Goal: Task Accomplishment & Management: Use online tool/utility

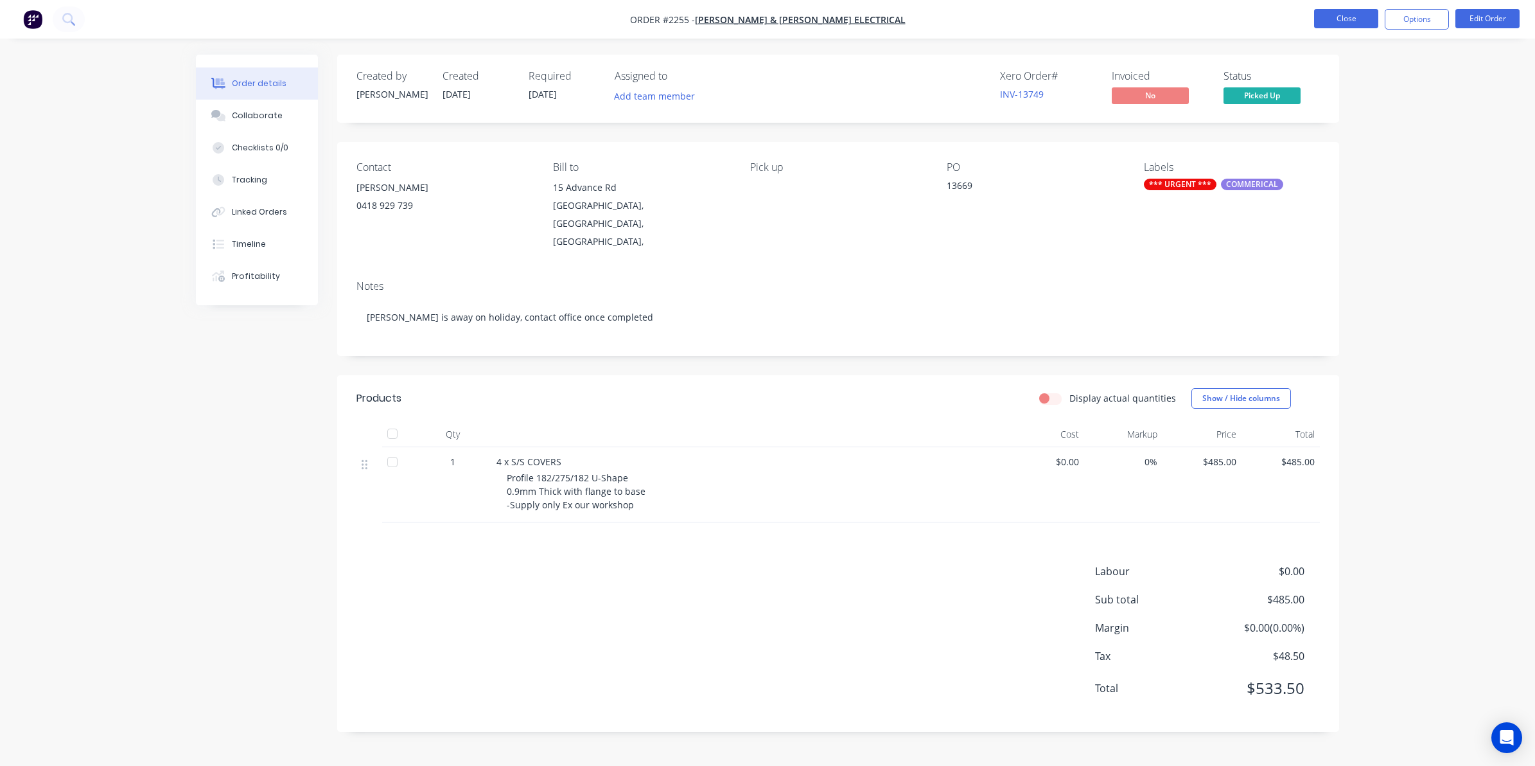
click at [1338, 19] on button "Close" at bounding box center [1346, 18] width 64 height 19
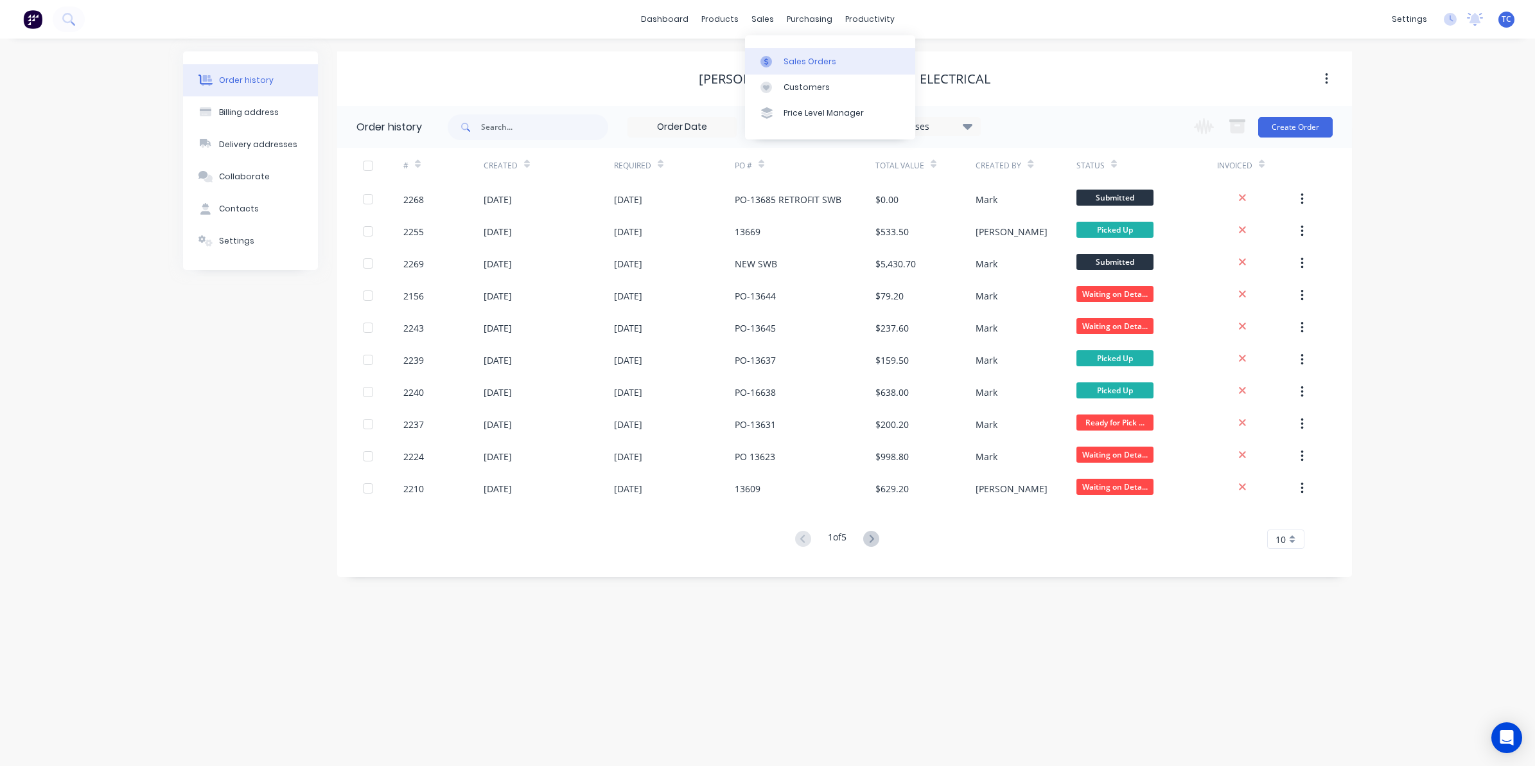
click at [799, 60] on div "Sales Orders" at bounding box center [810, 62] width 53 height 12
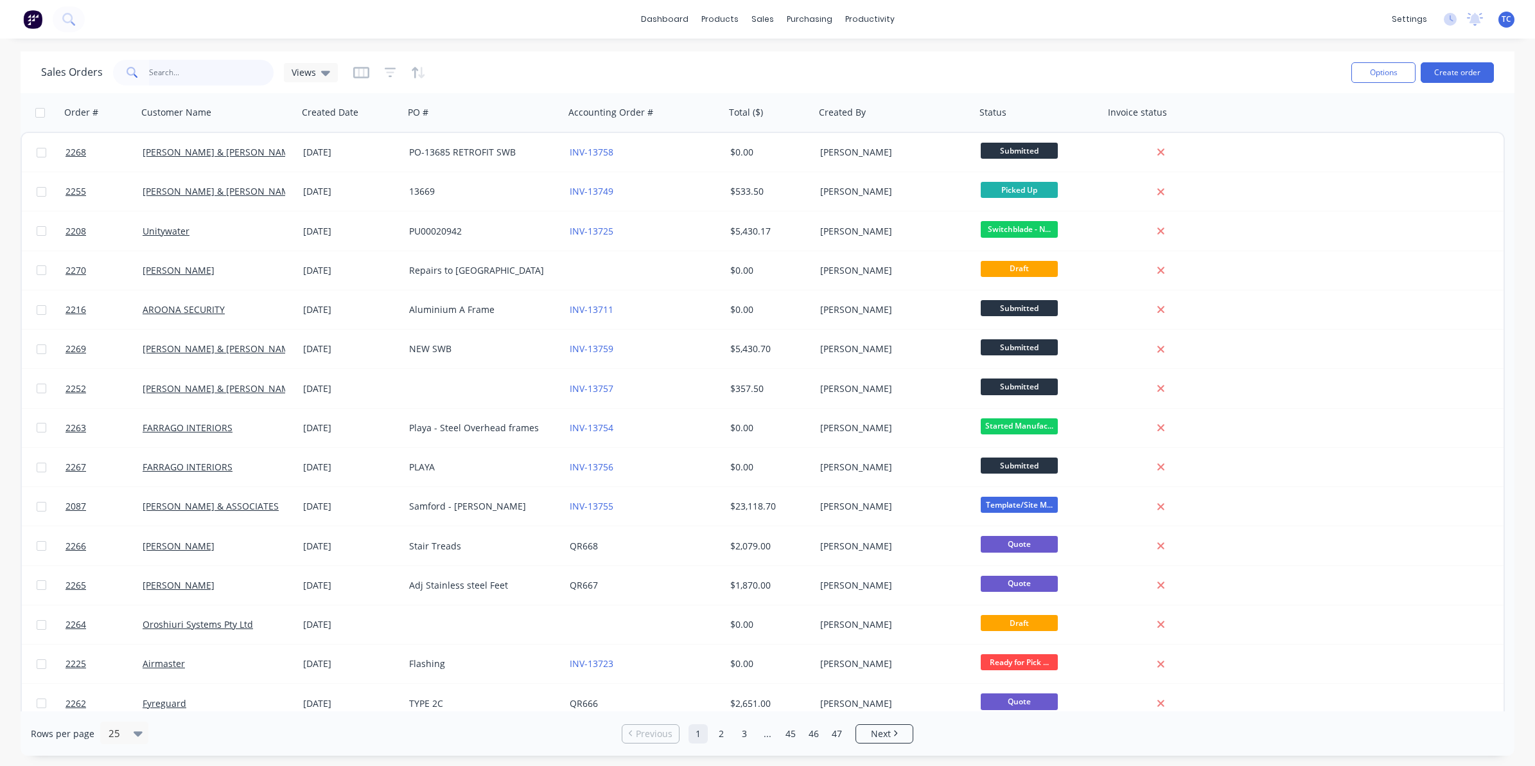
click at [178, 71] on input "text" at bounding box center [211, 73] width 125 height 26
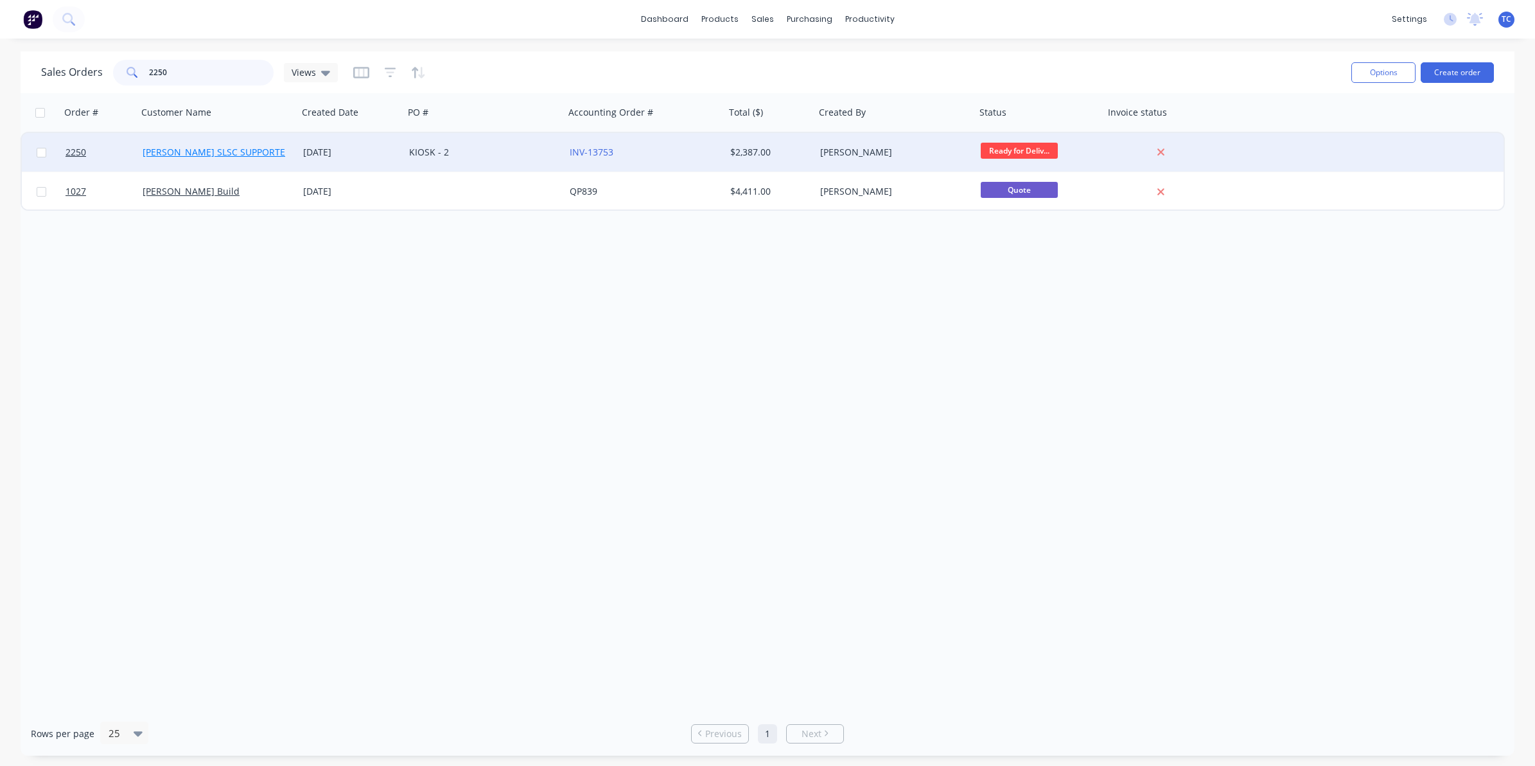
type input "2250"
click at [201, 152] on link "[PERSON_NAME] SLSC SUPPORTERS" at bounding box center [220, 152] width 154 height 12
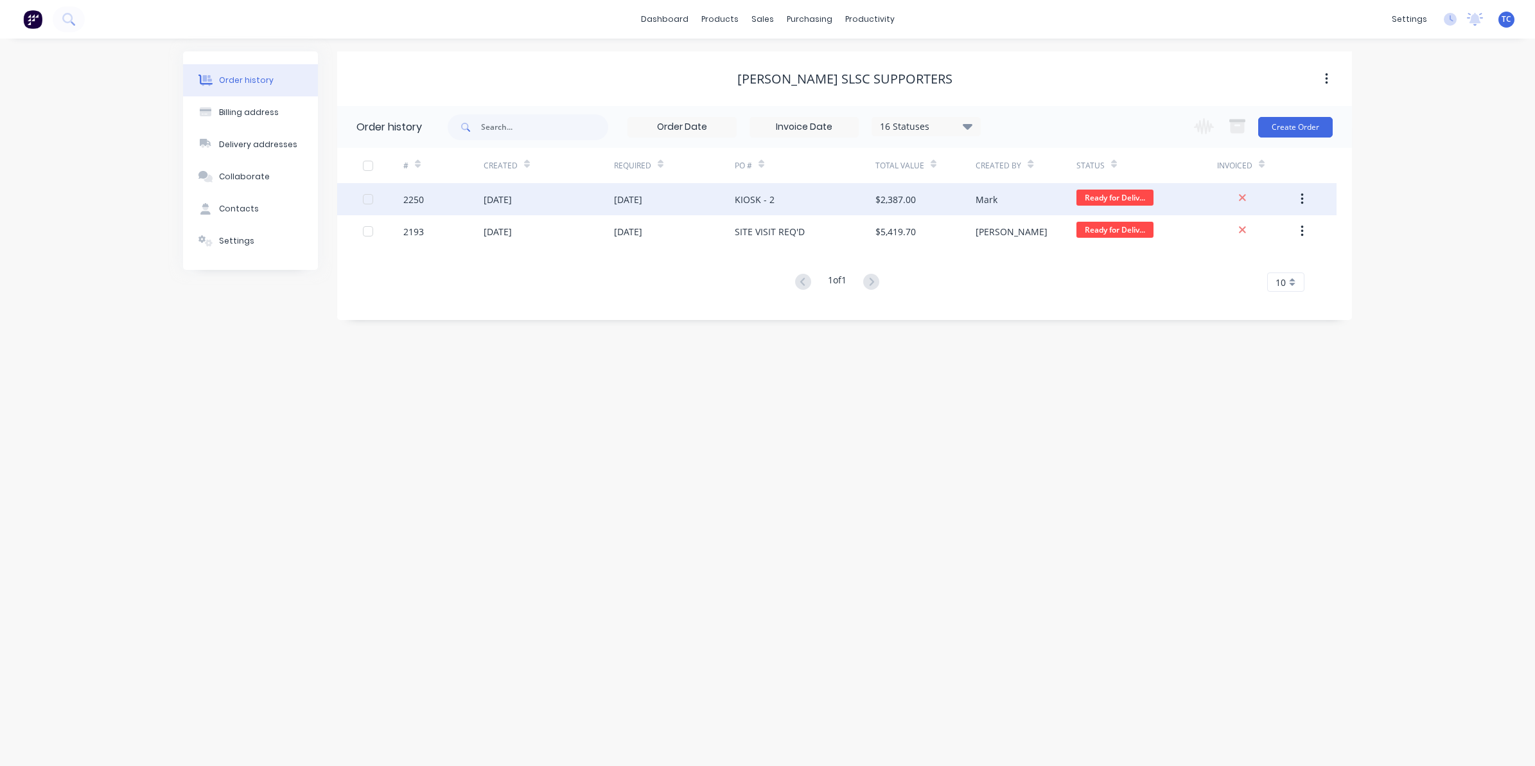
click at [499, 199] on div "01 Sep 2025" at bounding box center [498, 199] width 28 height 13
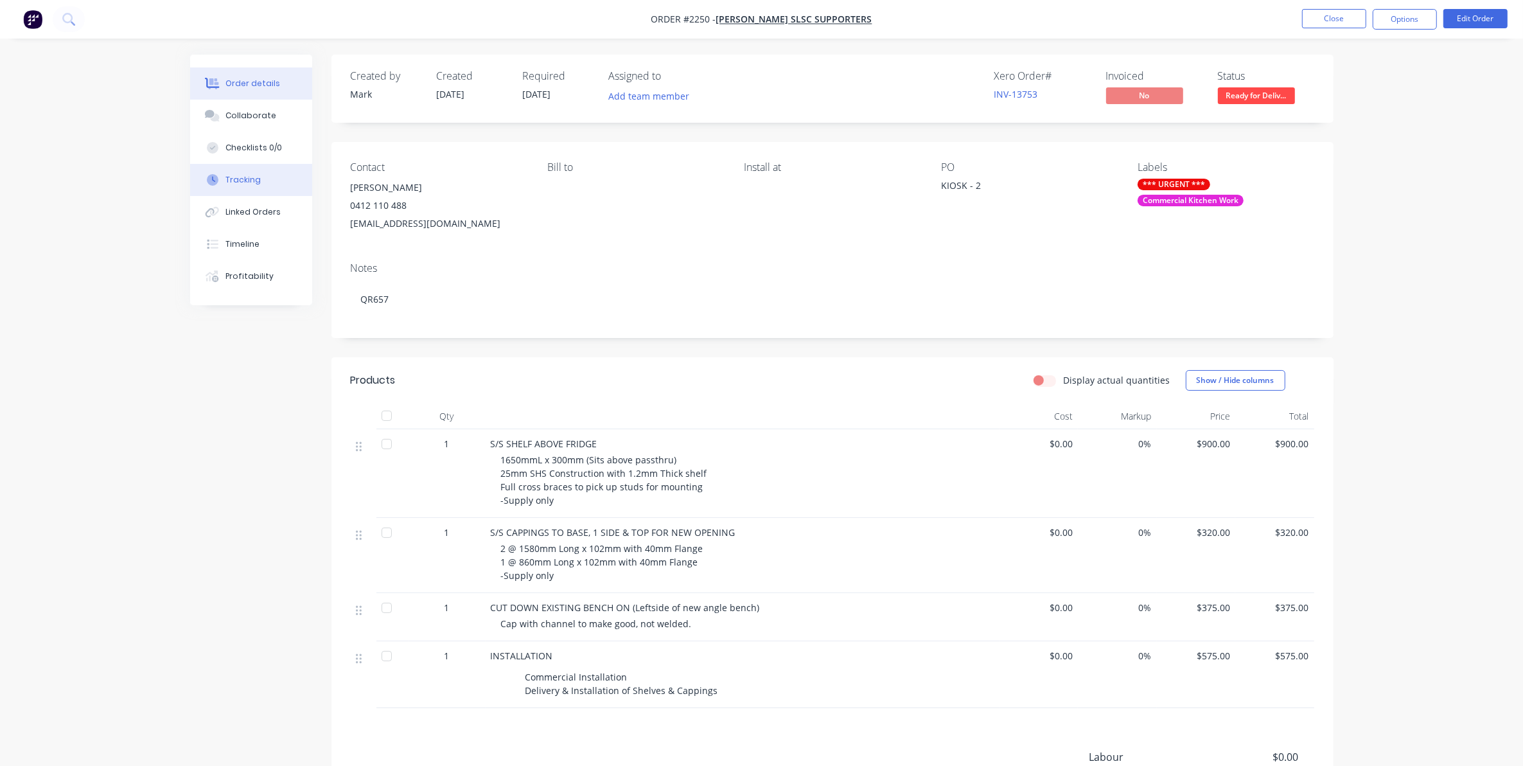
click at [244, 179] on div "Tracking" at bounding box center [243, 180] width 35 height 12
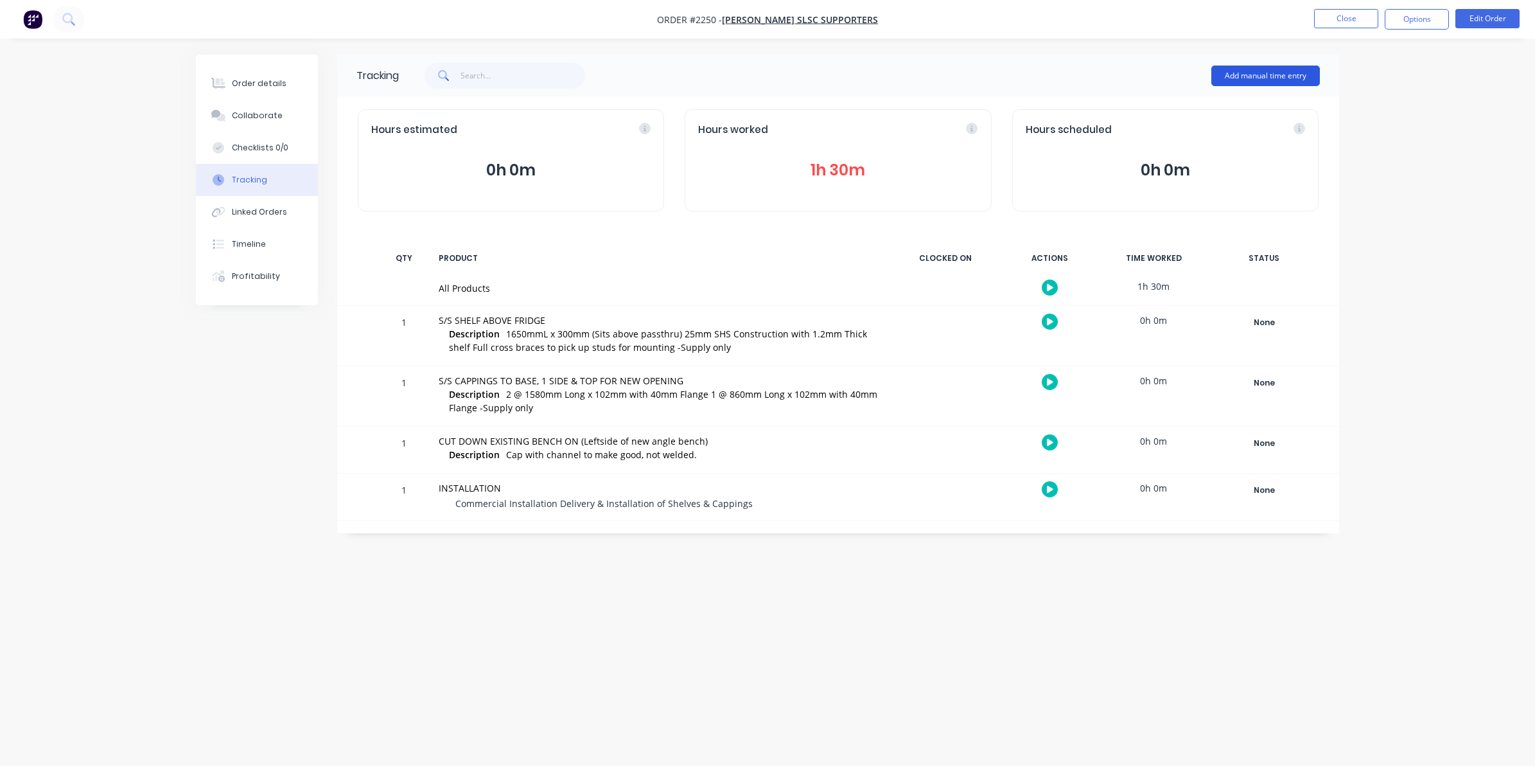
click at [1254, 71] on button "Add manual time entry" at bounding box center [1266, 76] width 109 height 21
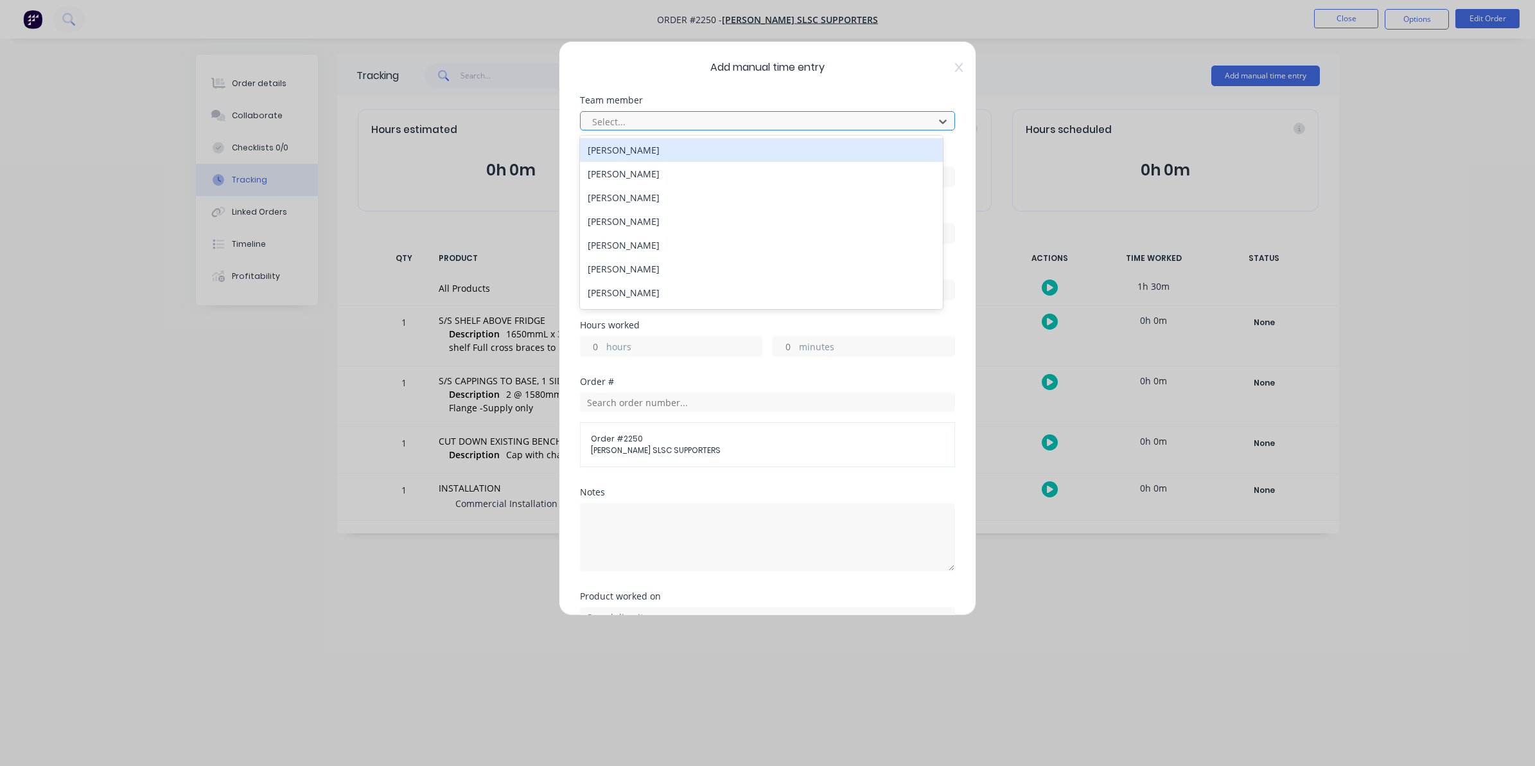
click at [615, 119] on div at bounding box center [759, 122] width 337 height 16
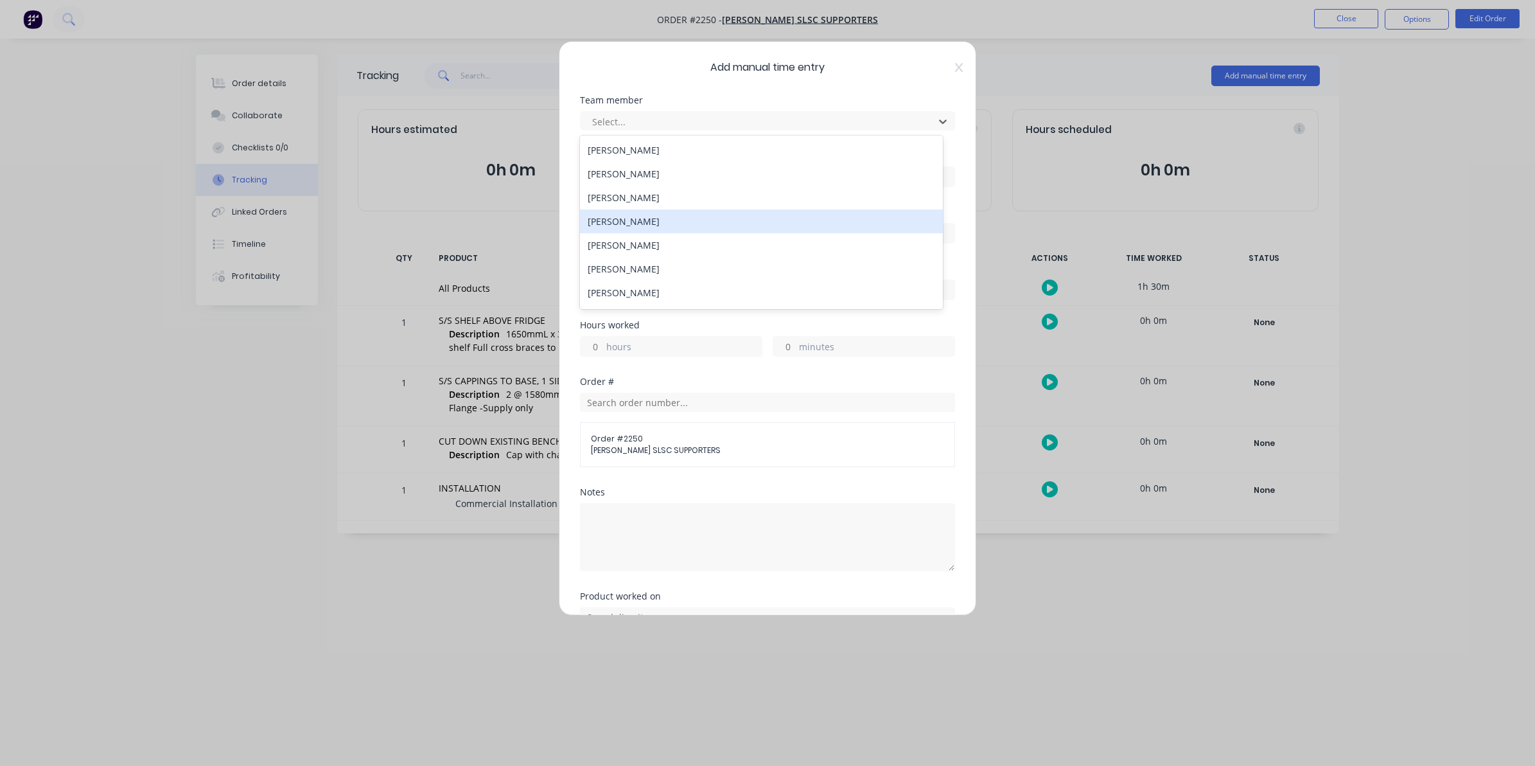
click at [617, 220] on div "Jay Smith" at bounding box center [761, 221] width 363 height 24
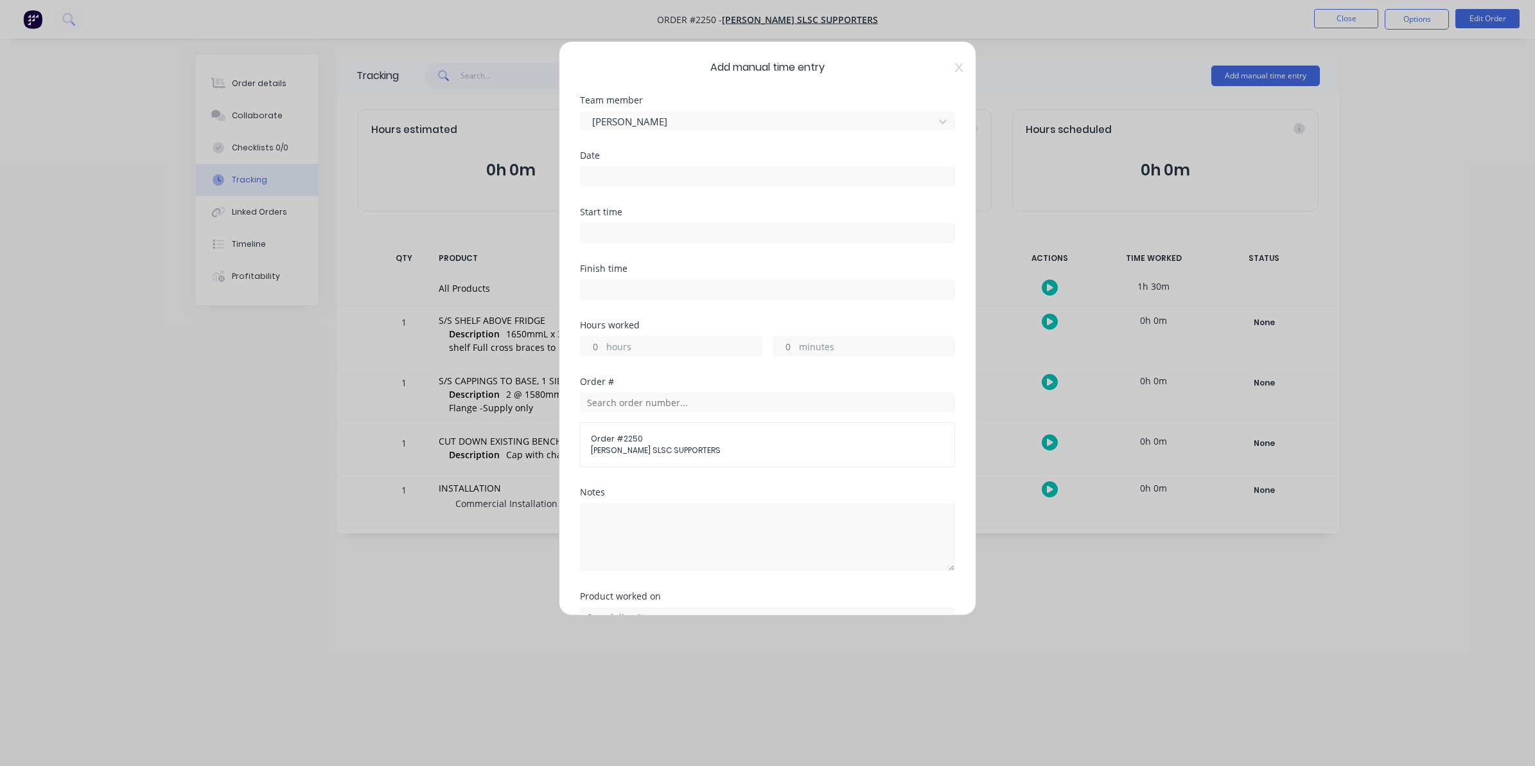
click at [599, 175] on input at bounding box center [768, 176] width 374 height 19
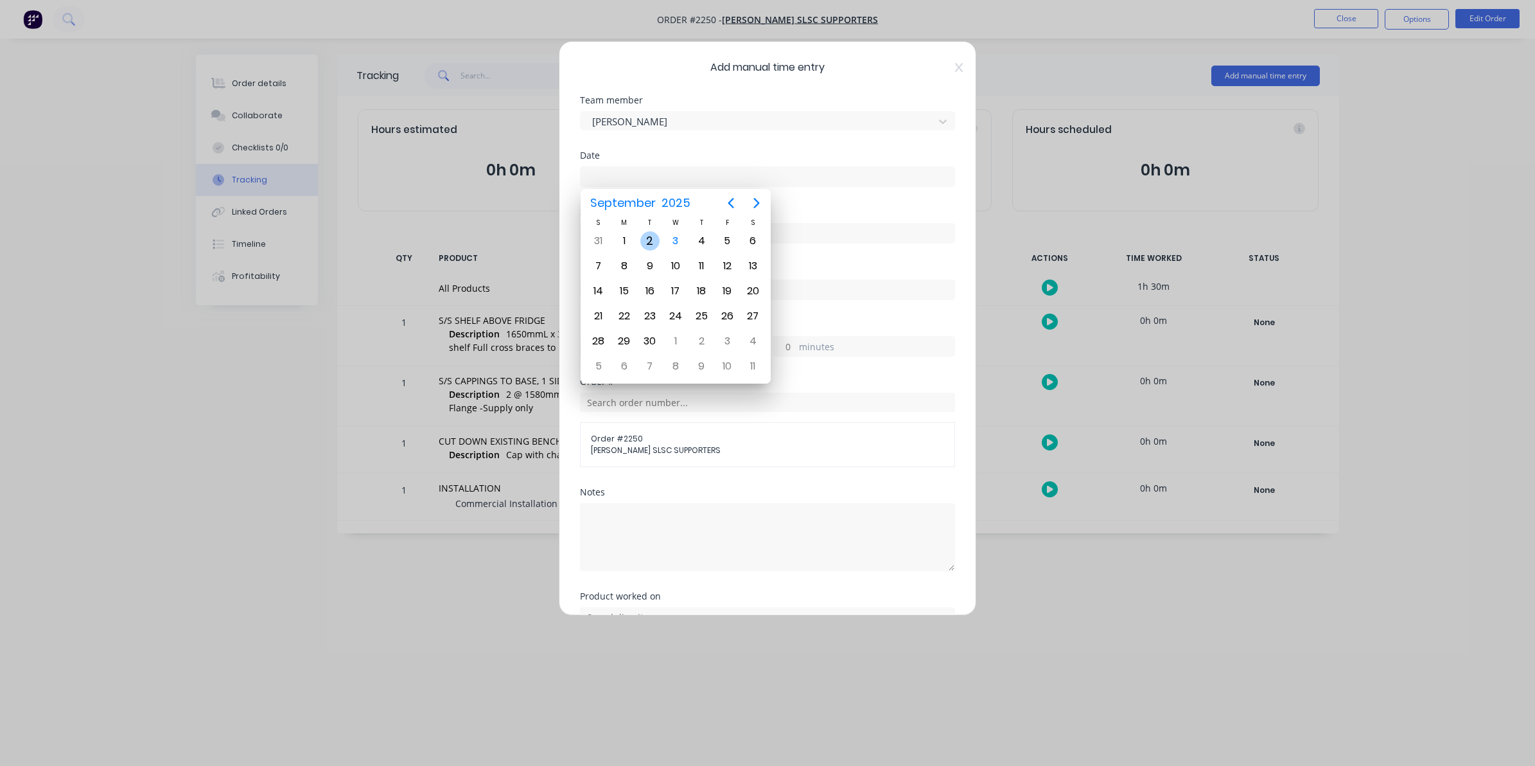
click at [650, 238] on div "2" at bounding box center [650, 240] width 19 height 19
type input "02/09/2025"
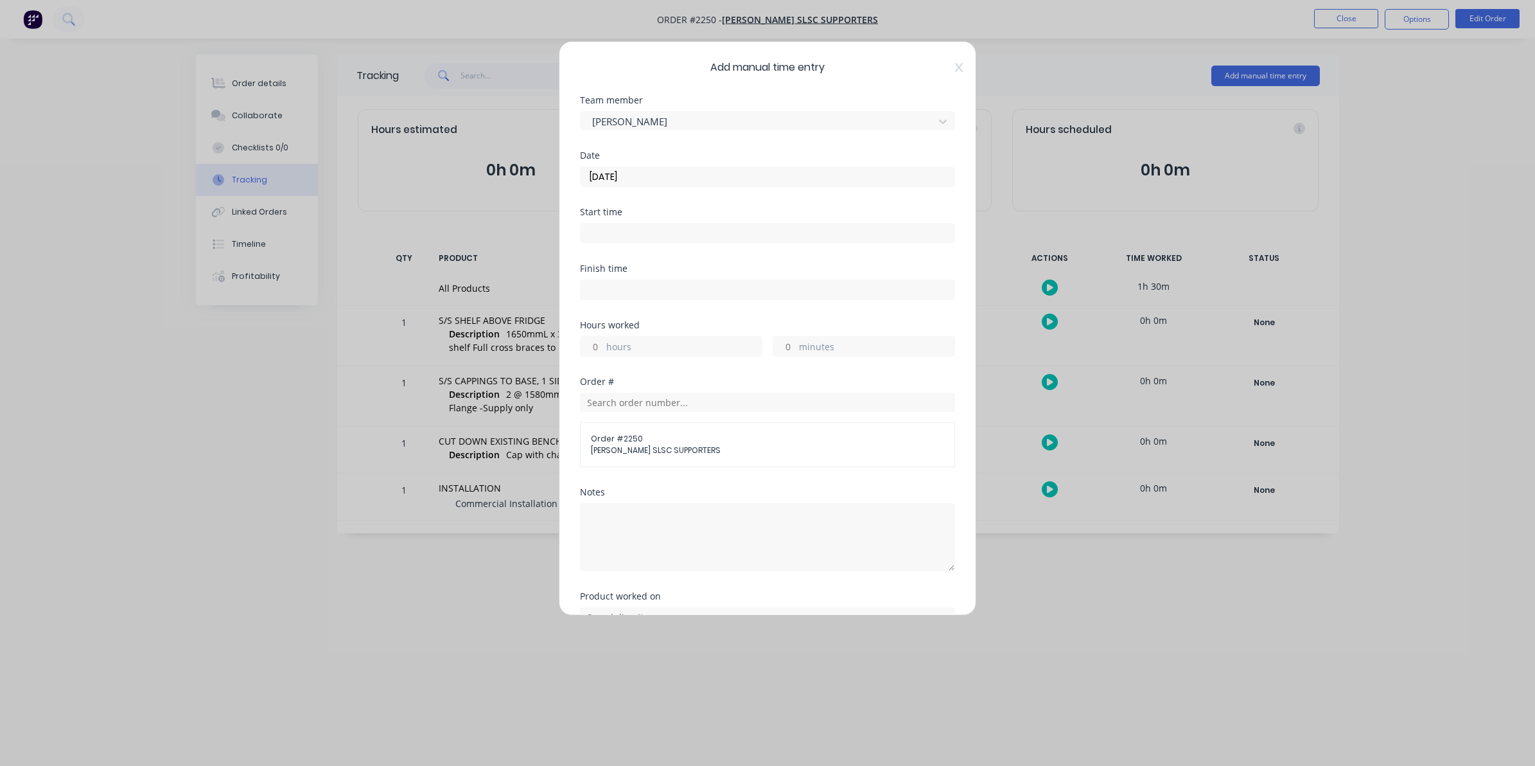
click at [596, 342] on input "hours" at bounding box center [592, 346] width 22 height 19
type input "1"
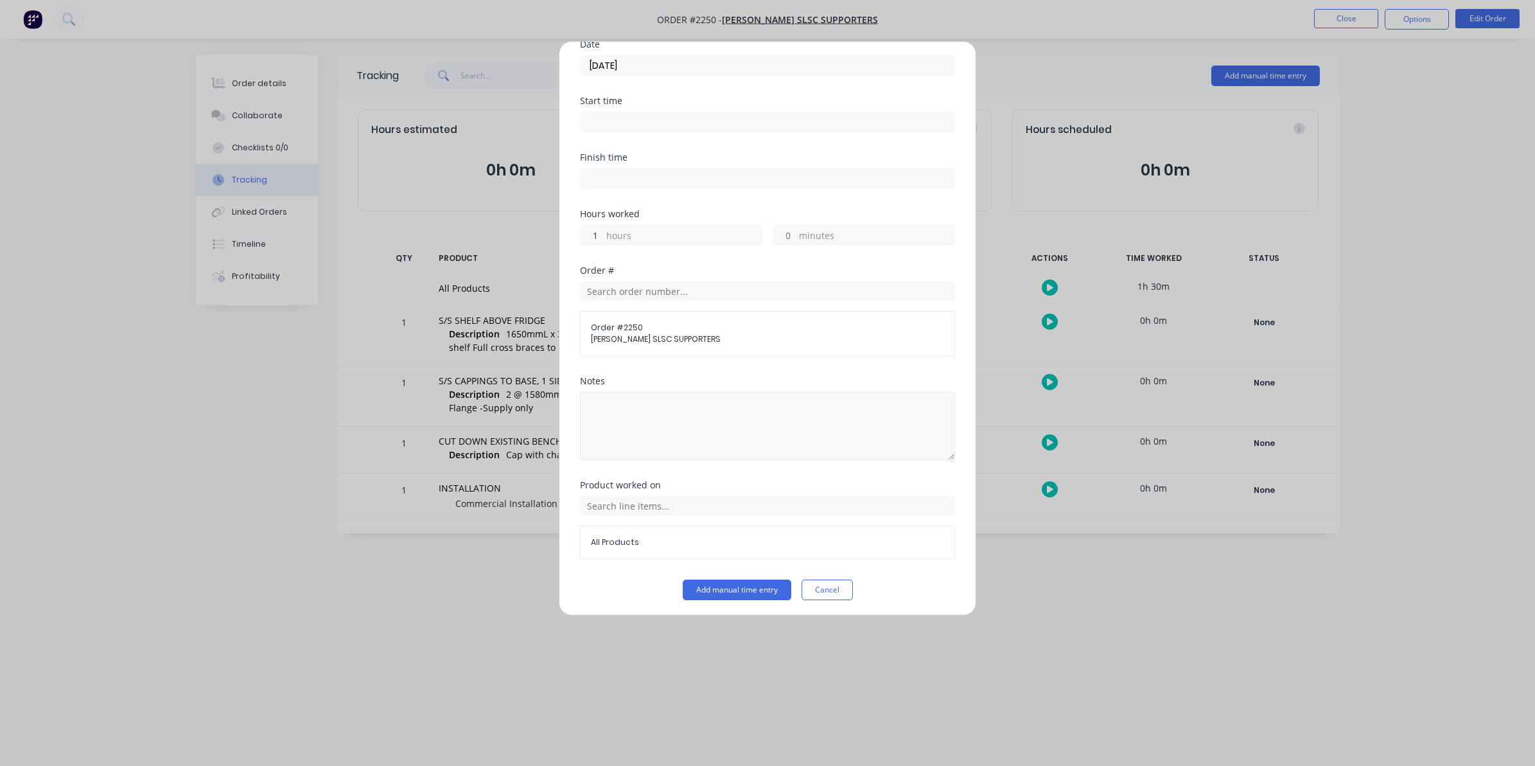
scroll to position [116, 0]
click at [725, 583] on button "Add manual time entry" at bounding box center [737, 586] width 109 height 21
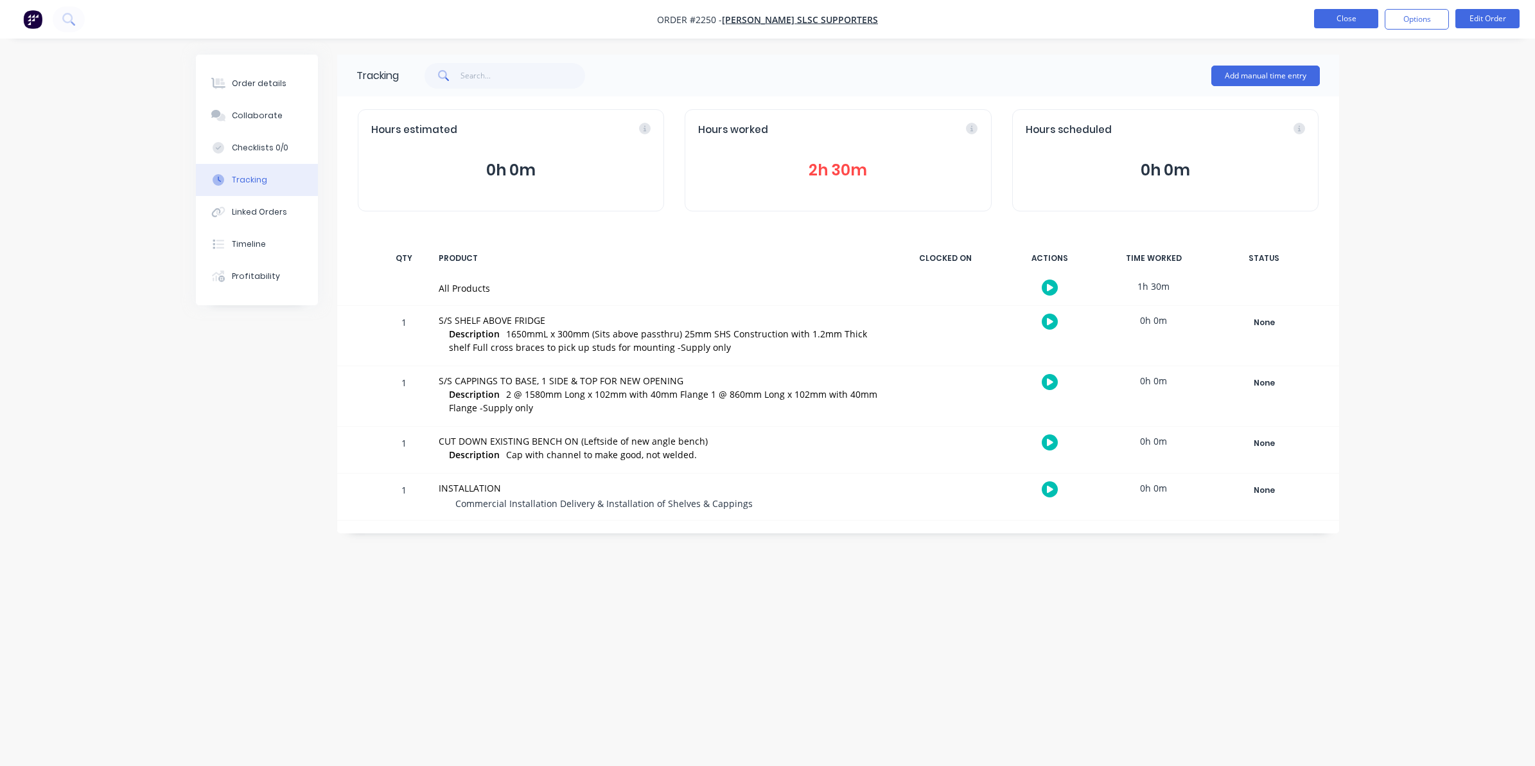
click at [1340, 10] on button "Close" at bounding box center [1346, 18] width 64 height 19
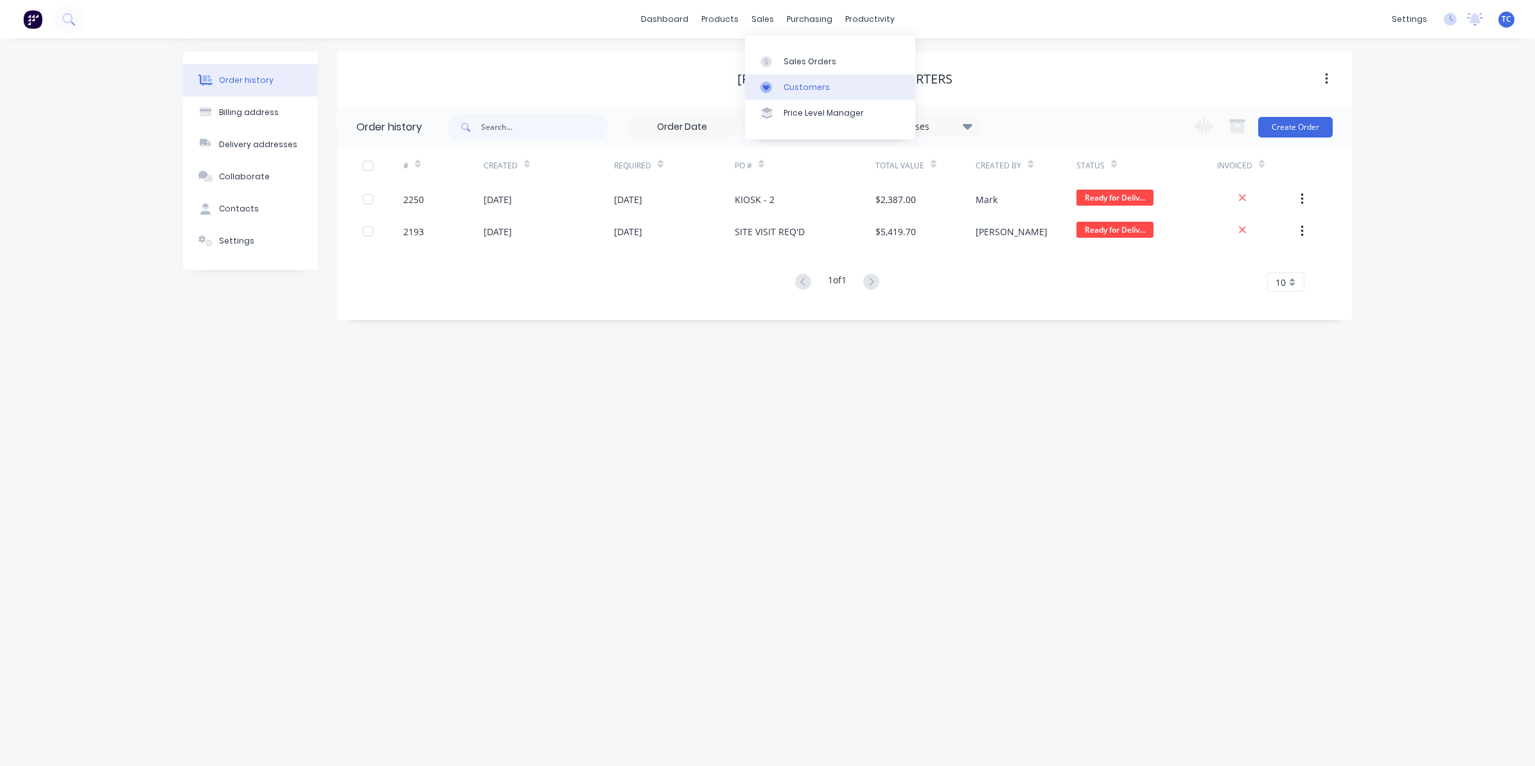
click at [808, 82] on div "Customers" at bounding box center [807, 88] width 46 height 12
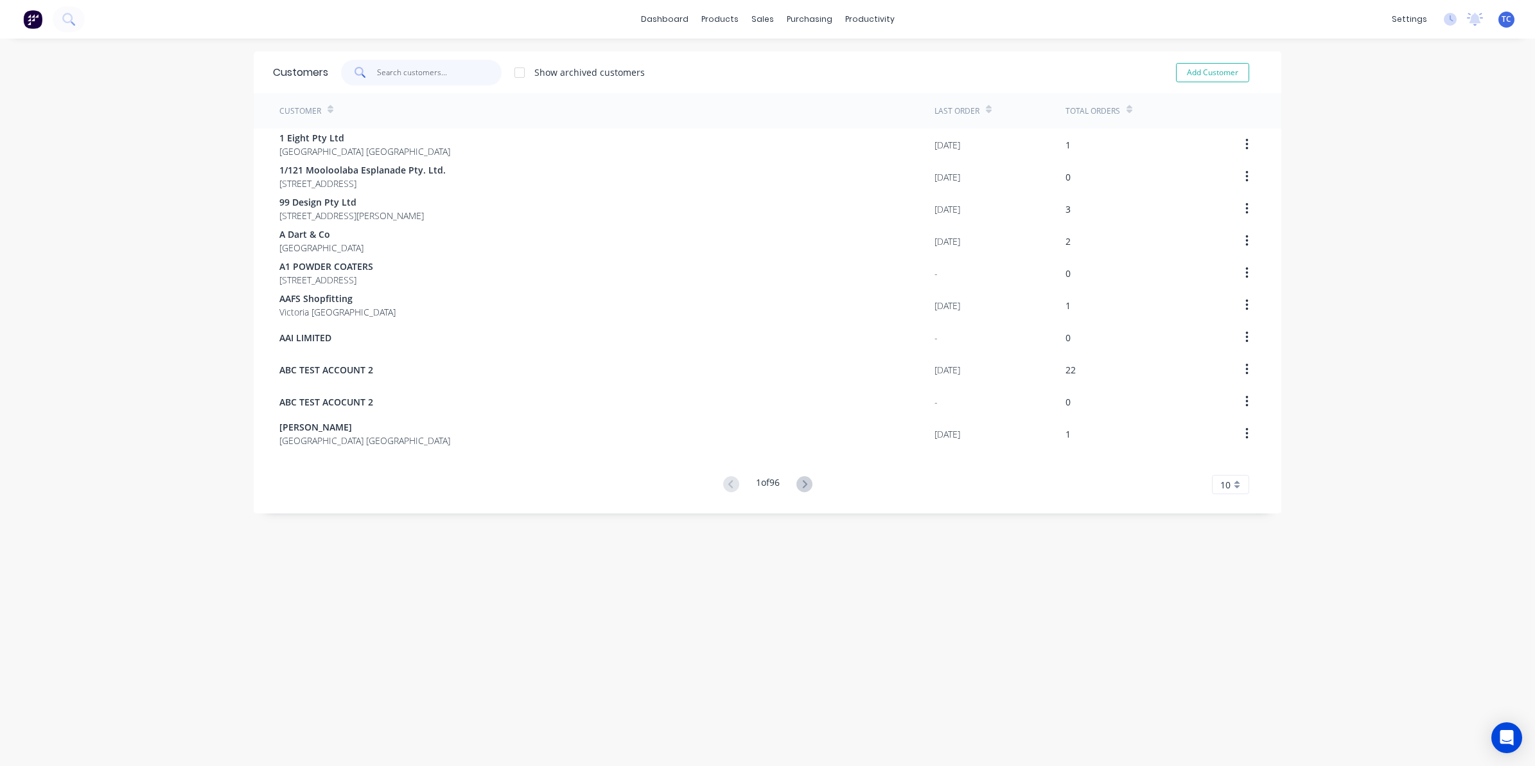
click at [377, 67] on input "text" at bounding box center [439, 73] width 125 height 26
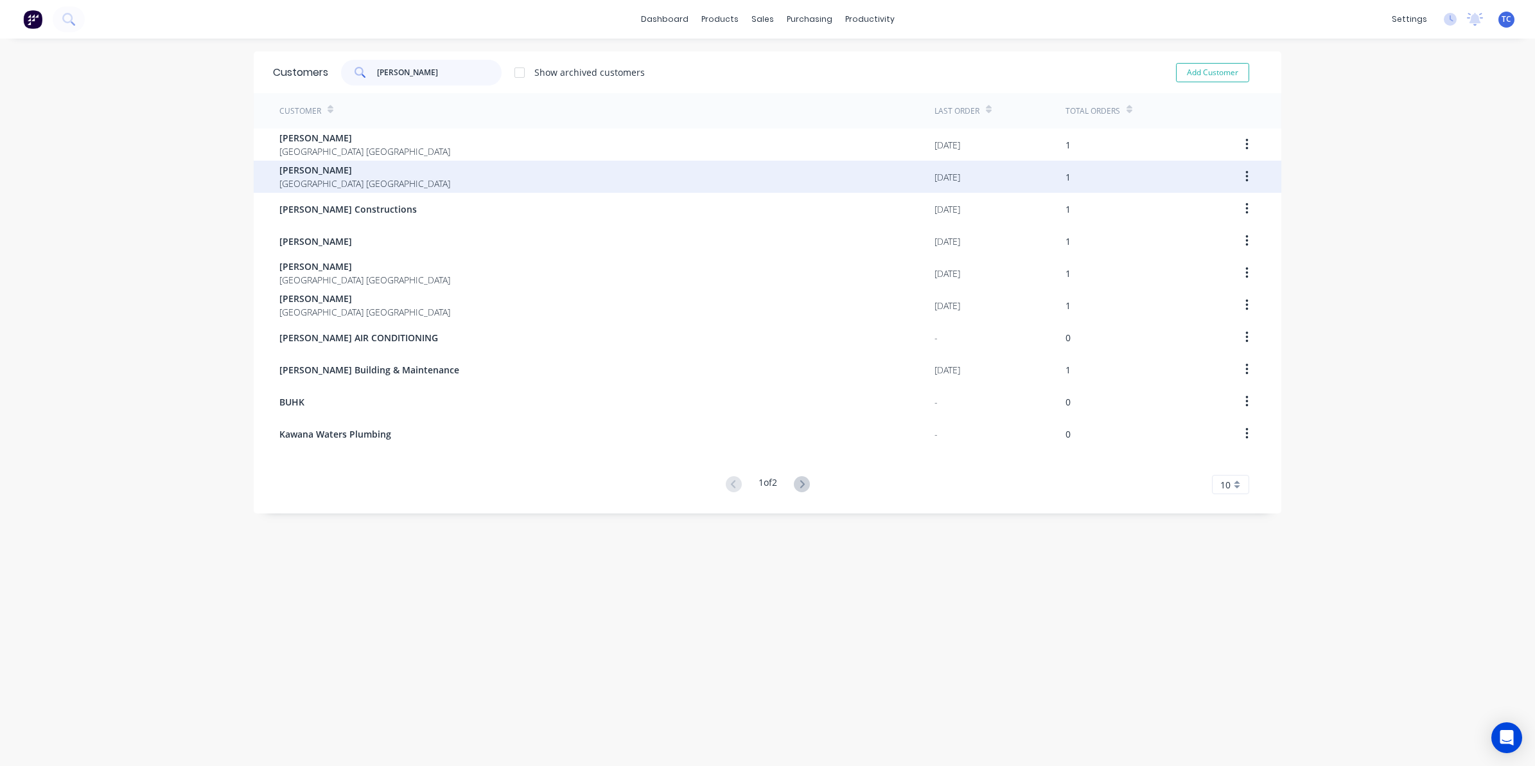
type input "[PERSON_NAME]"
click at [313, 174] on span "[PERSON_NAME]" at bounding box center [364, 169] width 171 height 13
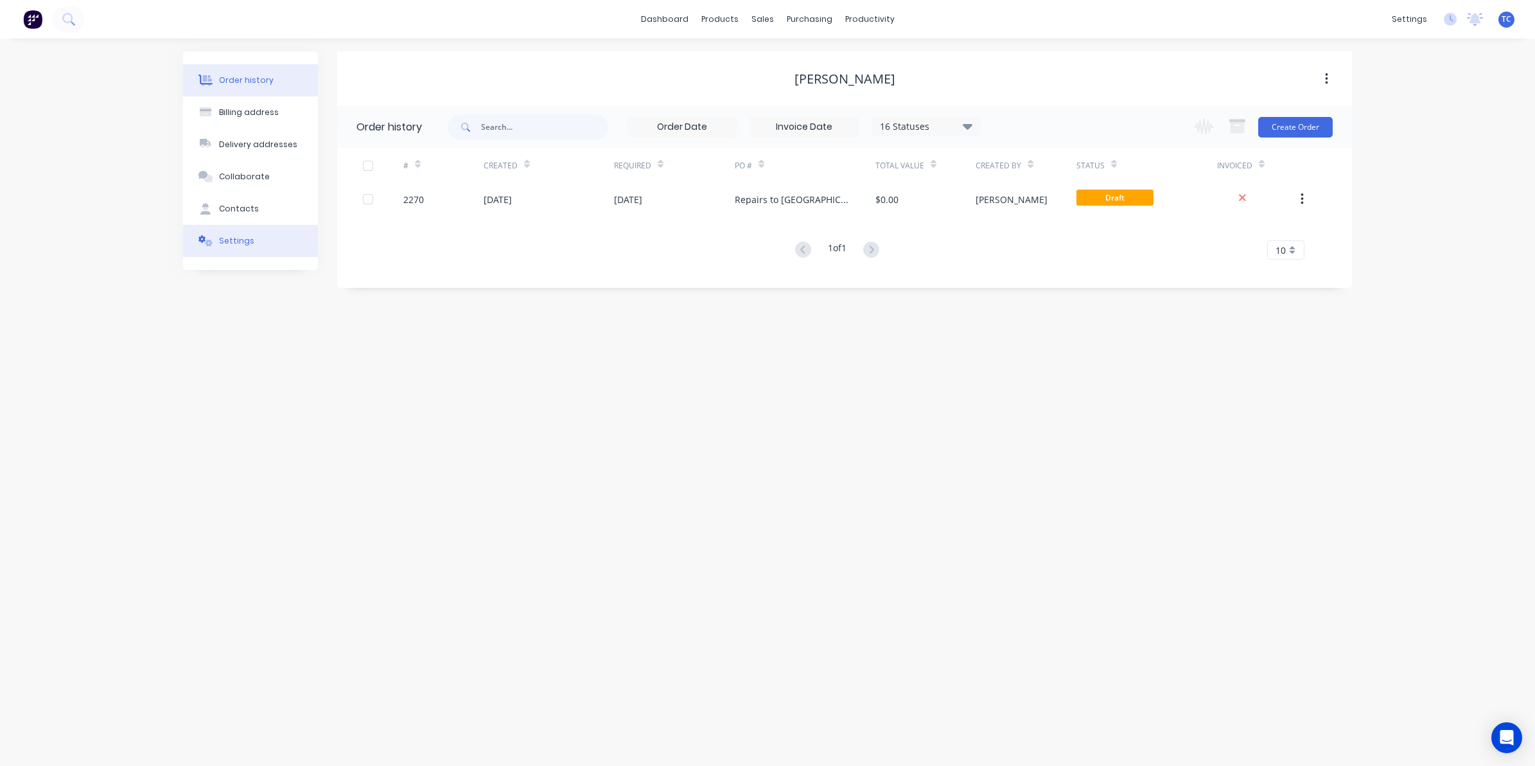
click at [238, 240] on div "Settings" at bounding box center [236, 241] width 35 height 12
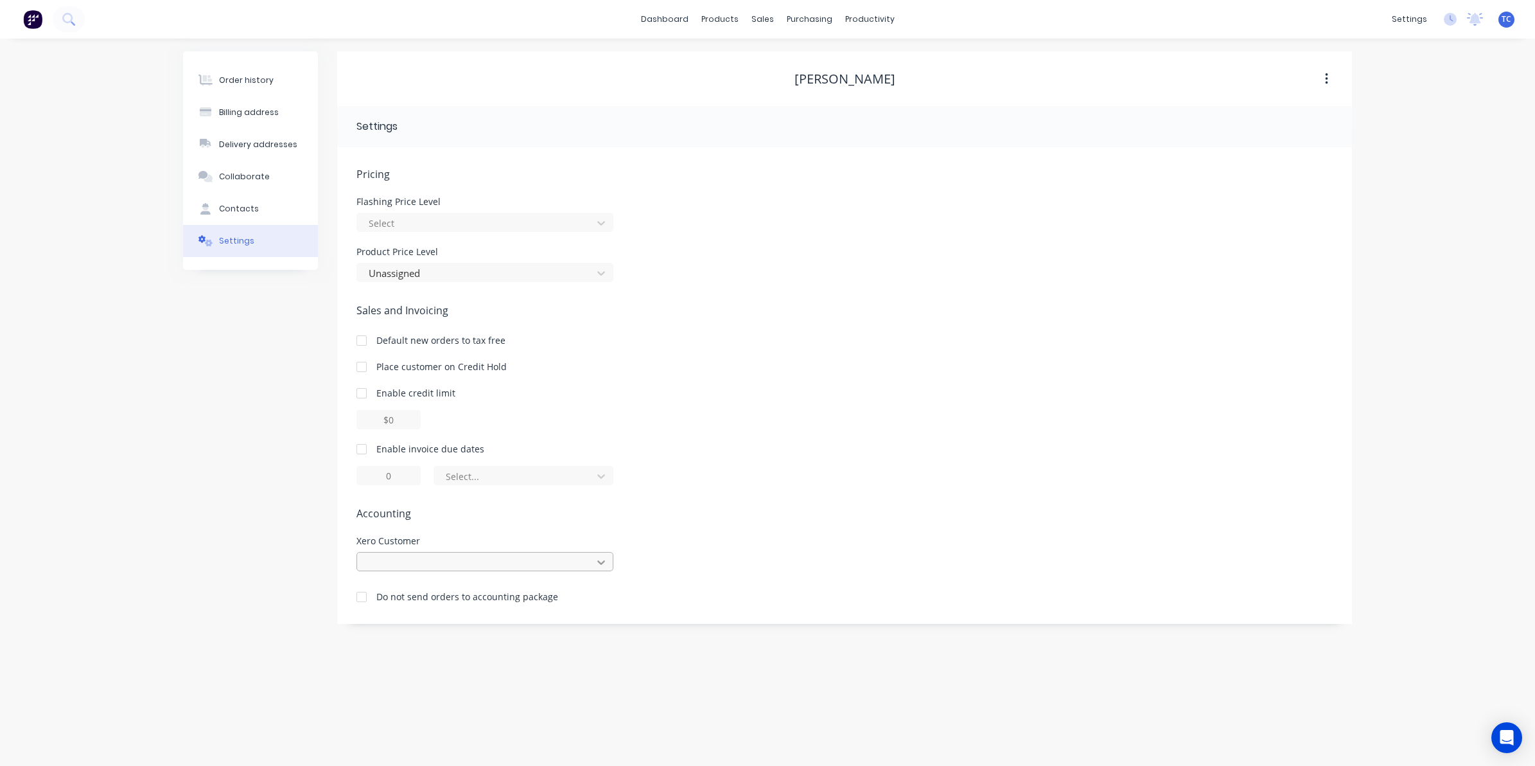
click at [603, 557] on icon at bounding box center [601, 562] width 13 height 13
type input "[PERSON_NAME]"
click at [678, 528] on div "Pricing Flashing Price Level Select Product Price Level Unassigned Sales and In…" at bounding box center [845, 394] width 977 height 457
click at [794, 57] on div "Sales Orders" at bounding box center [810, 62] width 53 height 12
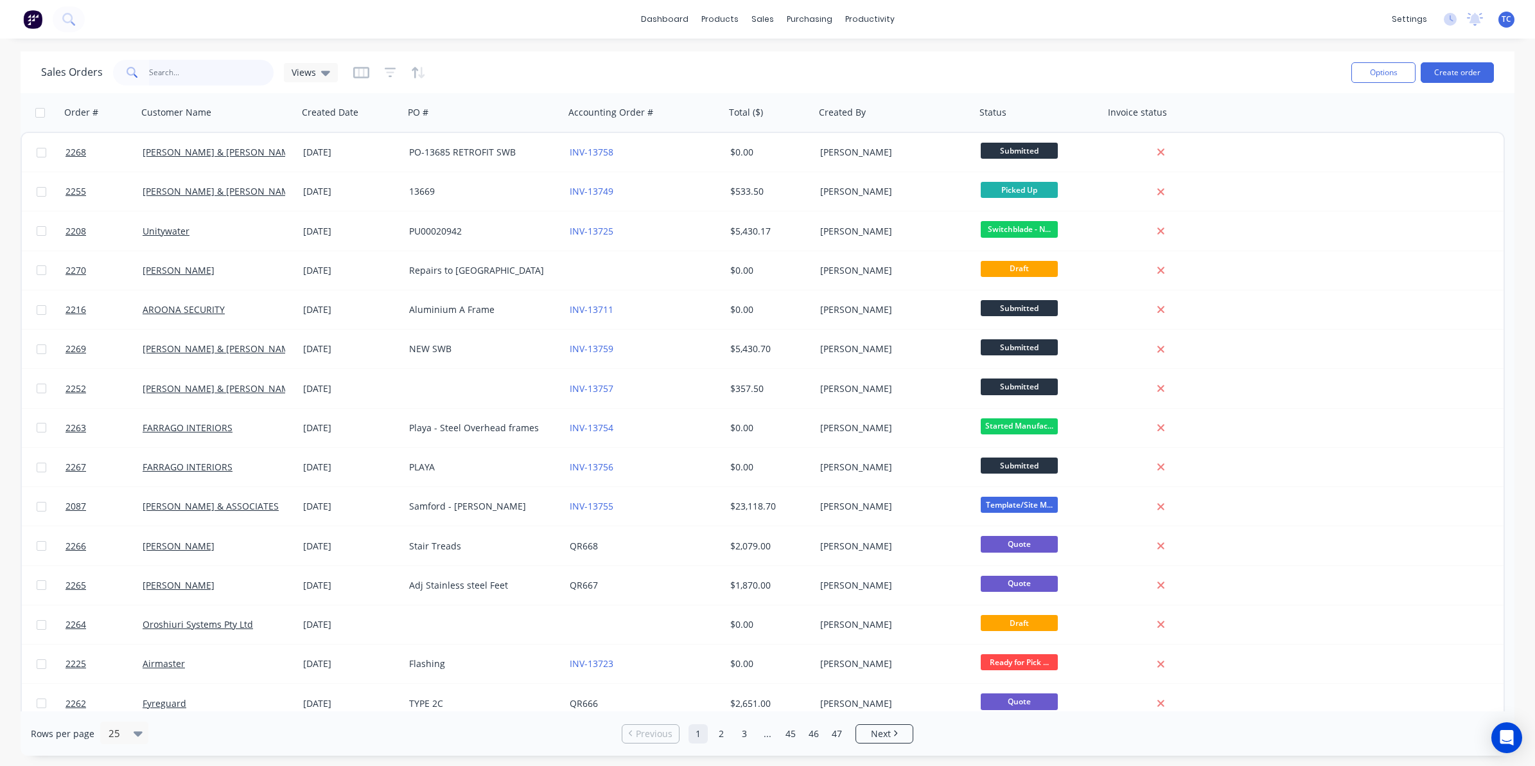
click at [171, 66] on input "text" at bounding box center [211, 73] width 125 height 26
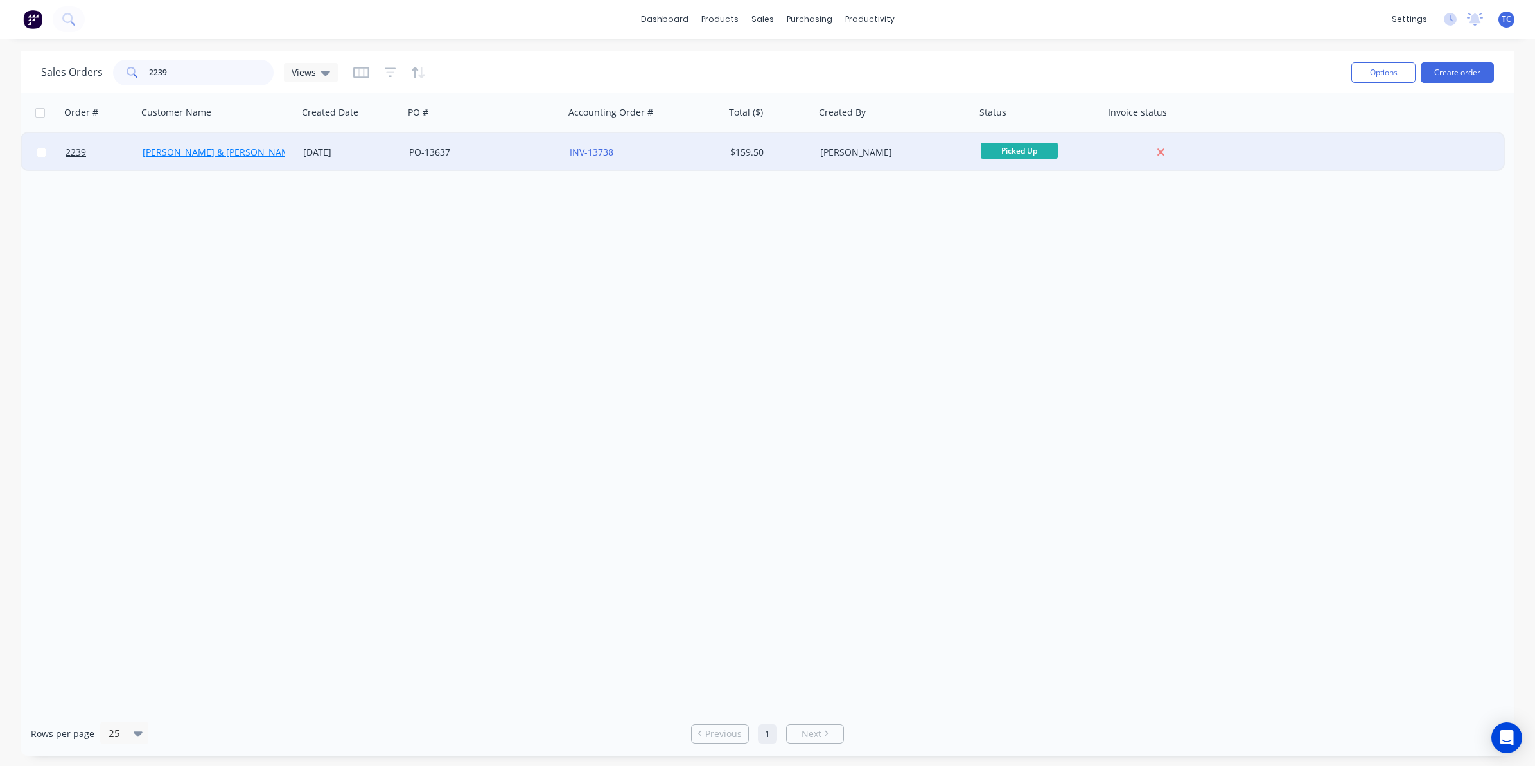
type input "2239"
click at [181, 151] on link "[PERSON_NAME] & [PERSON_NAME] Electrical" at bounding box center [241, 152] width 197 height 12
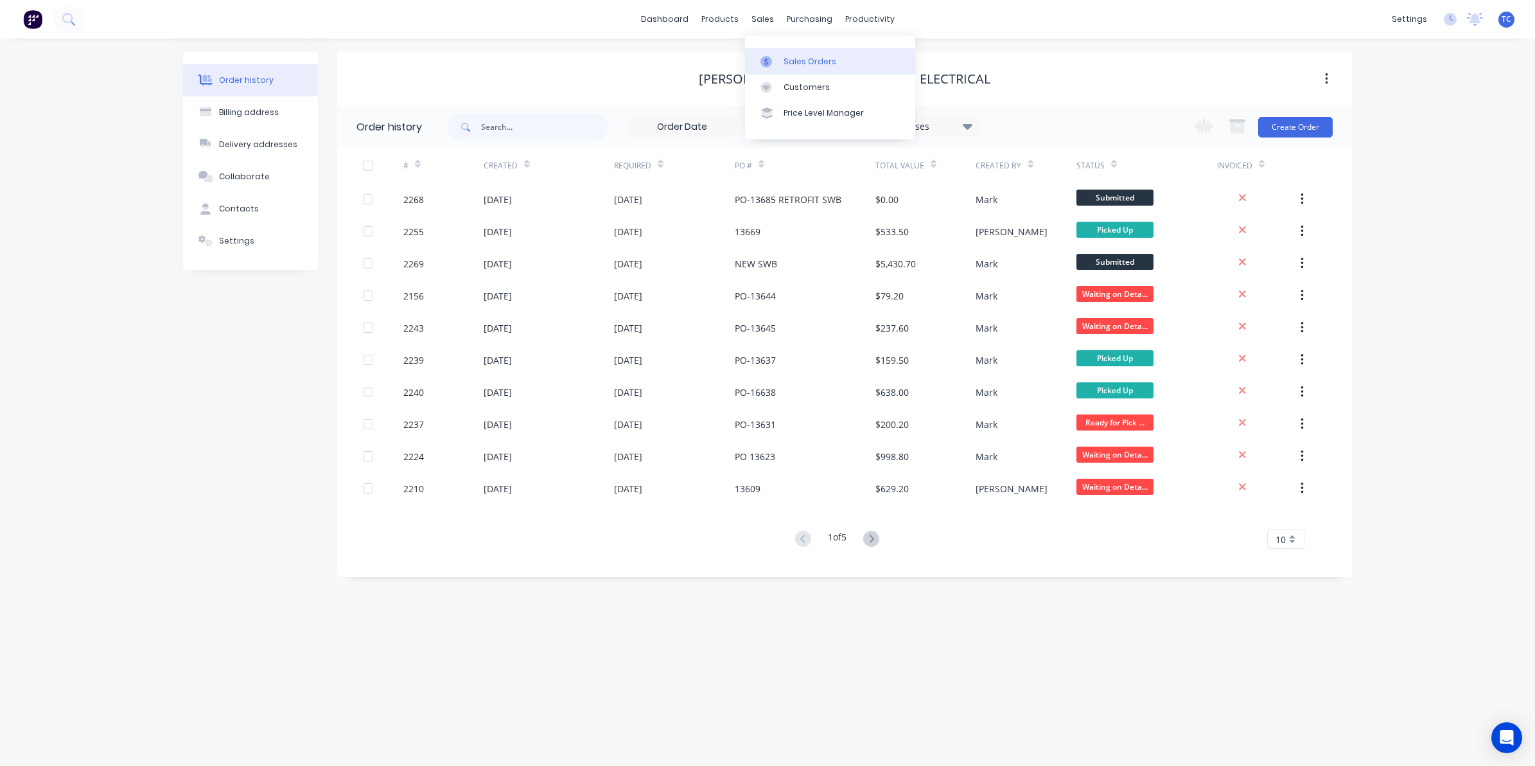
click at [797, 53] on link "Sales Orders" at bounding box center [830, 61] width 170 height 26
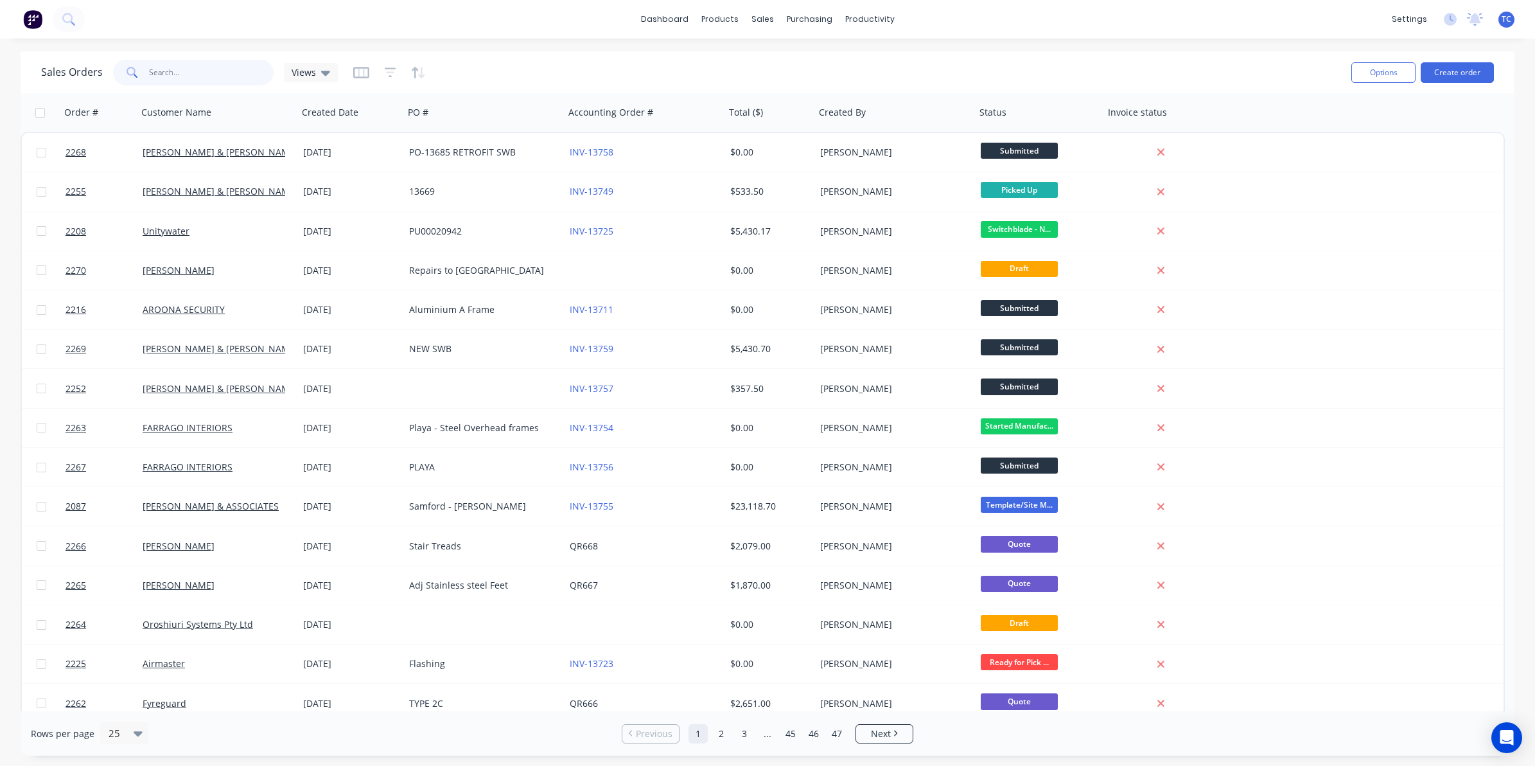
click at [163, 71] on input "text" at bounding box center [211, 73] width 125 height 26
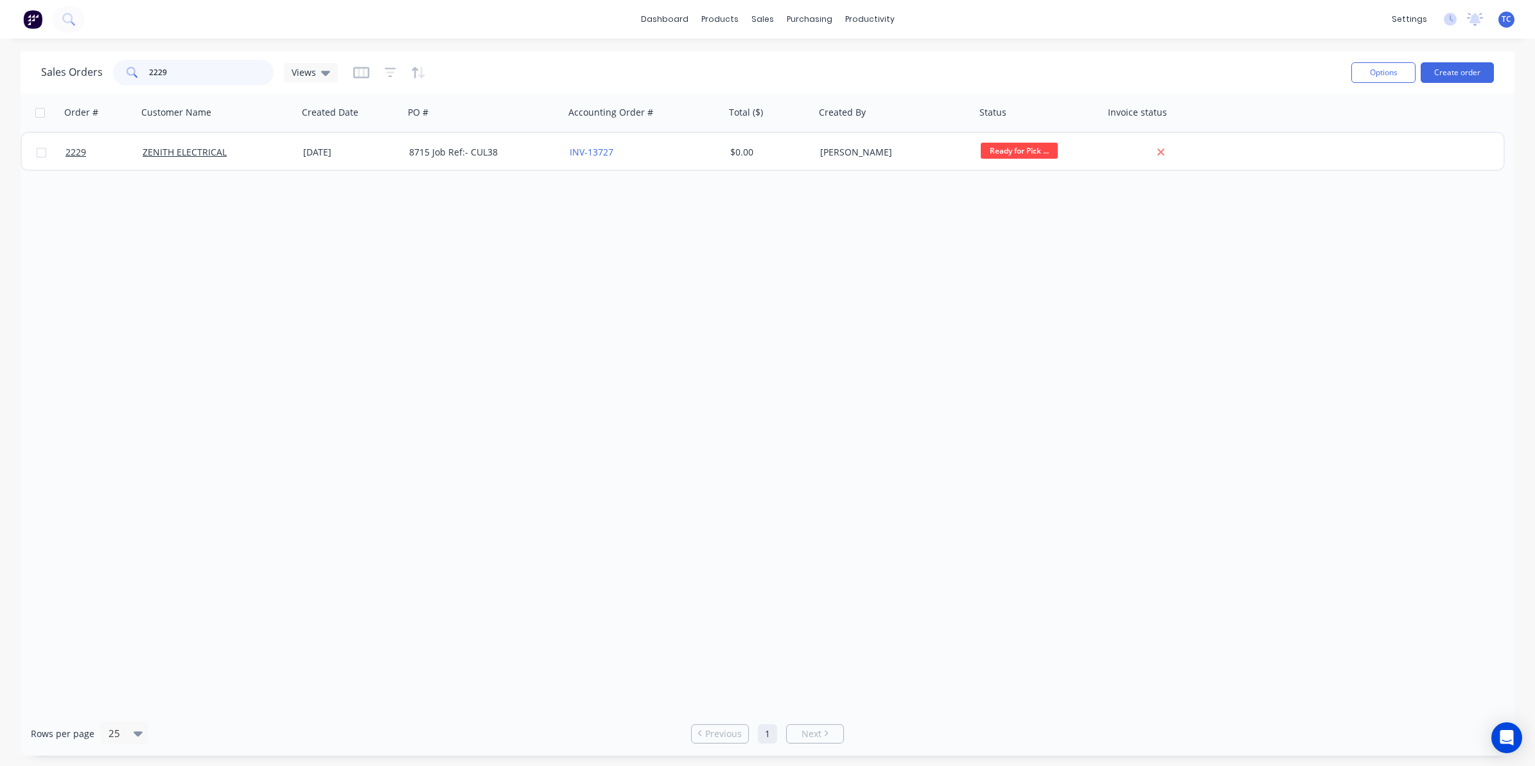
drag, startPoint x: 168, startPoint y: 72, endPoint x: 145, endPoint y: 69, distance: 23.9
click at [145, 69] on div "2229" at bounding box center [193, 73] width 161 height 26
type input "2225"
click at [789, 59] on div "Sales Orders" at bounding box center [810, 62] width 53 height 12
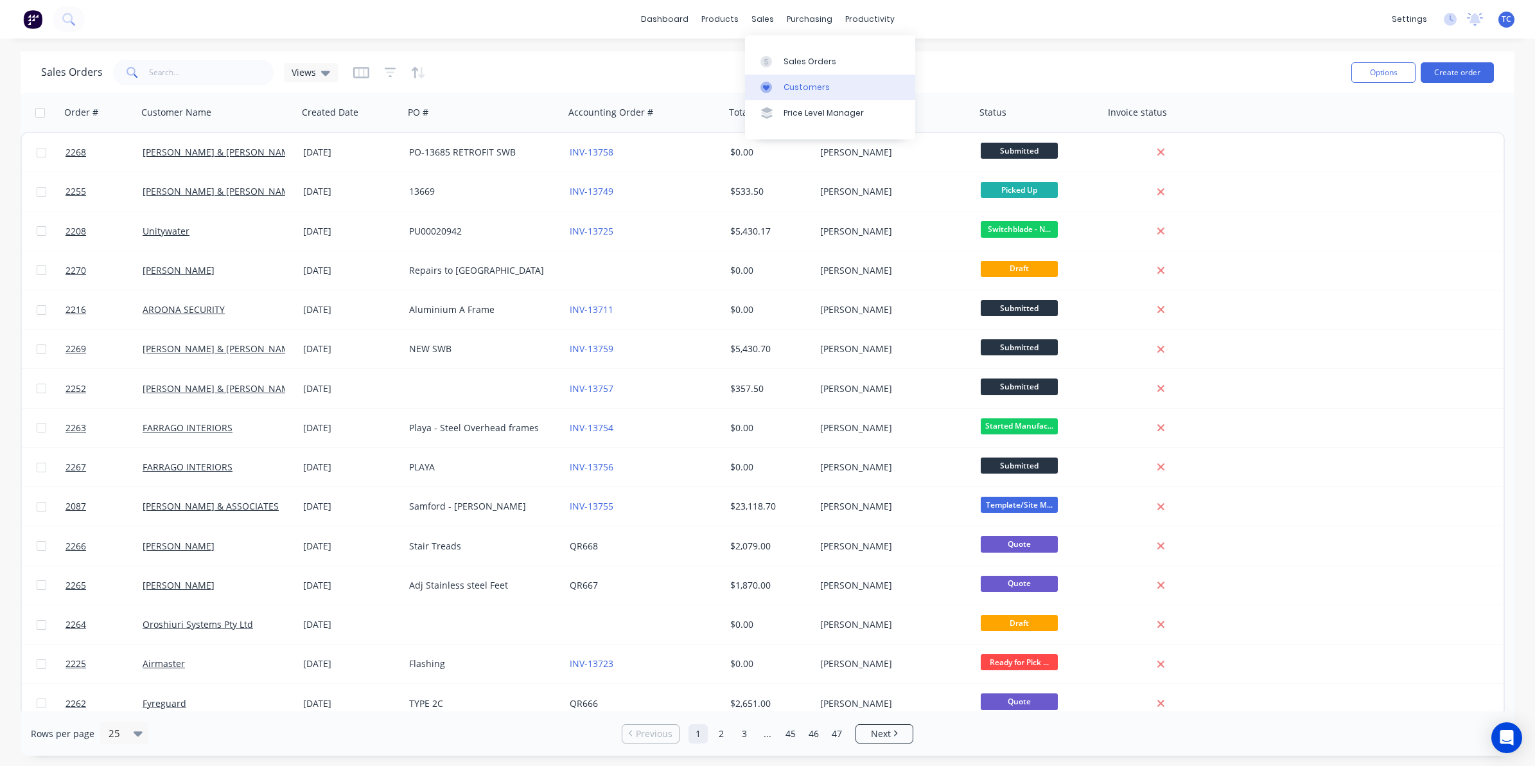
click at [805, 85] on div "Customers" at bounding box center [807, 88] width 46 height 12
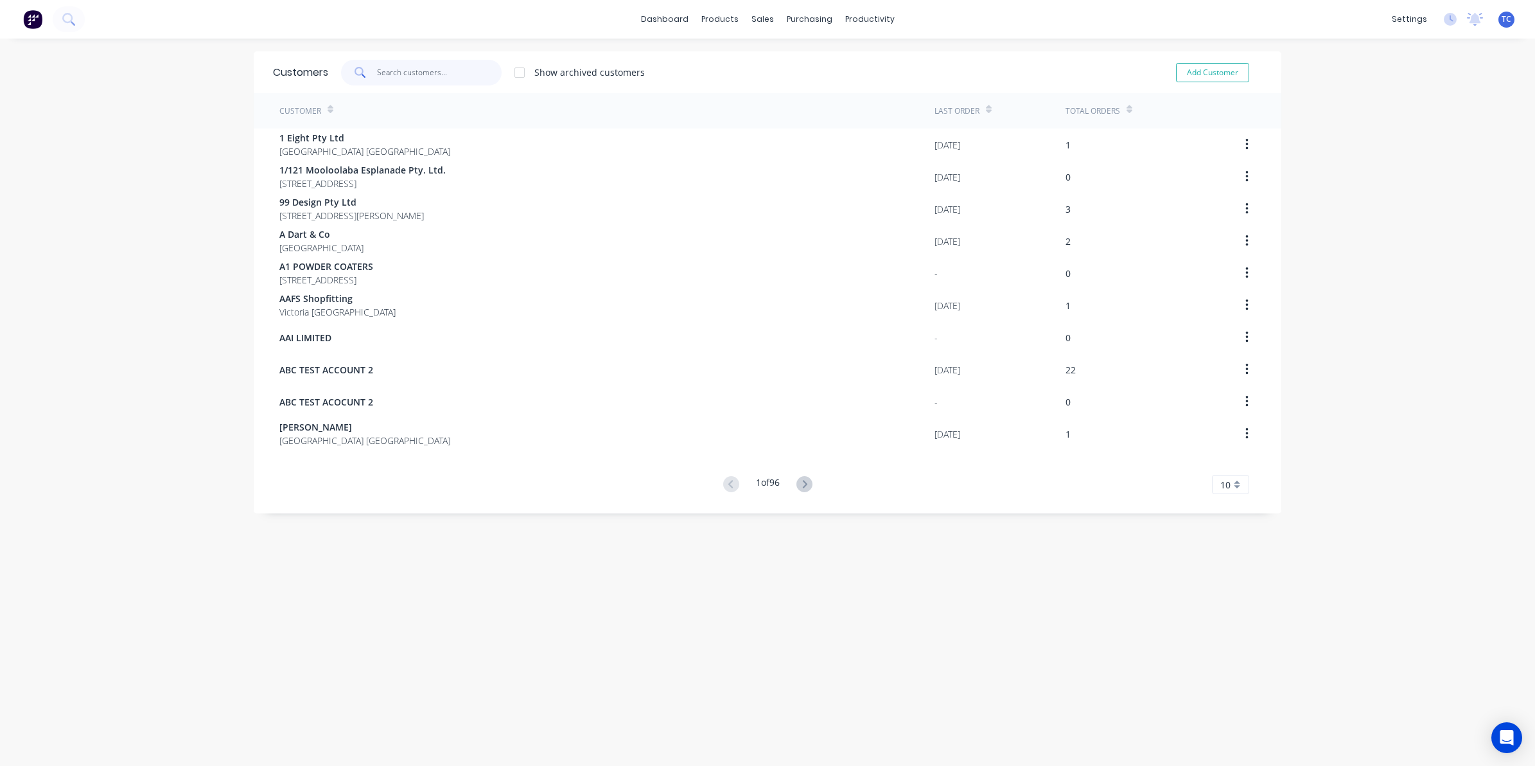
click at [390, 72] on input "text" at bounding box center [439, 73] width 125 height 26
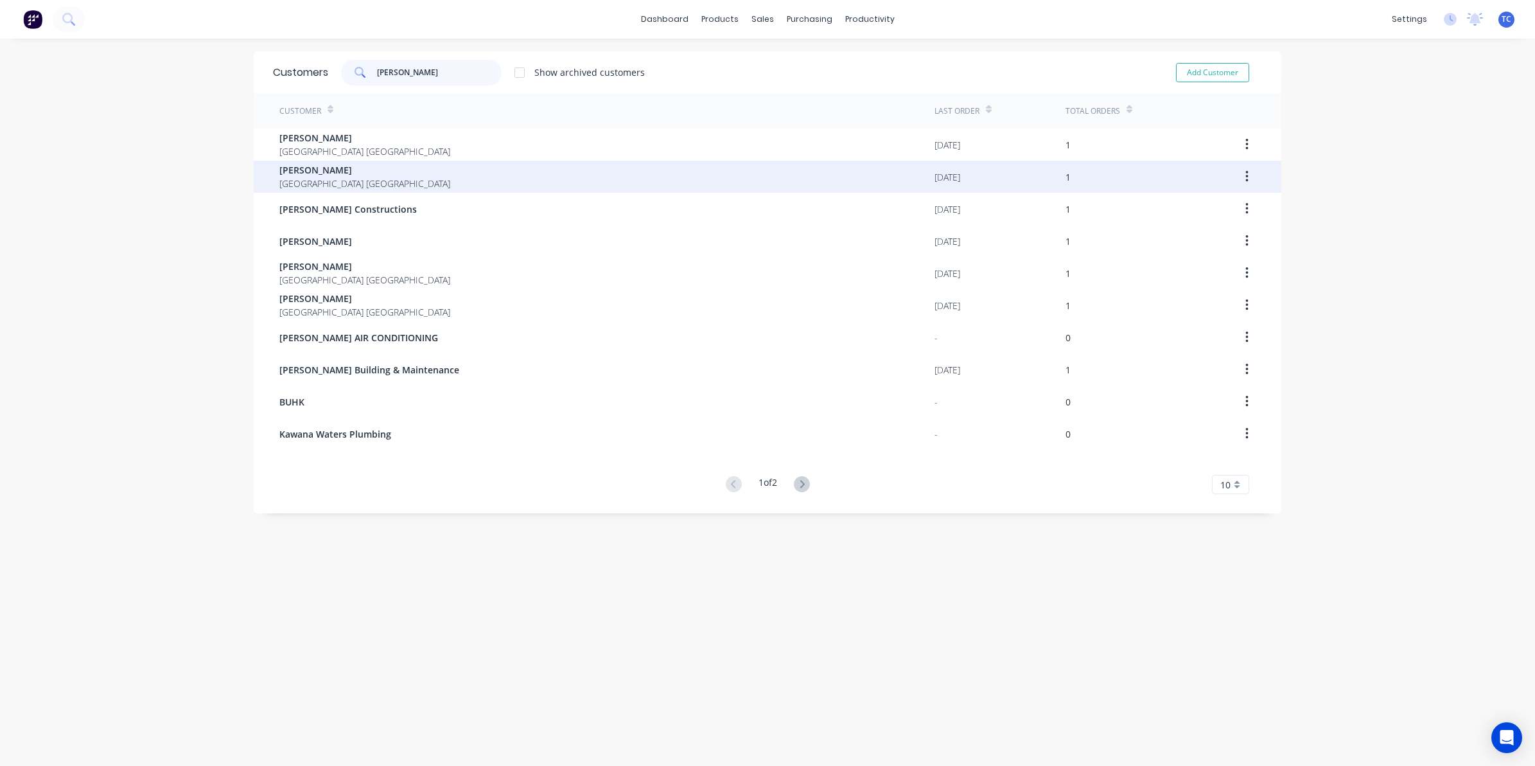
type input "[PERSON_NAME]"
click at [308, 178] on span "[GEOGRAPHIC_DATA] [GEOGRAPHIC_DATA]" at bounding box center [364, 183] width 171 height 13
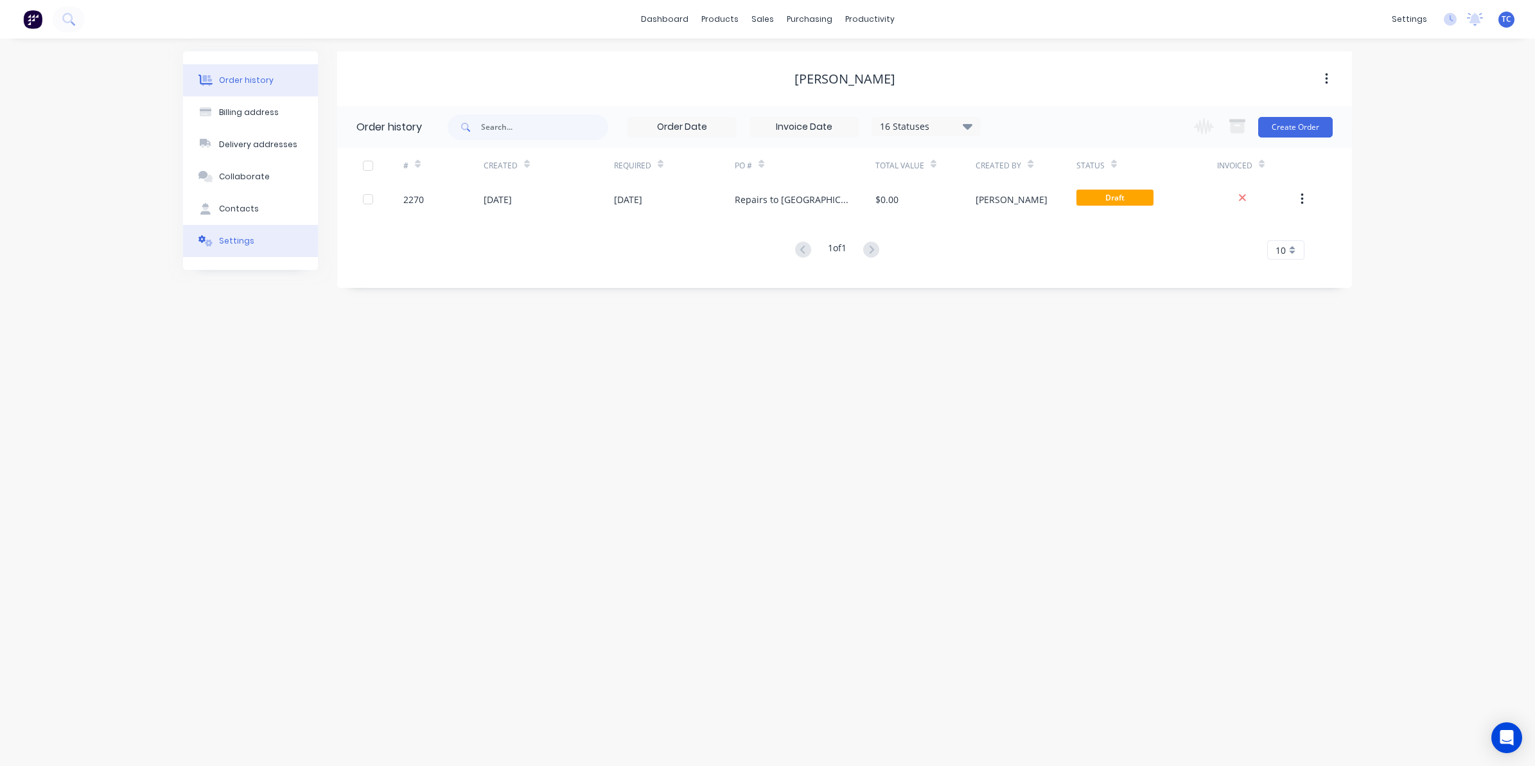
click at [236, 242] on div "Settings" at bounding box center [236, 241] width 35 height 12
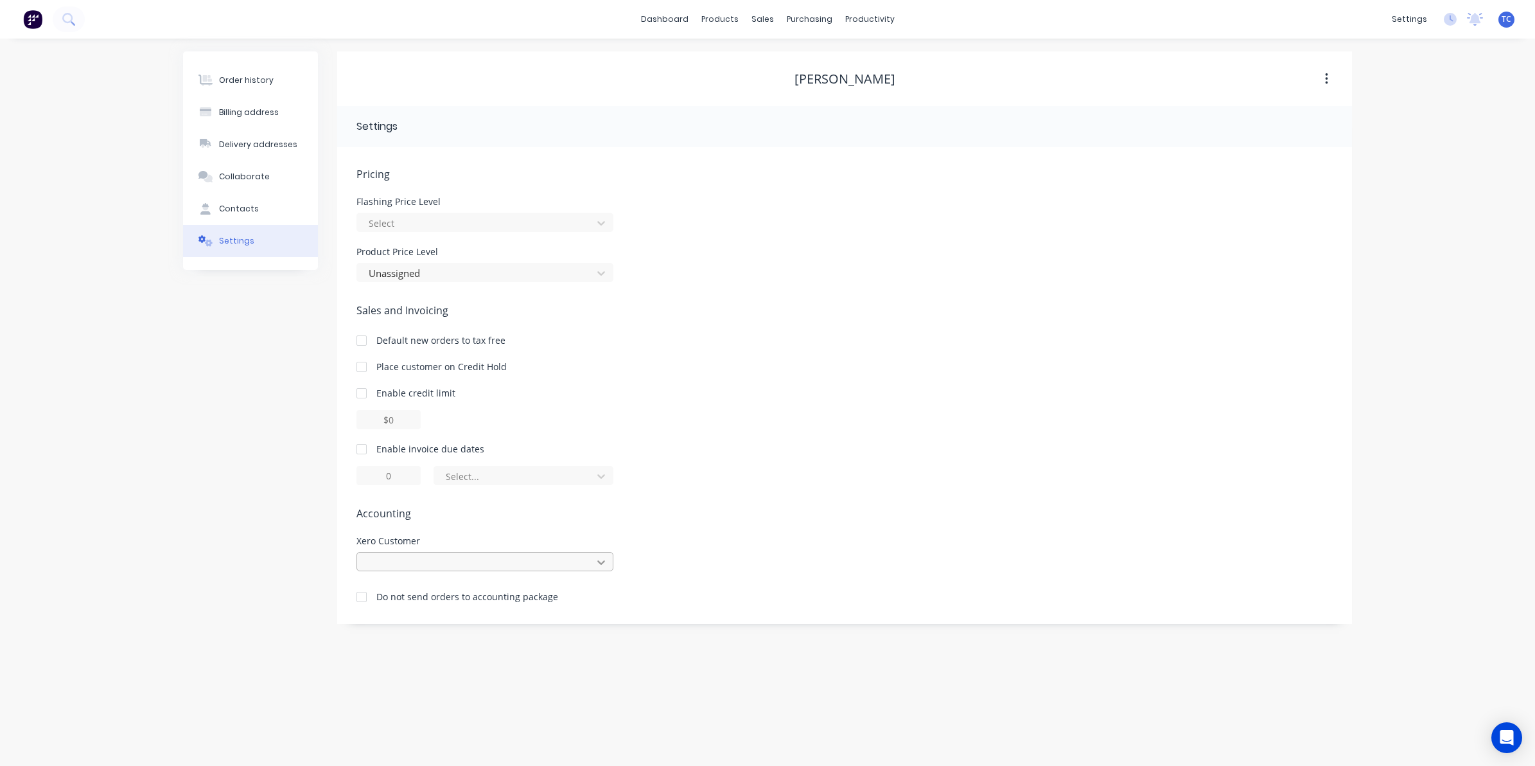
click at [599, 563] on icon at bounding box center [601, 562] width 8 height 4
type input "[PERSON_NAME]"
click at [775, 459] on div "Enable invoice due dates Select..." at bounding box center [845, 463] width 977 height 43
click at [792, 55] on link "Sales Orders" at bounding box center [830, 61] width 170 height 26
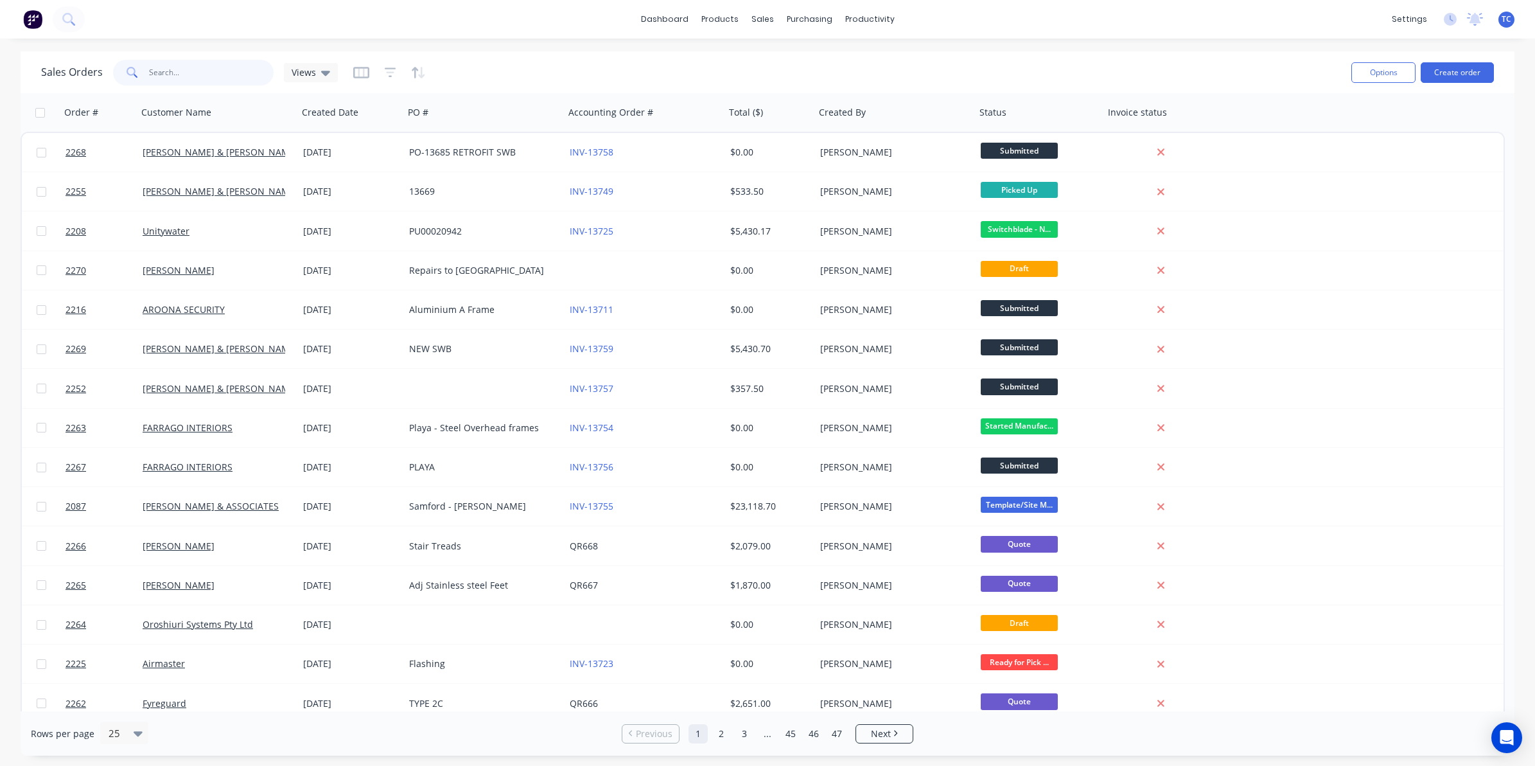
click at [167, 68] on input "text" at bounding box center [211, 73] width 125 height 26
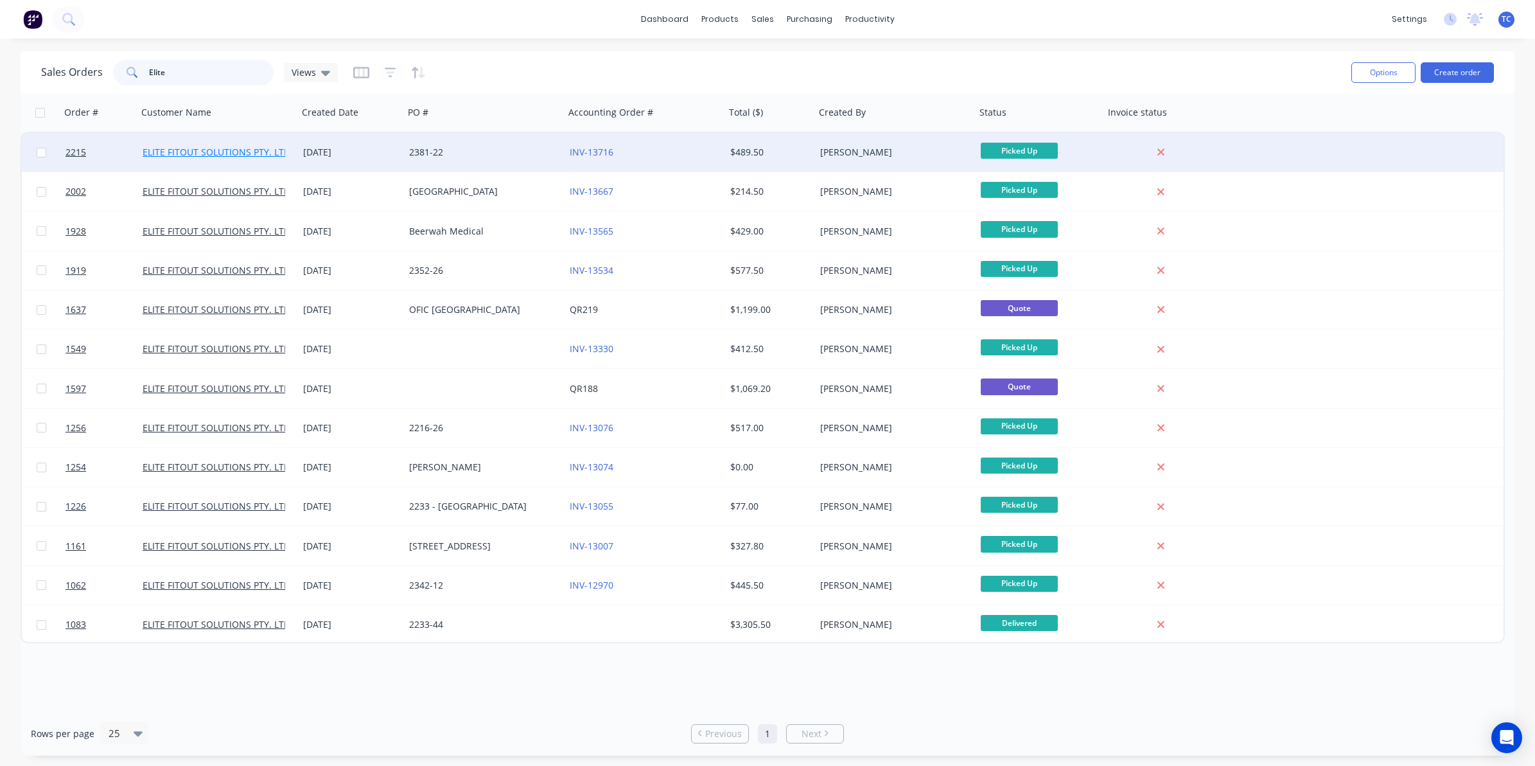
type input "Elite"
click at [220, 148] on link "ELITE FITOUT SOLUTIONS PTY. LTD." at bounding box center [218, 152] width 150 height 12
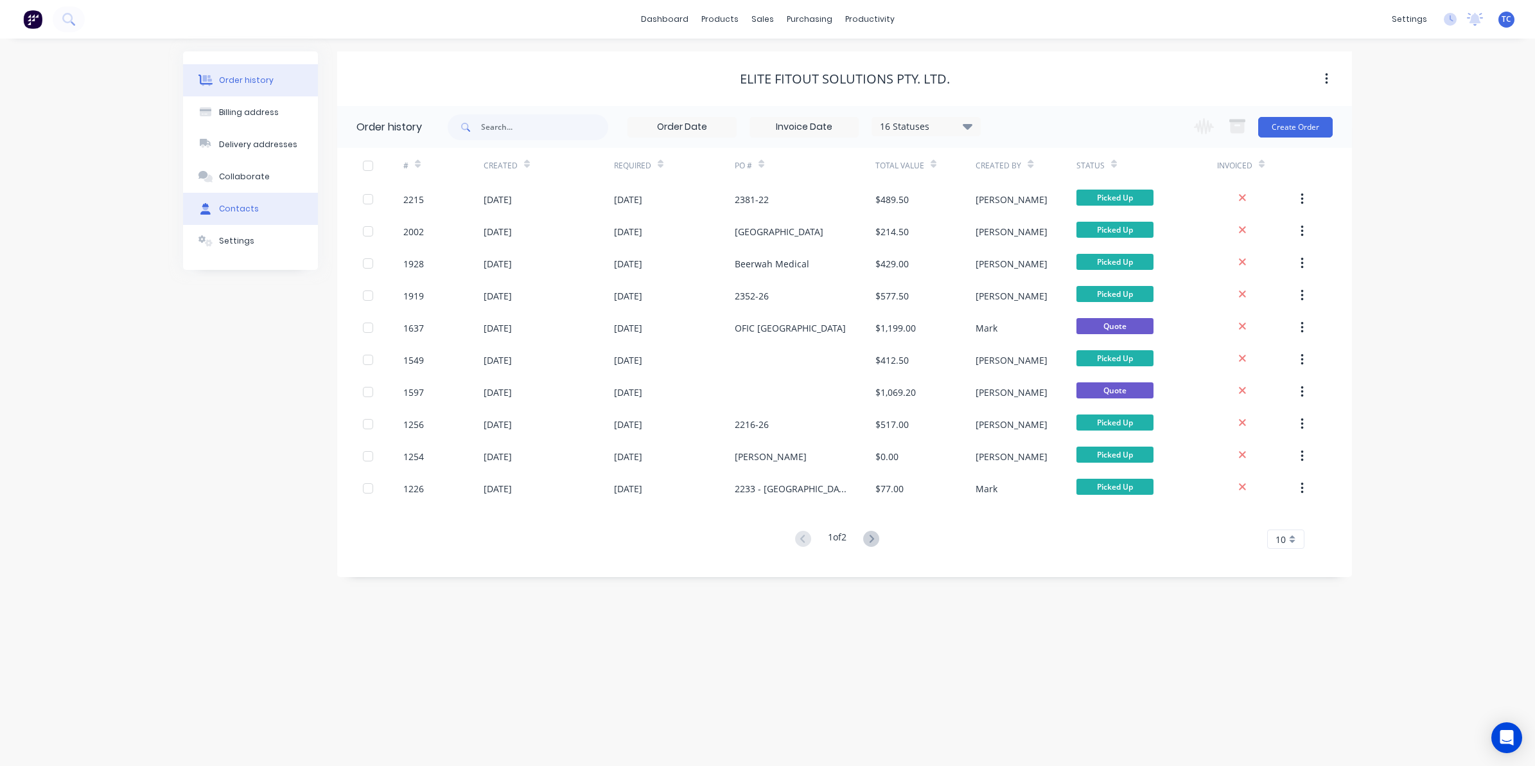
click at [235, 206] on div "Contacts" at bounding box center [239, 209] width 40 height 12
select select "AU"
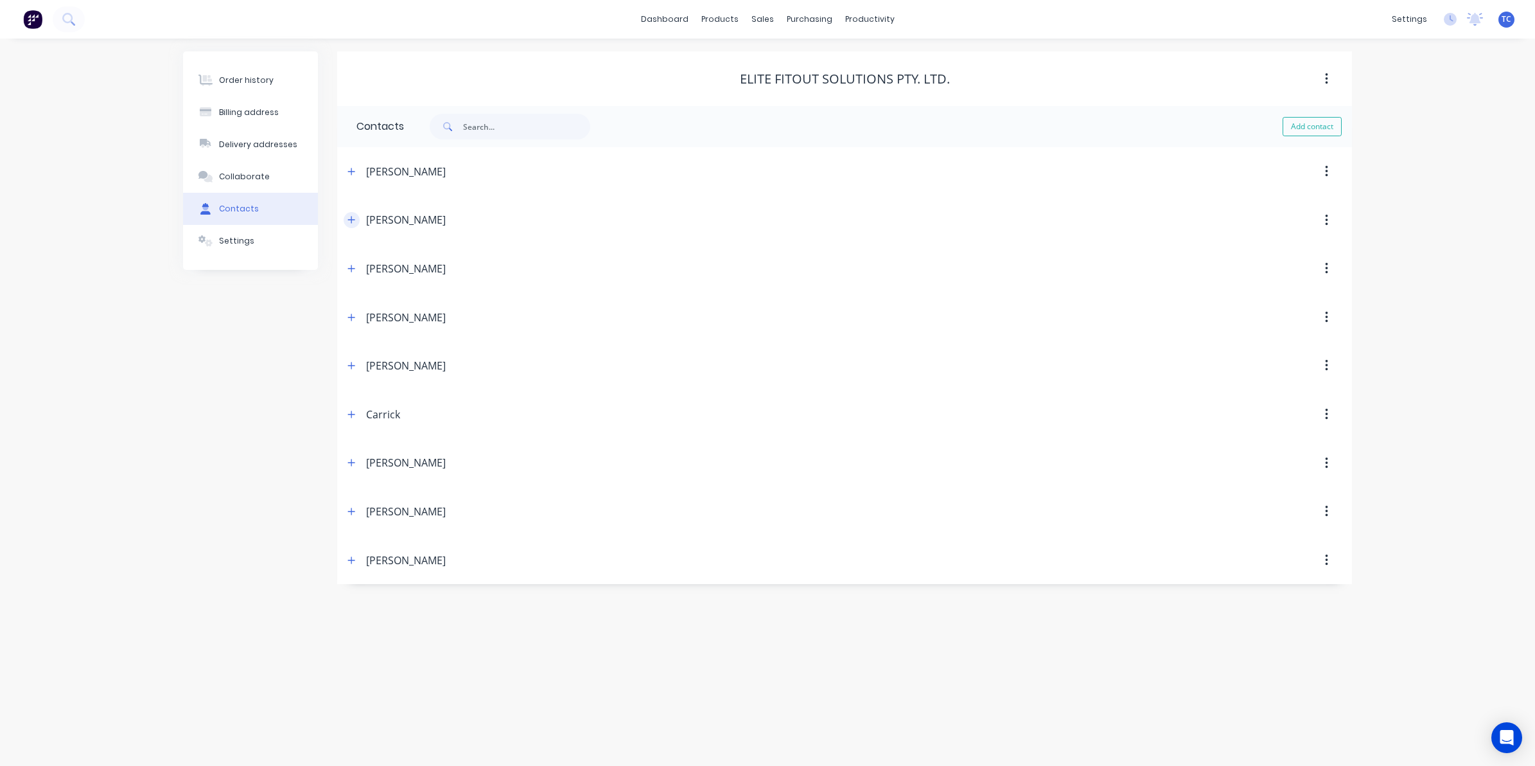
click at [357, 219] on button "button" at bounding box center [352, 220] width 16 height 16
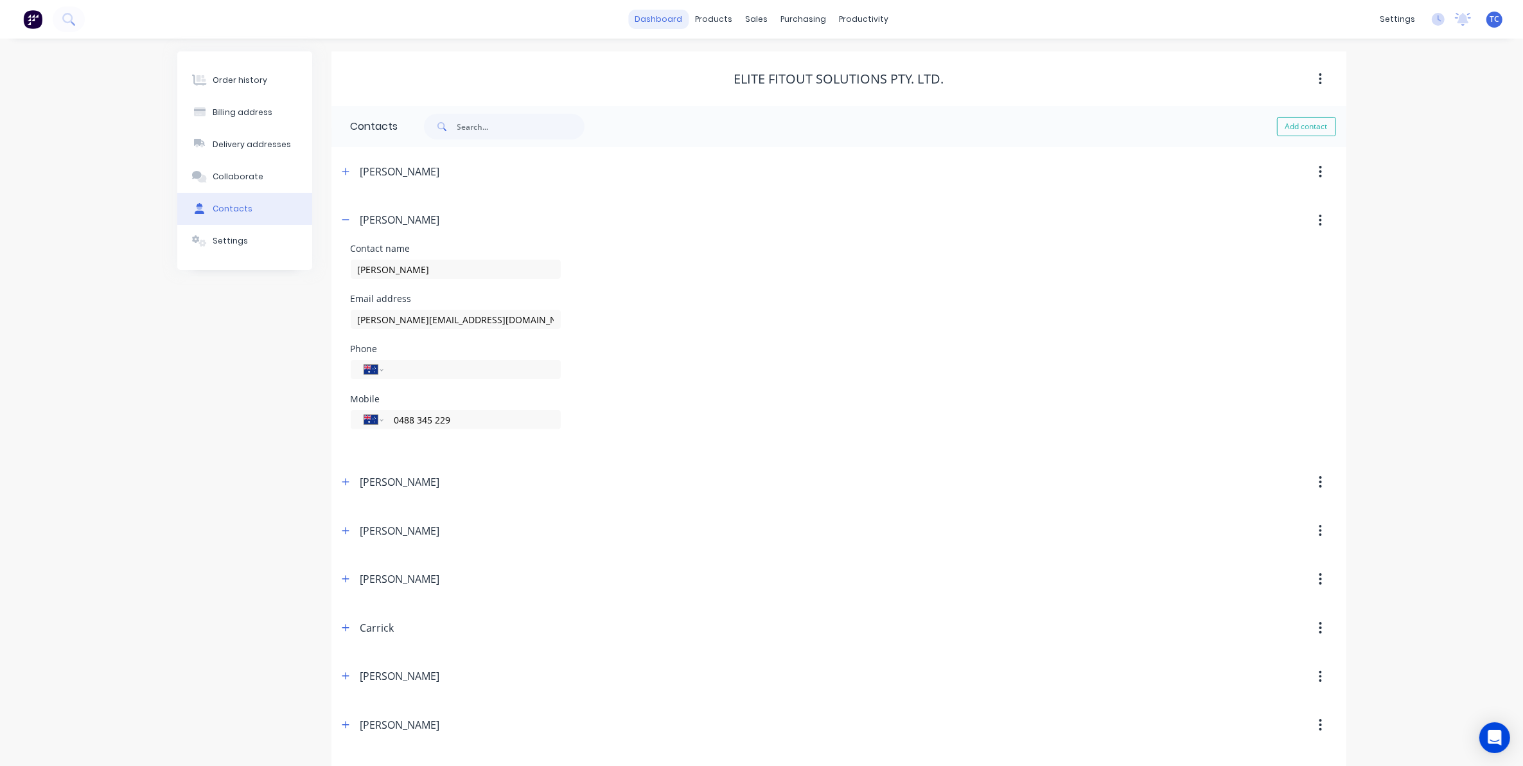
click at [673, 17] on link "dashboard" at bounding box center [658, 19] width 60 height 19
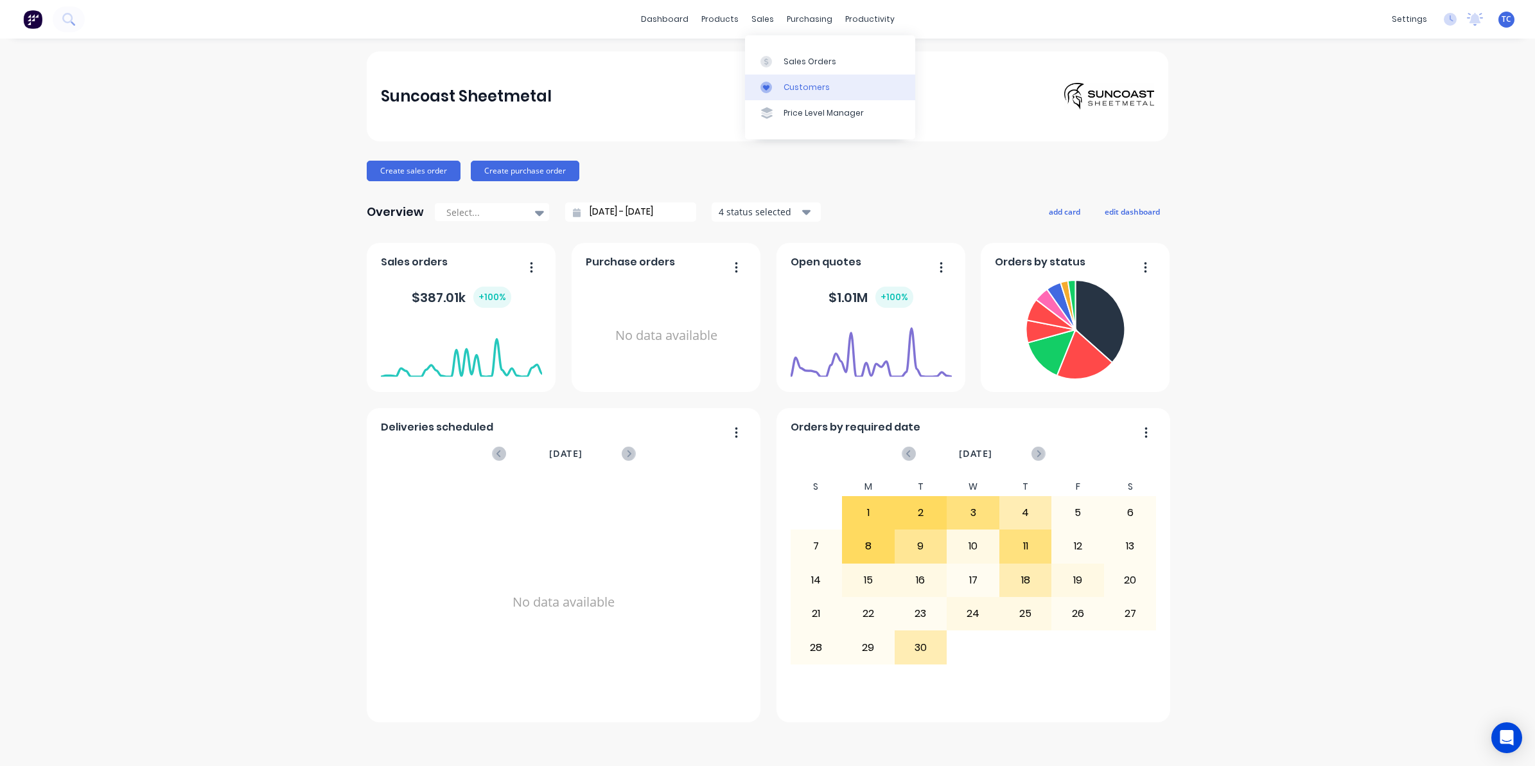
click at [799, 87] on div "Customers" at bounding box center [807, 88] width 46 height 12
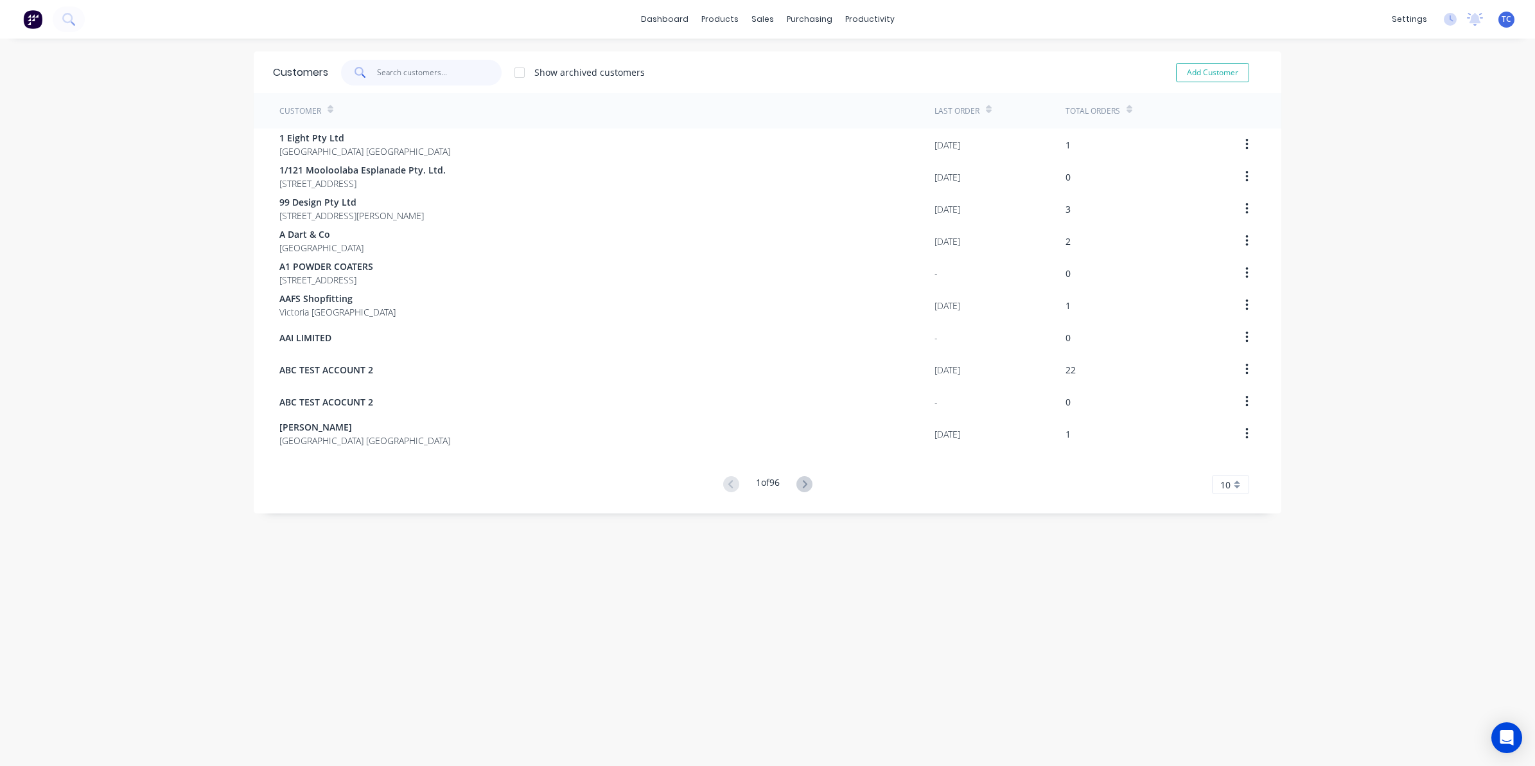
click at [378, 71] on input "text" at bounding box center [439, 73] width 125 height 26
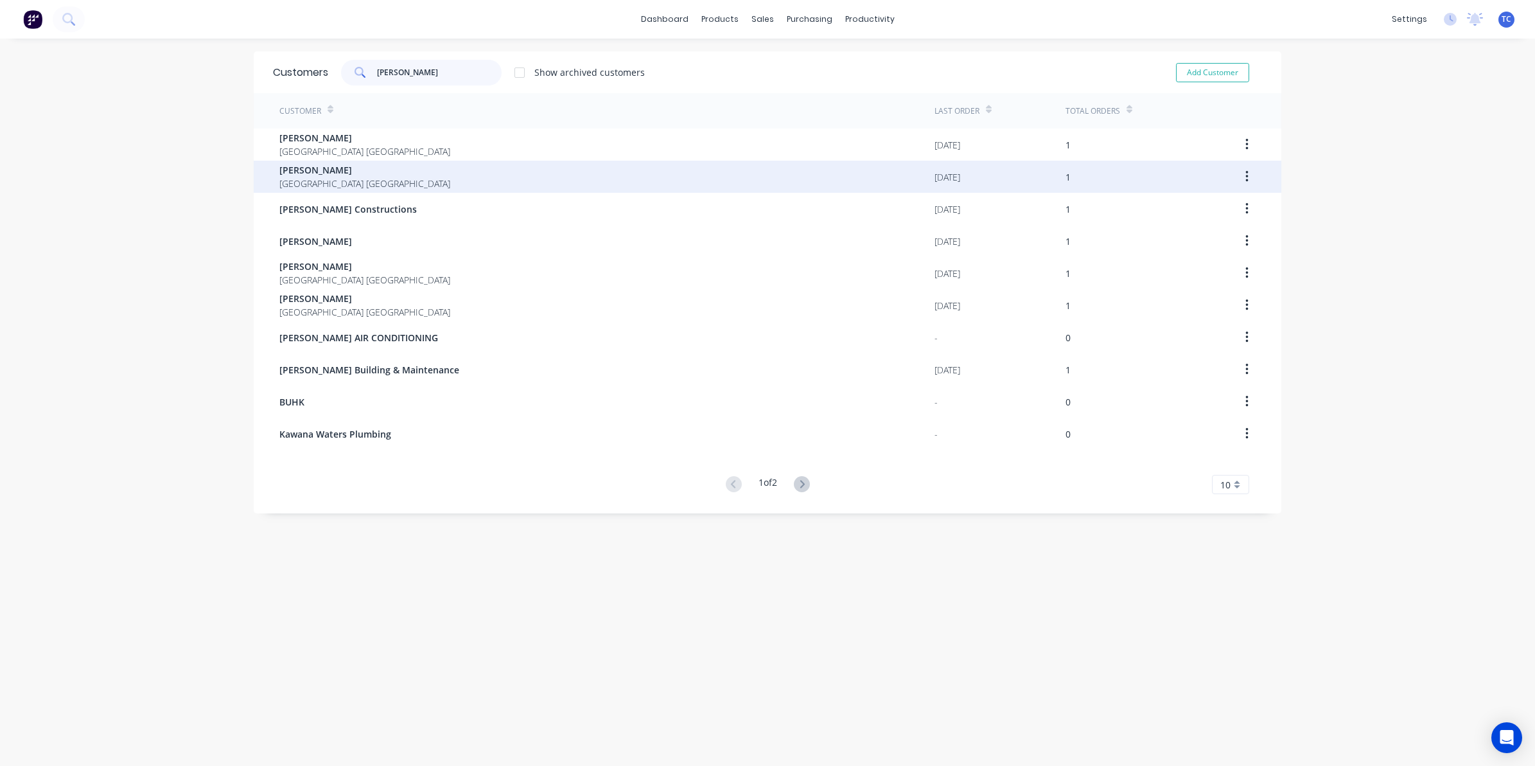
type input "[PERSON_NAME]"
click at [315, 165] on span "[PERSON_NAME]" at bounding box center [364, 169] width 171 height 13
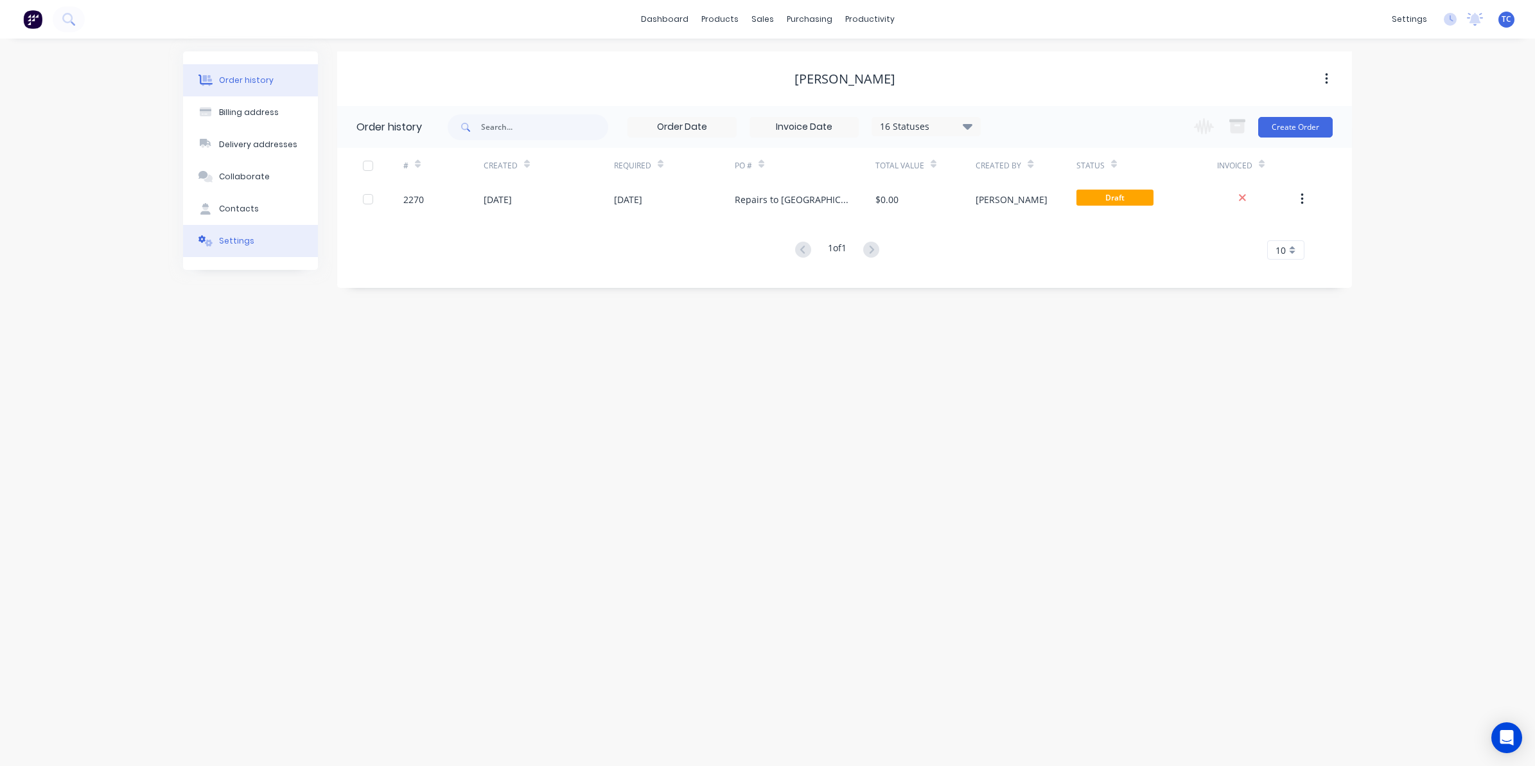
click at [231, 236] on div "Settings" at bounding box center [236, 241] width 35 height 12
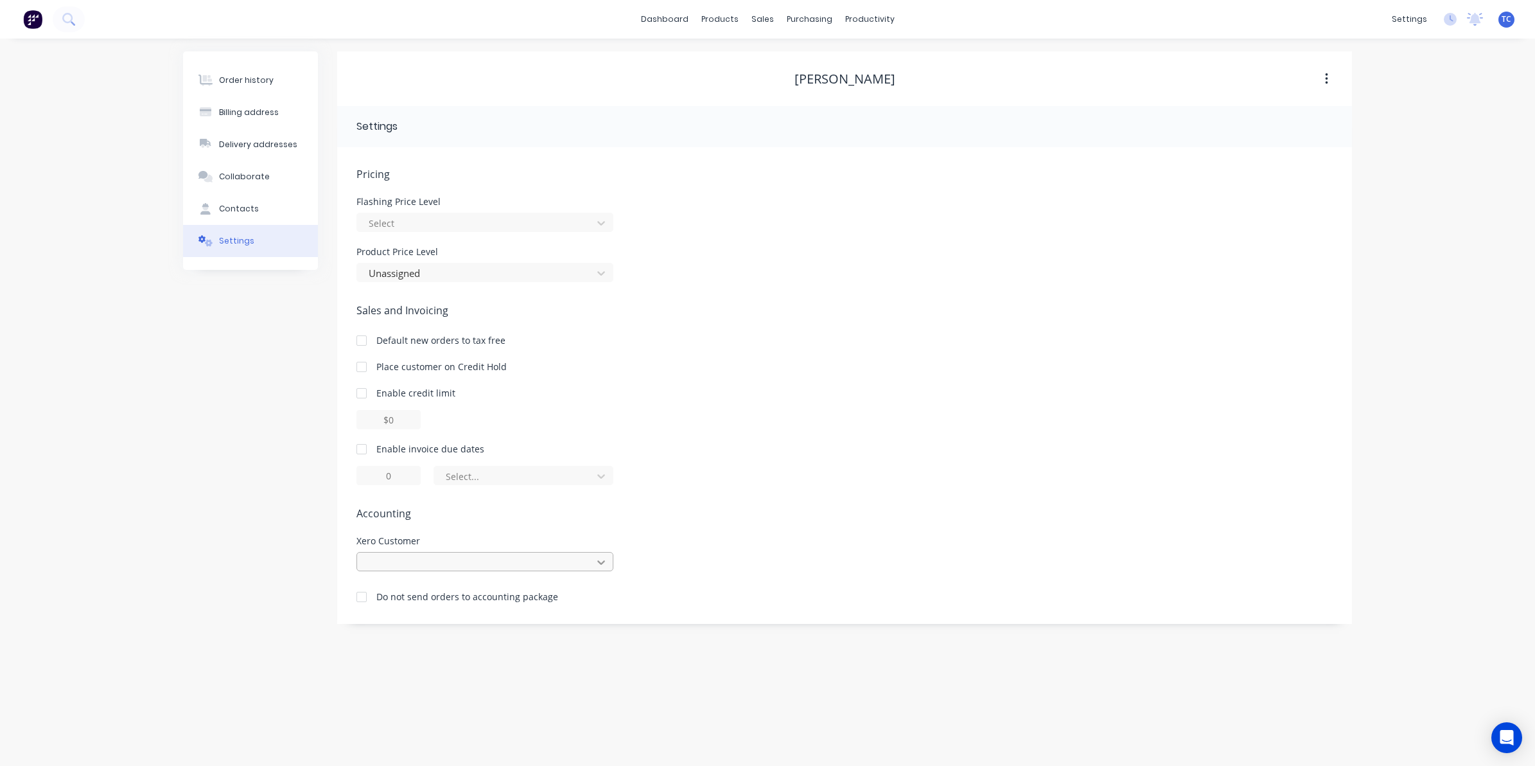
click at [602, 556] on icon at bounding box center [601, 562] width 13 height 13
type input "[PERSON_NAME]"
click at [712, 481] on div "Select..." at bounding box center [845, 475] width 977 height 19
click at [786, 56] on div "Sales Orders" at bounding box center [810, 62] width 53 height 12
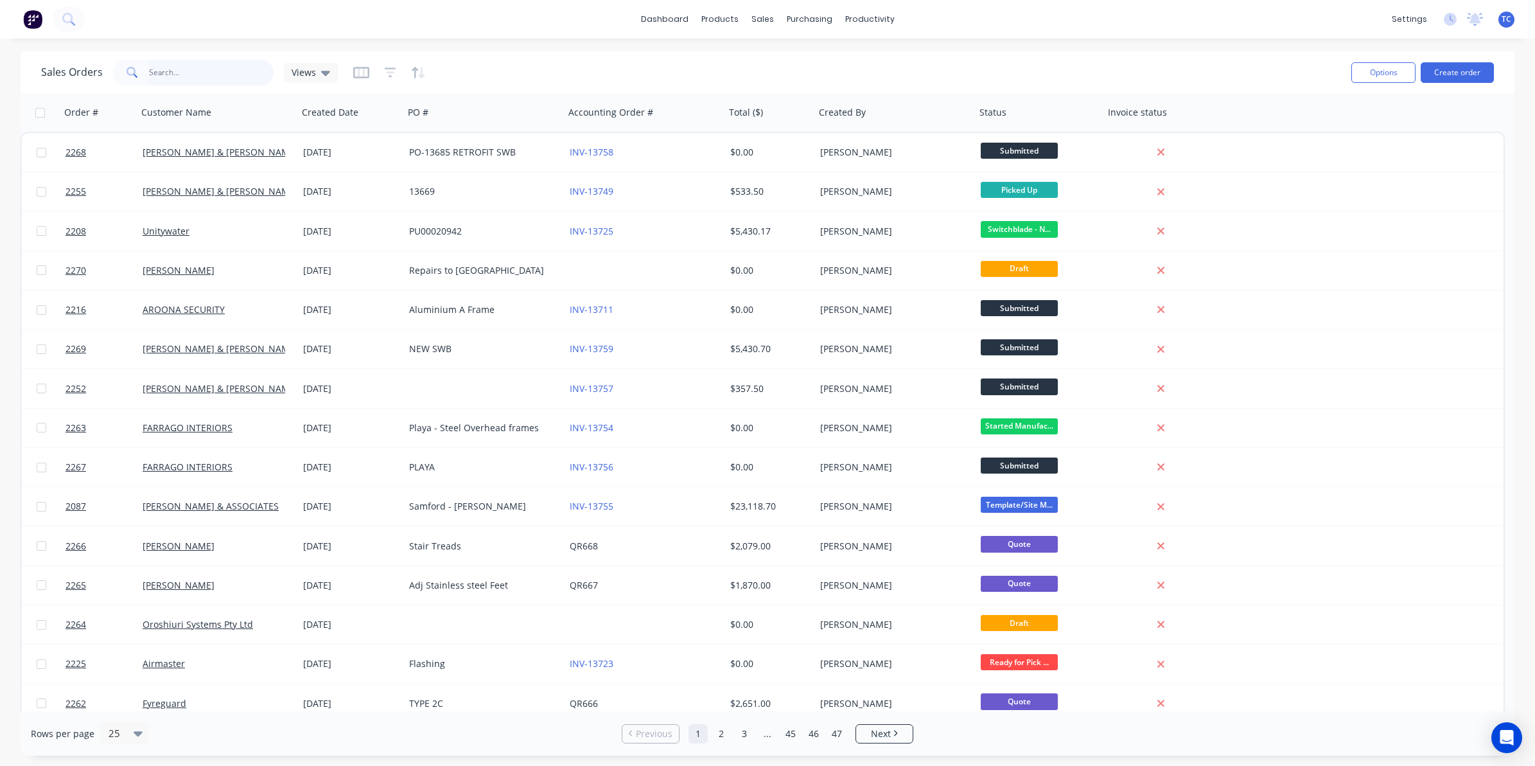
click at [175, 69] on input "text" at bounding box center [211, 73] width 125 height 26
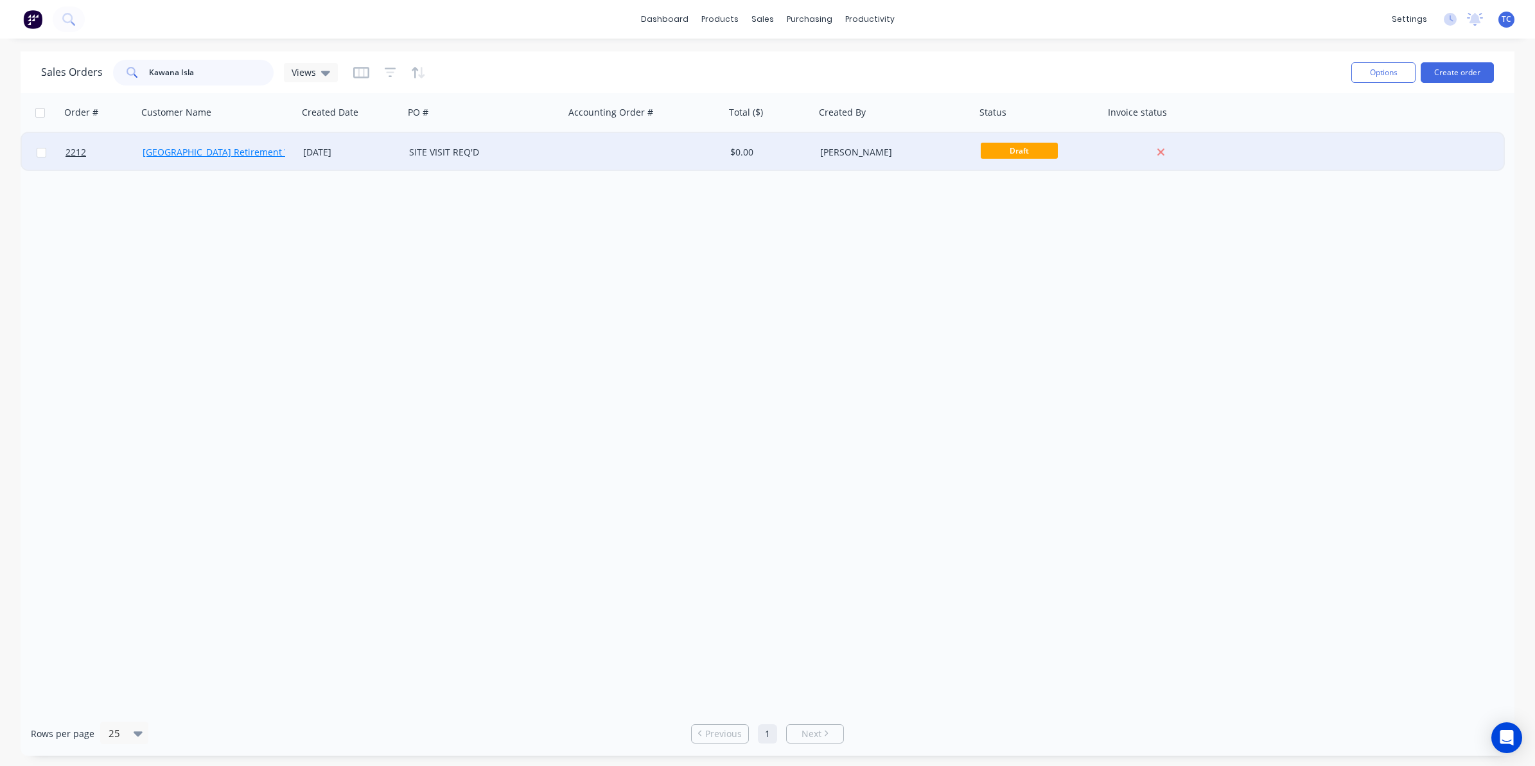
type input "Kawana Isla"
click at [213, 152] on link "[GEOGRAPHIC_DATA] Retirement Village" at bounding box center [228, 152] width 170 height 12
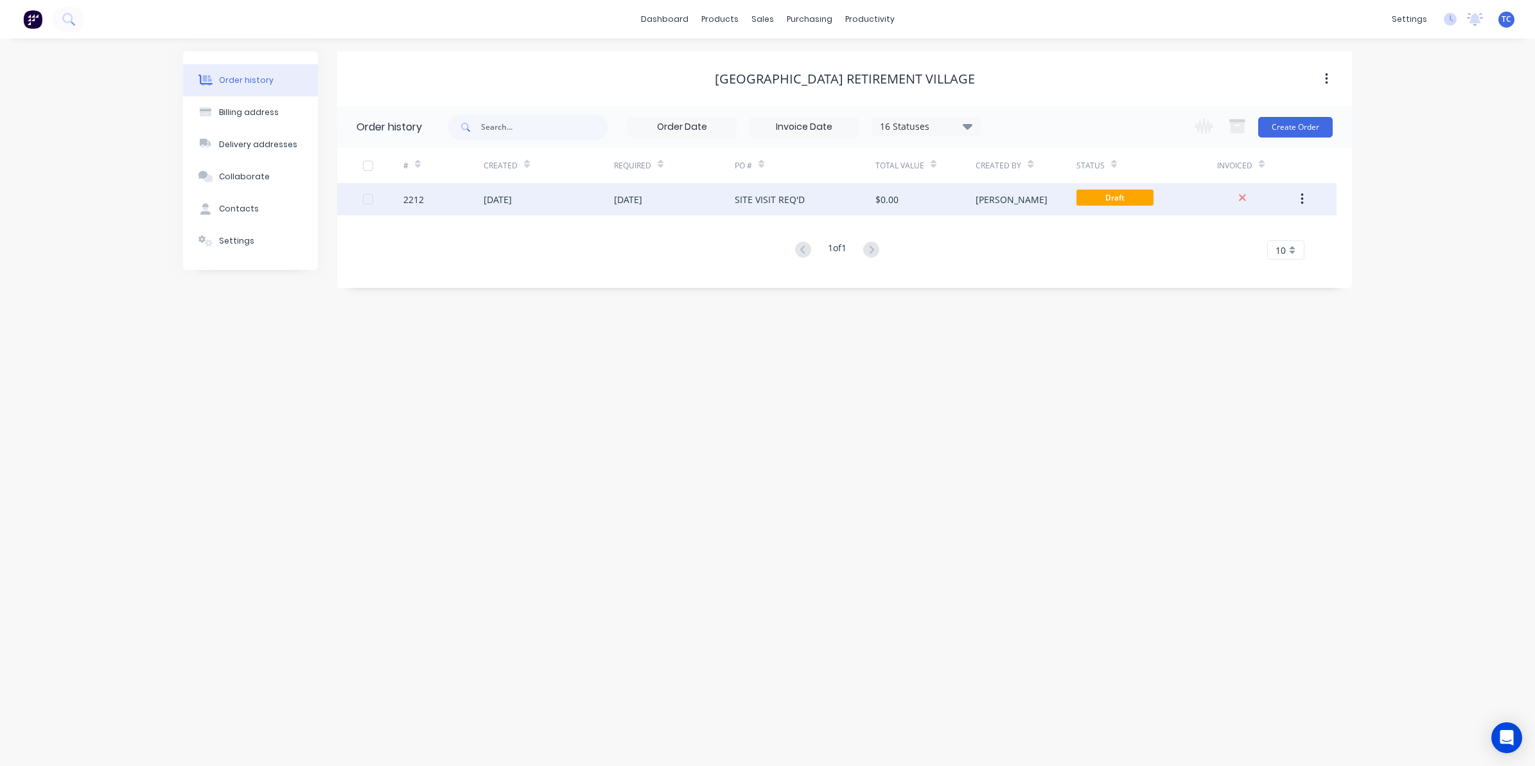
click at [508, 200] on div "[DATE]" at bounding box center [498, 199] width 28 height 13
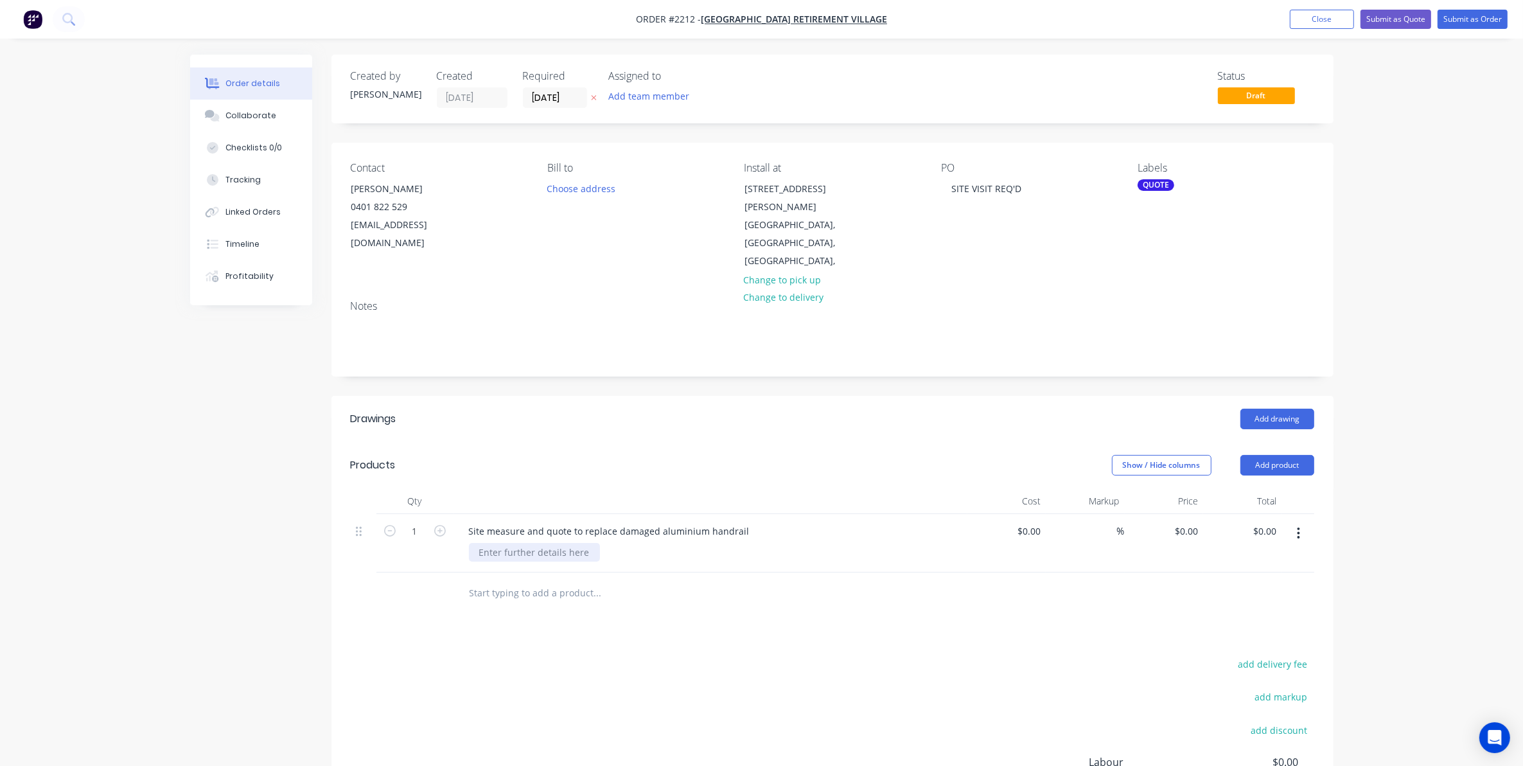
click at [498, 543] on div at bounding box center [534, 552] width 131 height 19
drag, startPoint x: 1019, startPoint y: 188, endPoint x: 951, endPoint y: 188, distance: 67.5
click at [951, 188] on div "SITE VISIT REQ'D" at bounding box center [986, 188] width 91 height 19
drag, startPoint x: 741, startPoint y: 493, endPoint x: 527, endPoint y: 502, distance: 213.5
click at [479, 522] on div "Site measure and quote to replace damaged aluminium handrail" at bounding box center [609, 531] width 301 height 19
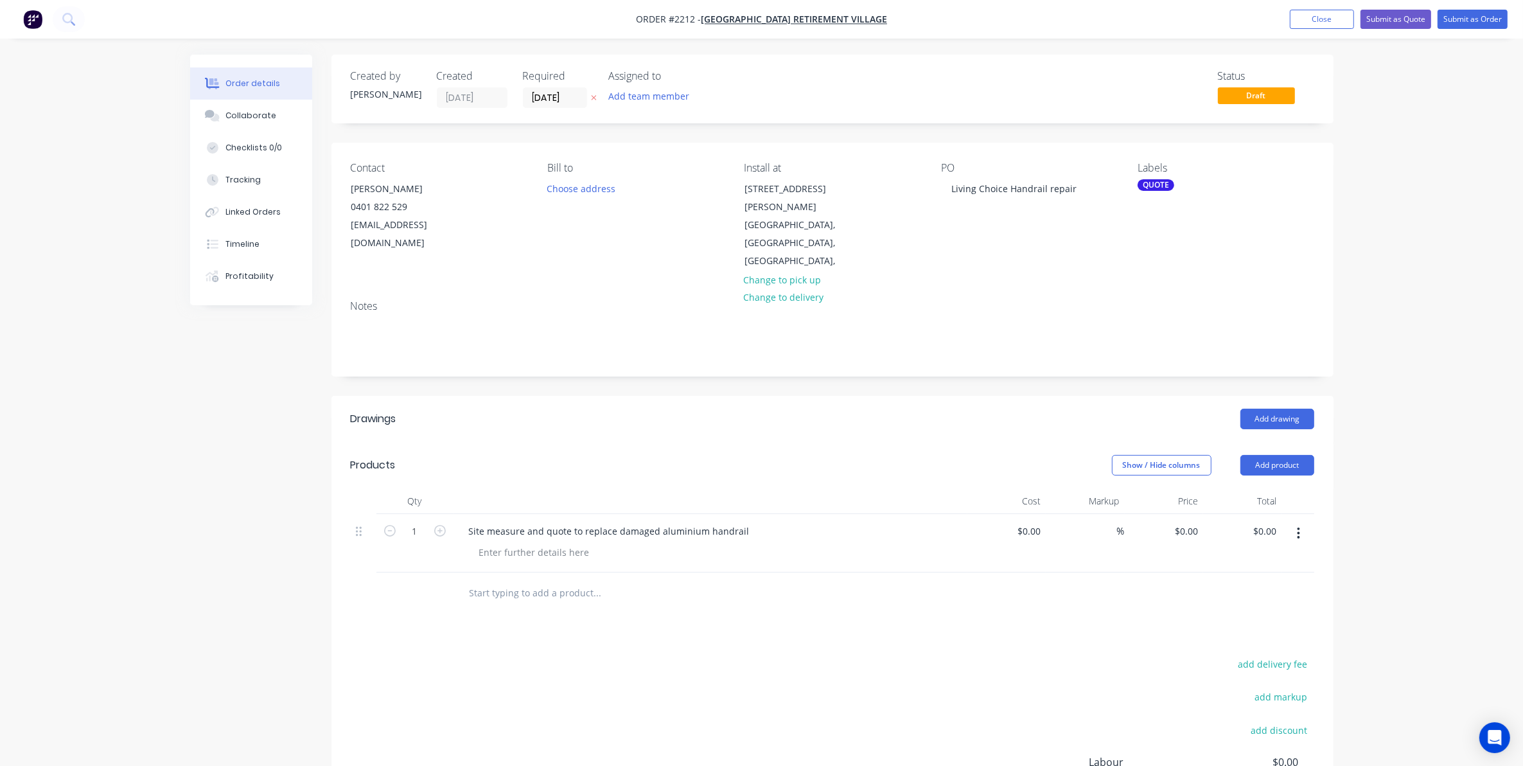
click at [794, 522] on div "Site measure and quote to replace damaged aluminium handrail" at bounding box center [711, 531] width 504 height 19
click at [557, 522] on div "Site measure and quote to replace damaged aluminium handrail" at bounding box center [609, 531] width 301 height 19
drag, startPoint x: 557, startPoint y: 500, endPoint x: 800, endPoint y: 472, distance: 244.4
click at [800, 488] on div at bounding box center [711, 501] width 514 height 26
drag, startPoint x: 466, startPoint y: 495, endPoint x: 744, endPoint y: 499, distance: 277.6
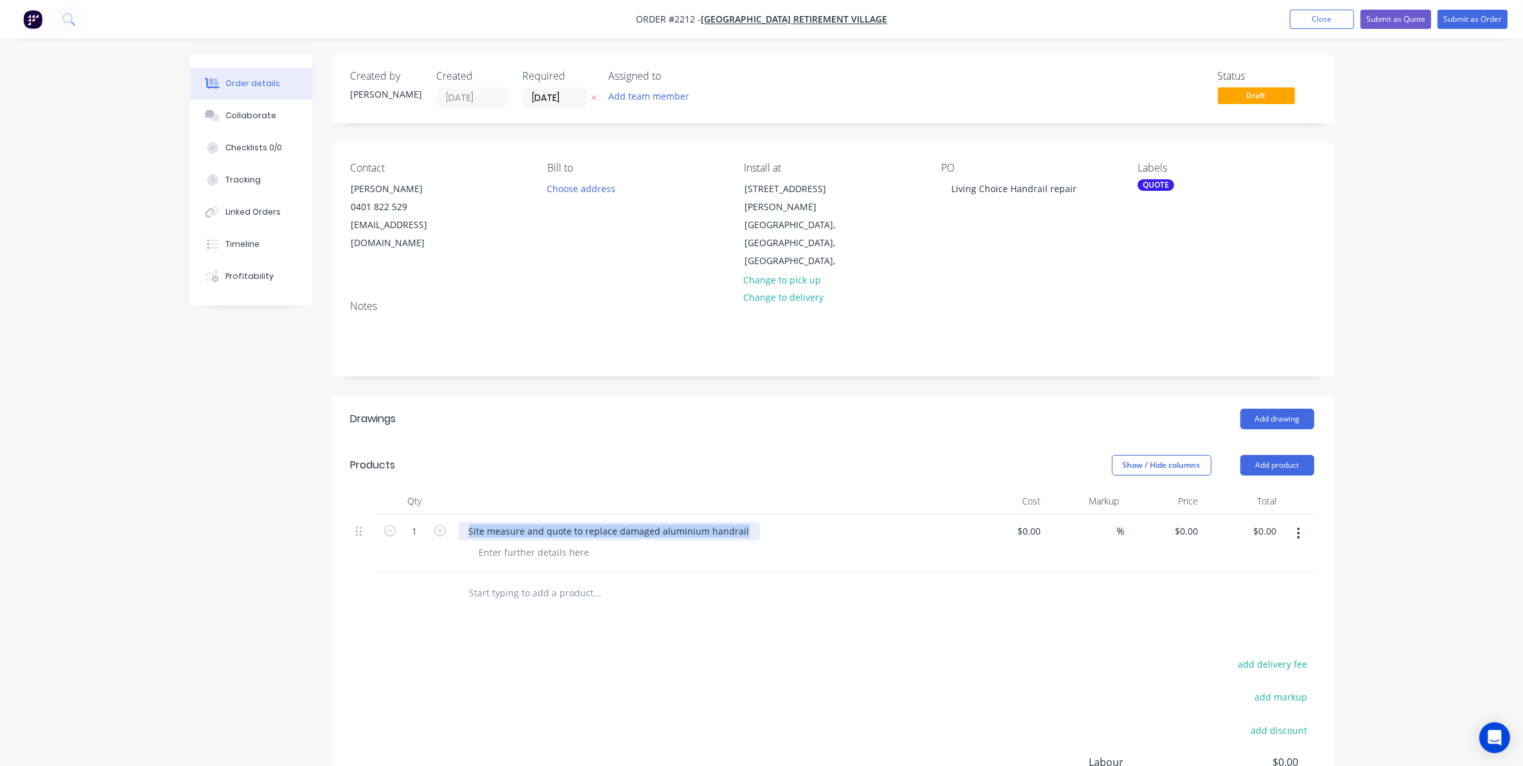
click at [744, 522] on div "Site measure and quote to replace damaged aluminium handrail" at bounding box center [609, 531] width 301 height 19
click at [541, 543] on div at bounding box center [534, 552] width 131 height 19
click at [547, 522] on div "Repairs to damaged handrailing - Remove damaged Leg/Post, Manufacture new post …" at bounding box center [710, 531] width 503 height 19
drag, startPoint x: 608, startPoint y: 495, endPoint x: 938, endPoint y: 492, distance: 329.6
click at [938, 522] on div "Repairs to damaged handrailing - Remove damaged Leg/Post, Manufacture new post …" at bounding box center [710, 531] width 503 height 19
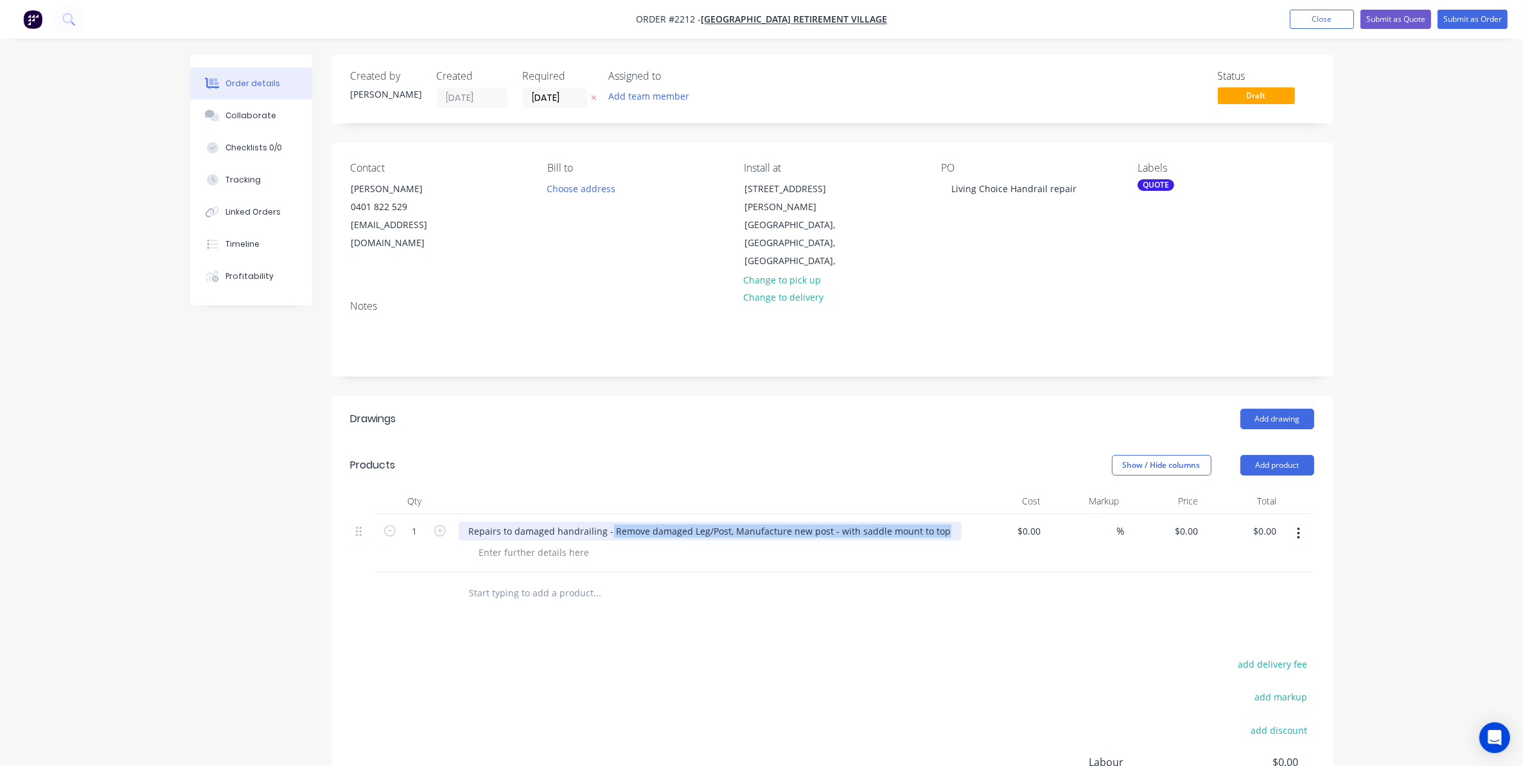
copy div "Remove damaged Leg/Post, Manufacture new post - with saddle mount to top"
click at [529, 543] on div at bounding box center [534, 552] width 131 height 19
click at [514, 580] on input "text" at bounding box center [597, 593] width 257 height 26
click at [515, 543] on div at bounding box center [534, 552] width 131 height 19
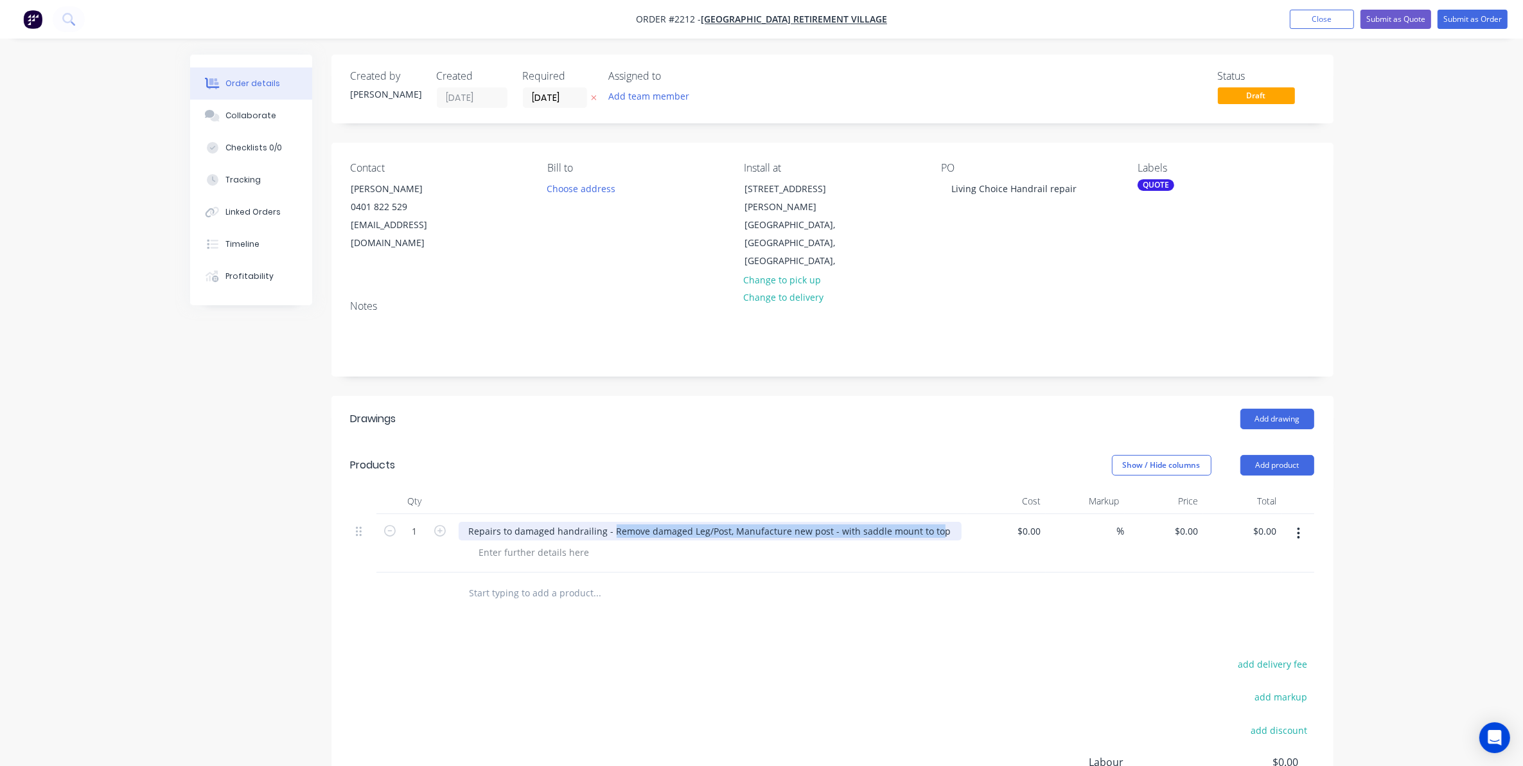
drag, startPoint x: 609, startPoint y: 492, endPoint x: 933, endPoint y: 493, distance: 323.8
click at [933, 522] on div "Repairs to damaged handrailing - Remove damaged Leg/Post, Manufacture new post …" at bounding box center [710, 531] width 503 height 19
drag, startPoint x: 937, startPoint y: 495, endPoint x: 608, endPoint y: 504, distance: 328.4
click at [608, 522] on div "Repairs to damaged handrailing - Remove damaged Leg/Post, Manufacture new post …" at bounding box center [710, 531] width 503 height 19
click at [479, 543] on div at bounding box center [534, 552] width 131 height 19
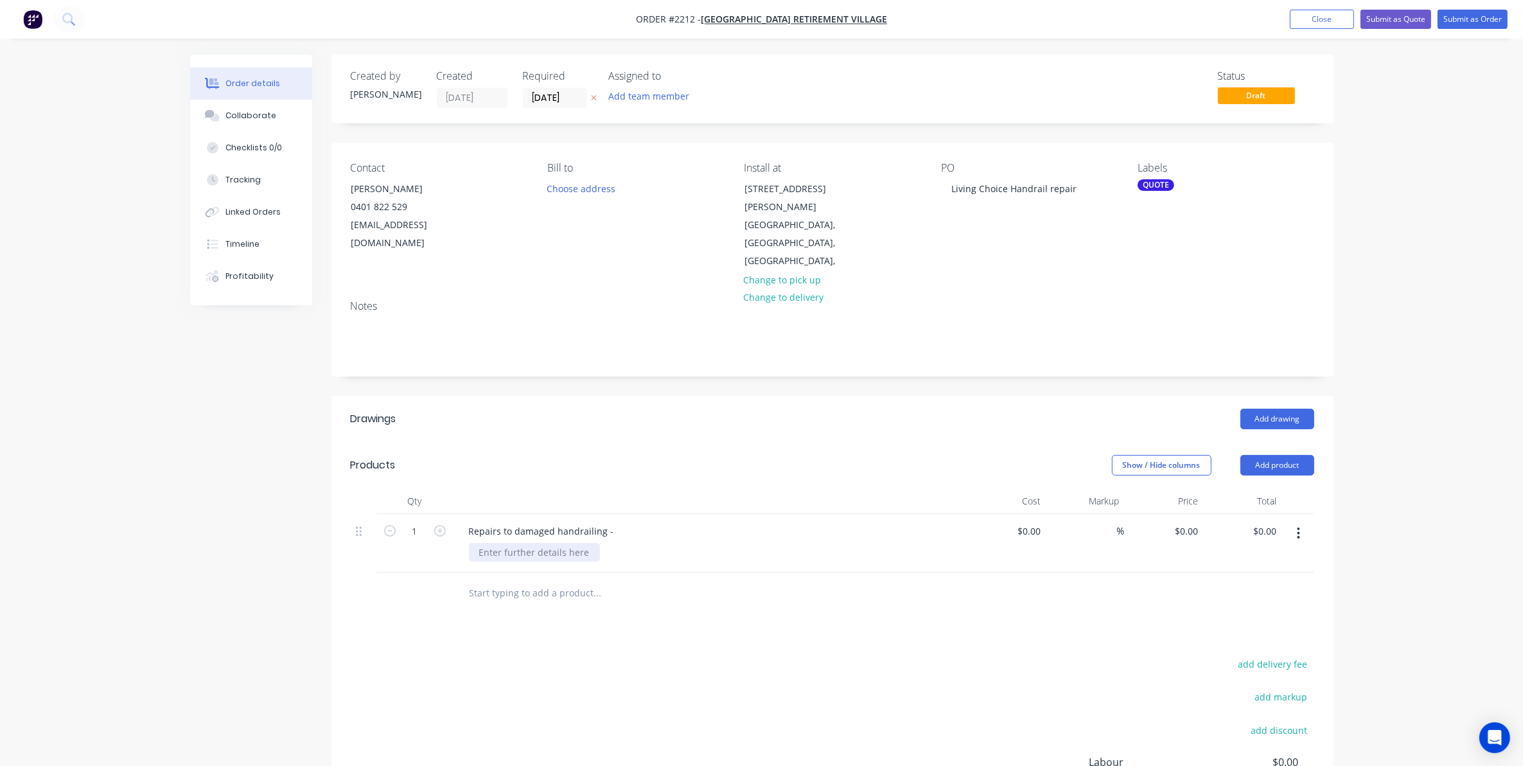
click at [491, 543] on div at bounding box center [534, 552] width 131 height 19
paste div
click at [1020, 514] on div "0 $0.00" at bounding box center [1007, 550] width 79 height 72
type input "$1,815.00"
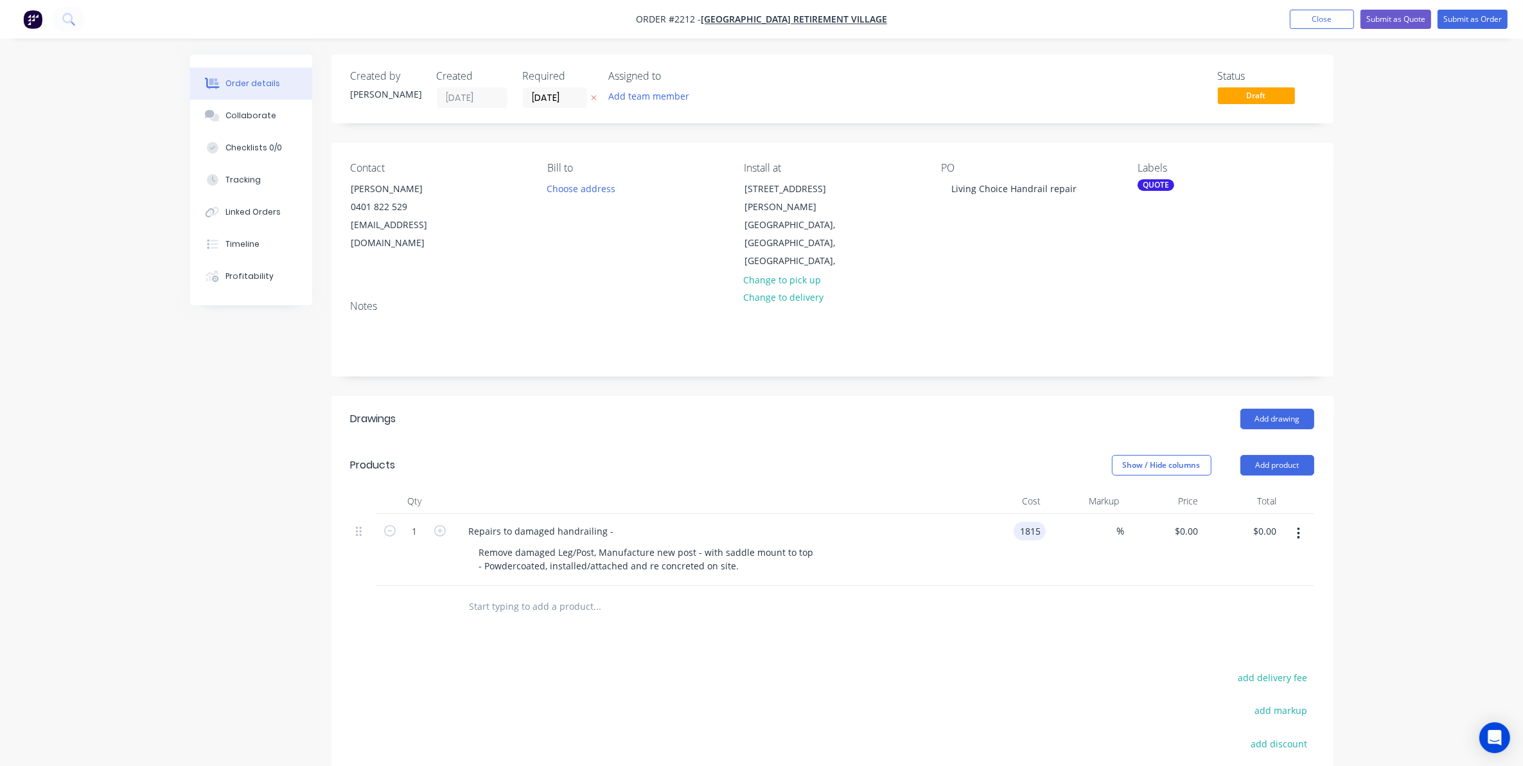
type input "$1,815.00"
drag, startPoint x: 443, startPoint y: 92, endPoint x: 513, endPoint y: 100, distance: 69.8
click at [513, 100] on div "Created by Tracy Created 20/08/25 Required 20/08/25 Assigned to Add team member" at bounding box center [544, 89] width 387 height 38
click at [529, 96] on input "20/08/25" at bounding box center [555, 97] width 63 height 19
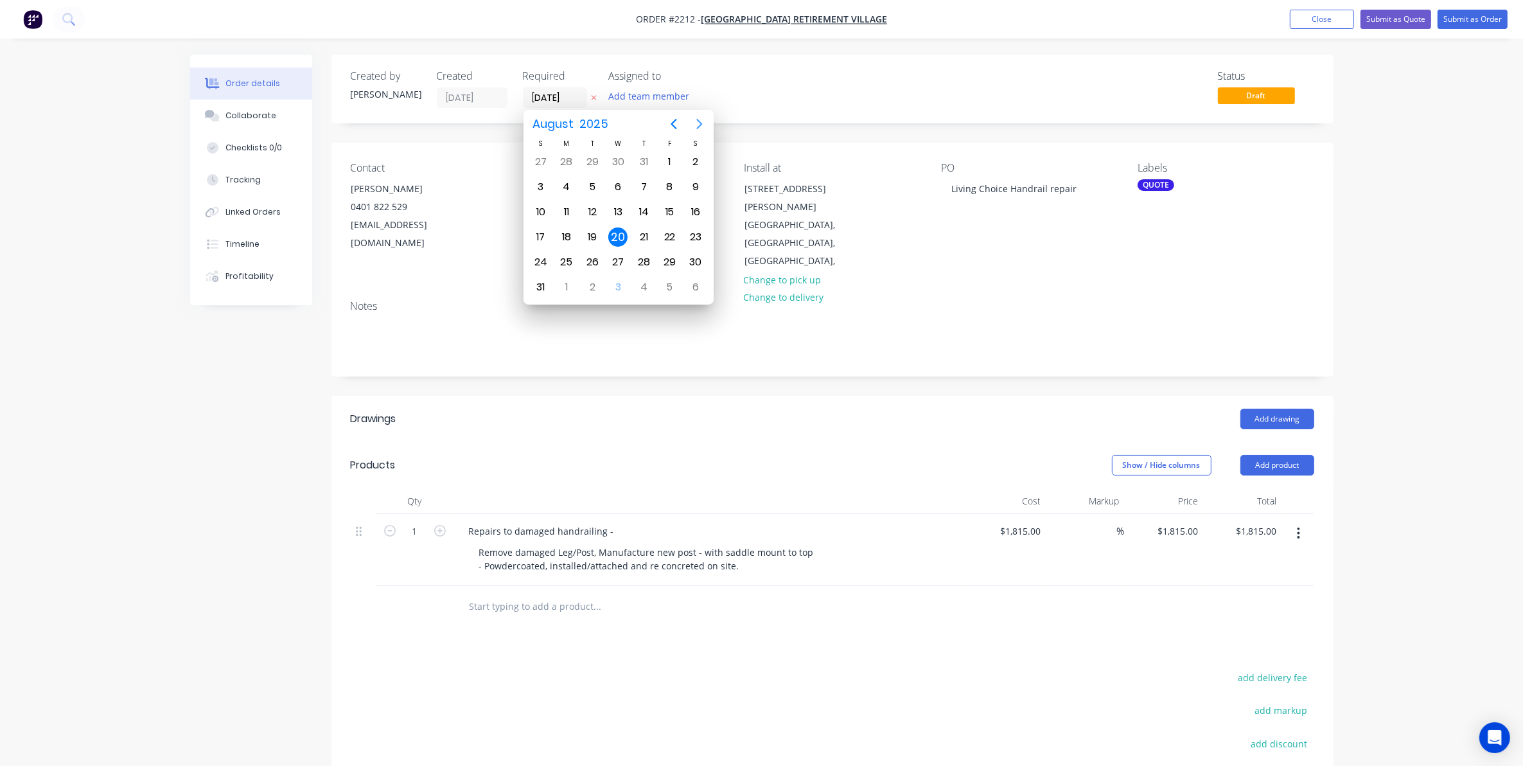
click at [695, 125] on icon "Next page" at bounding box center [699, 123] width 15 height 15
click at [618, 207] on div "17" at bounding box center [617, 211] width 19 height 19
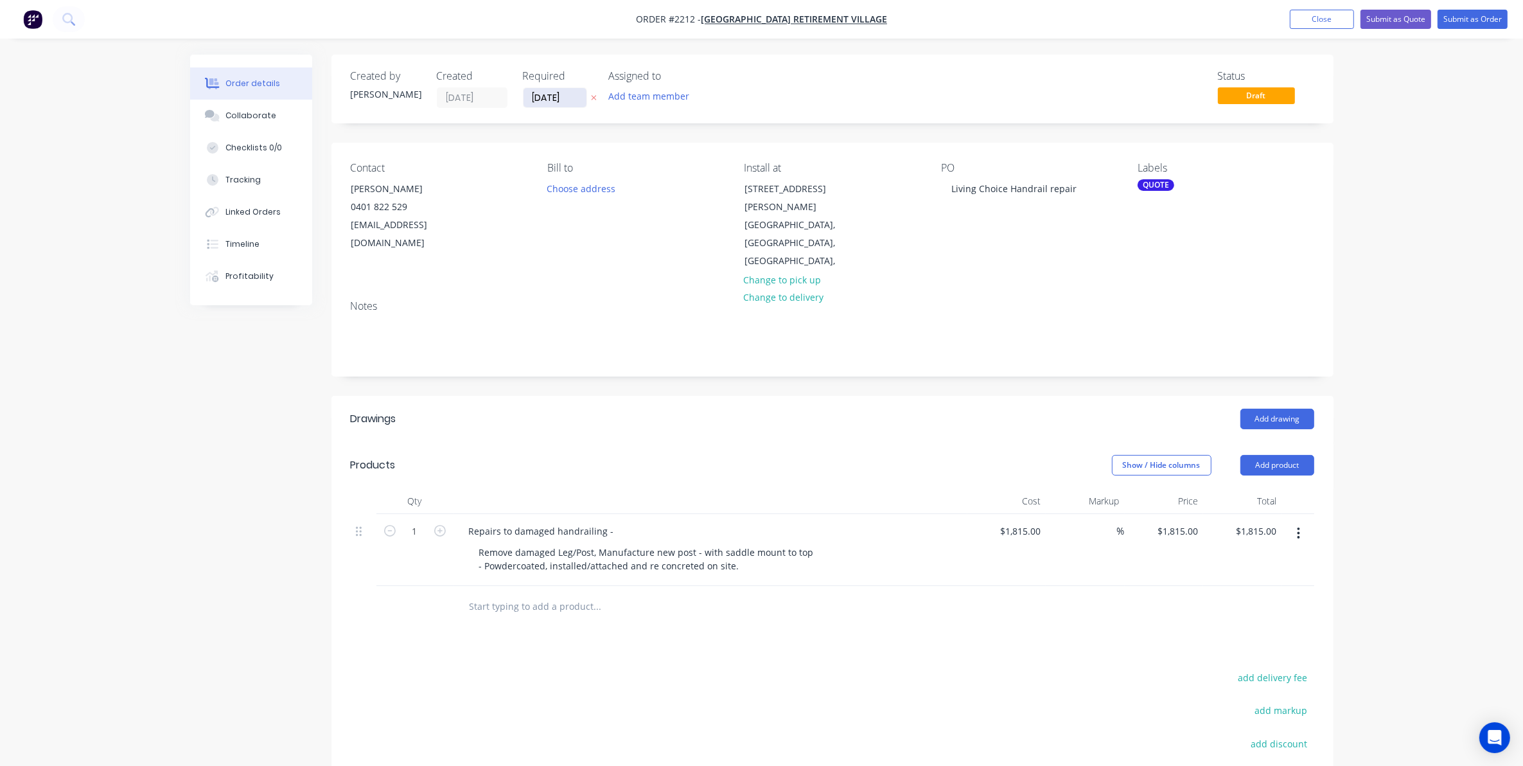
click at [573, 94] on input "17/09/25" at bounding box center [555, 97] width 63 height 19
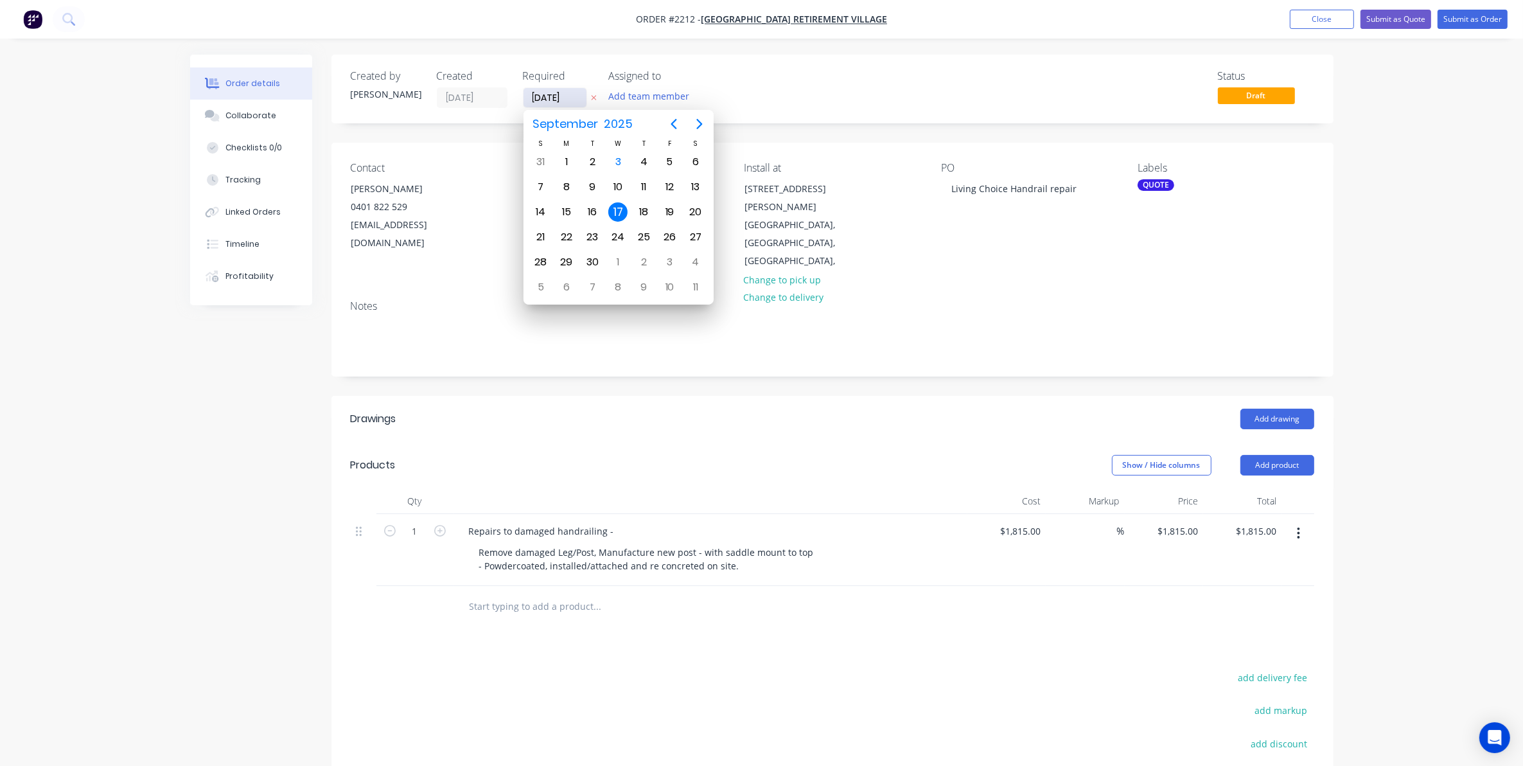
drag, startPoint x: 572, startPoint y: 95, endPoint x: 530, endPoint y: 94, distance: 41.8
click at [530, 94] on input "17/09/25" at bounding box center [555, 97] width 63 height 19
click at [592, 260] on div "30" at bounding box center [592, 261] width 19 height 19
type input "30/09/25"
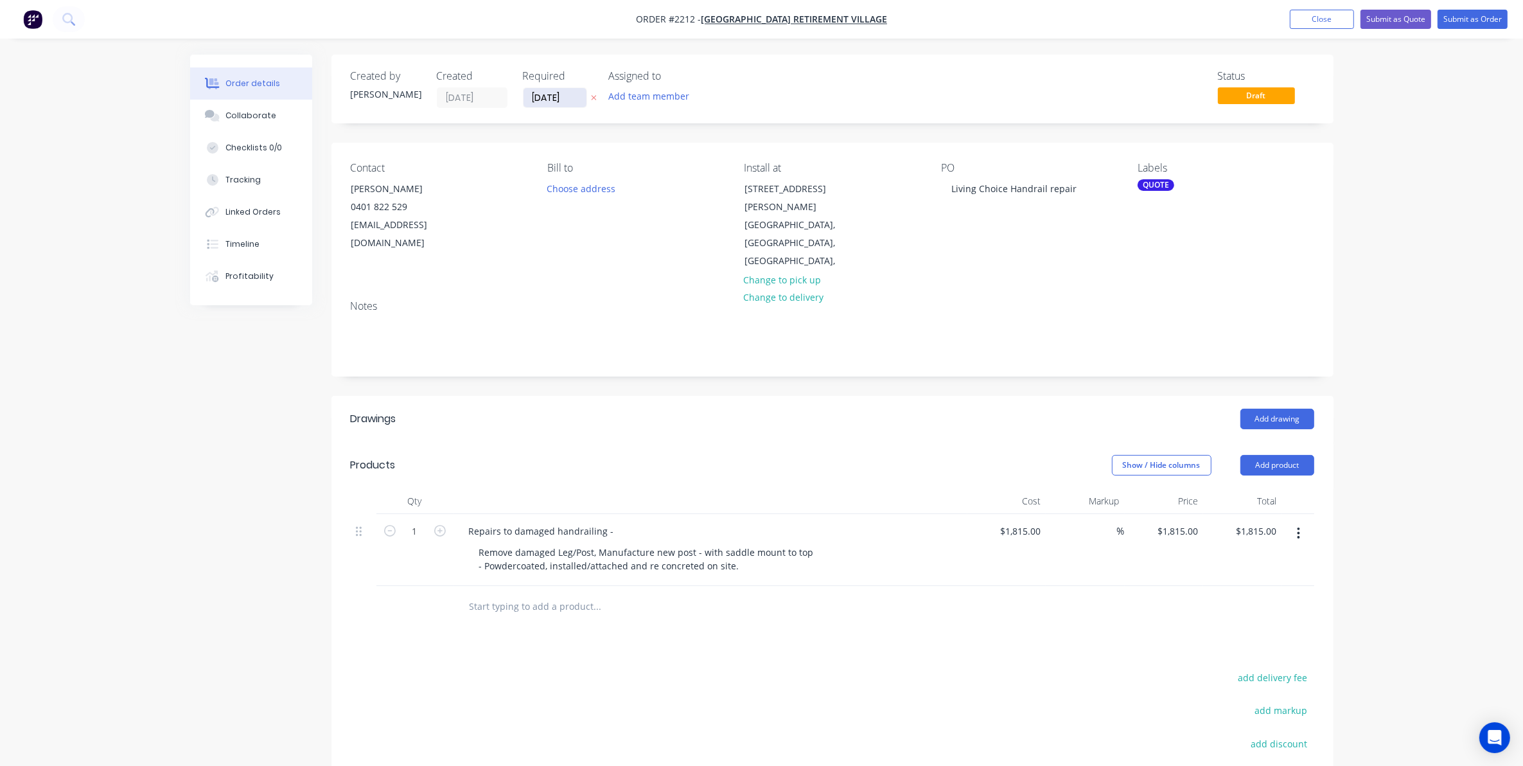
click at [575, 94] on input "30/09/25" at bounding box center [555, 97] width 63 height 19
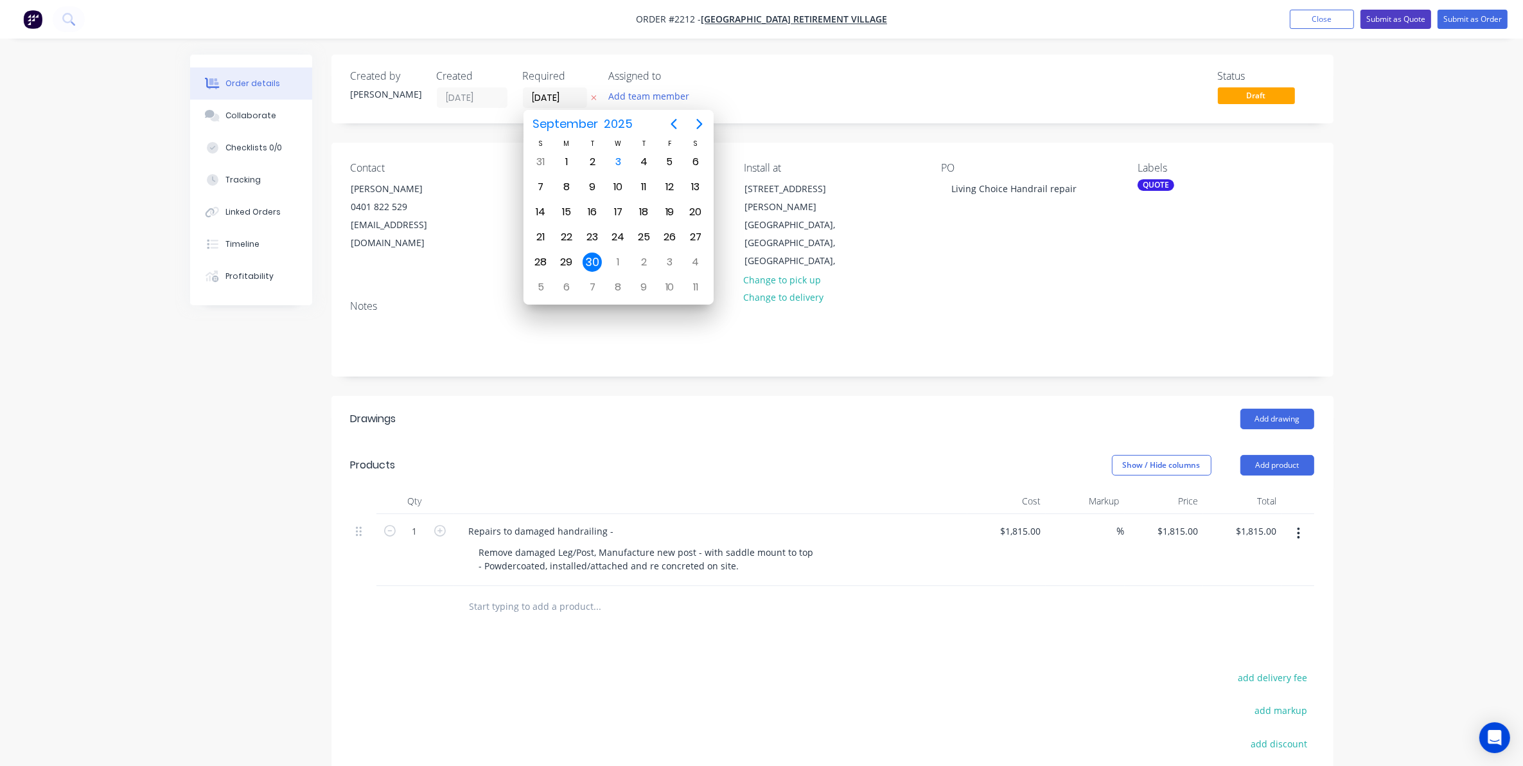
click at [1391, 15] on button "Submit as Quote" at bounding box center [1396, 19] width 71 height 19
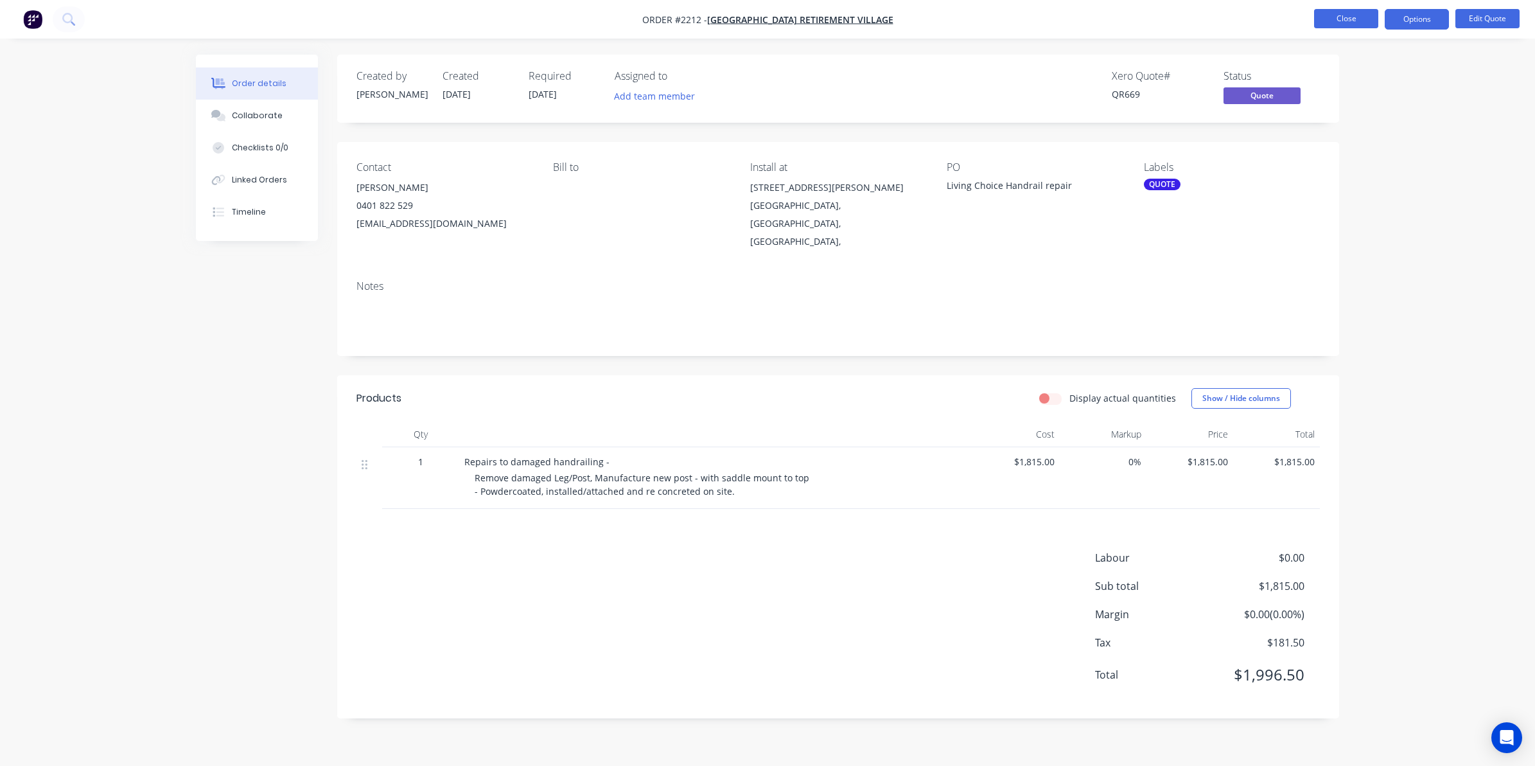
click at [1340, 17] on button "Close" at bounding box center [1346, 18] width 64 height 19
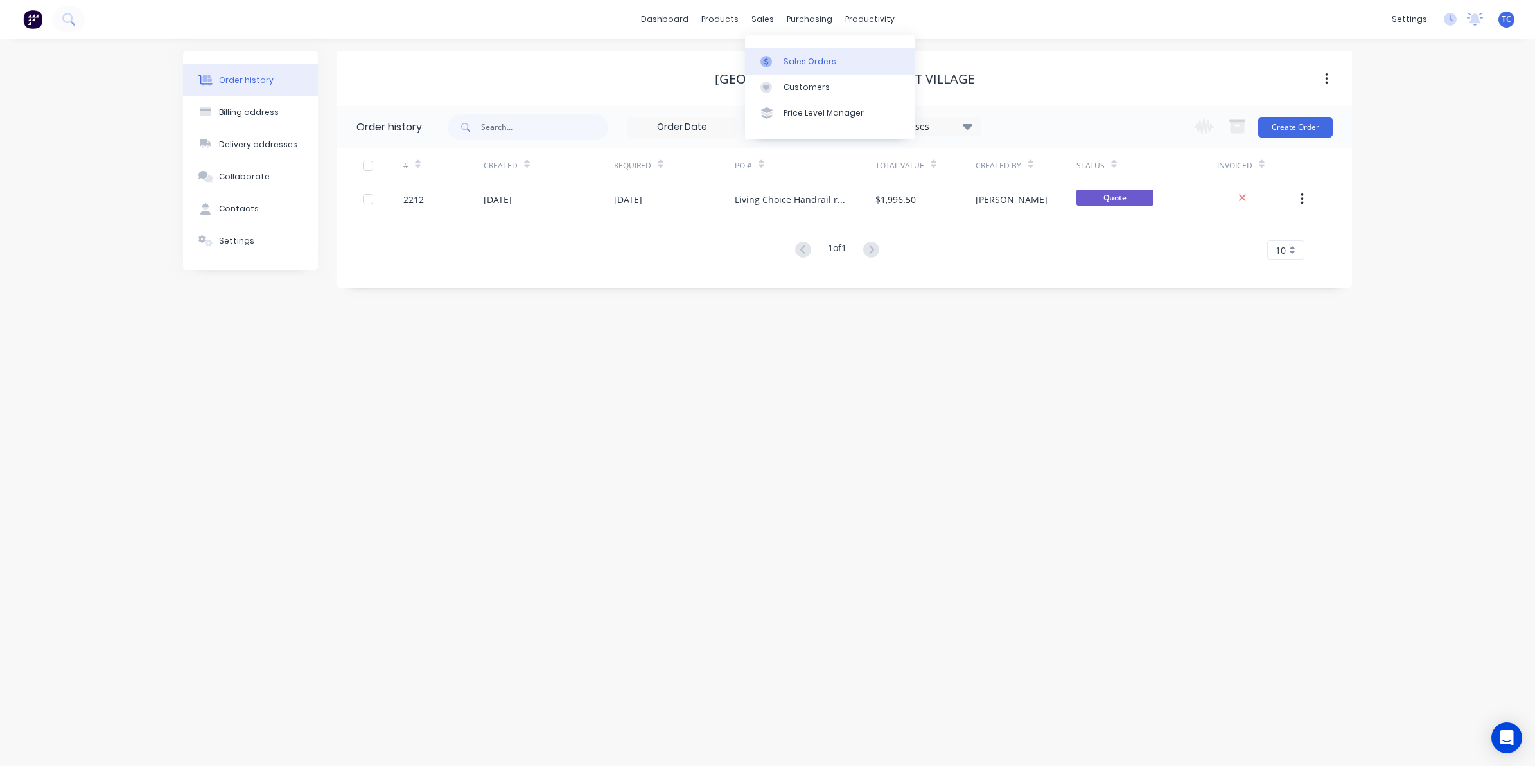
click at [801, 60] on div "Sales Orders" at bounding box center [810, 62] width 53 height 12
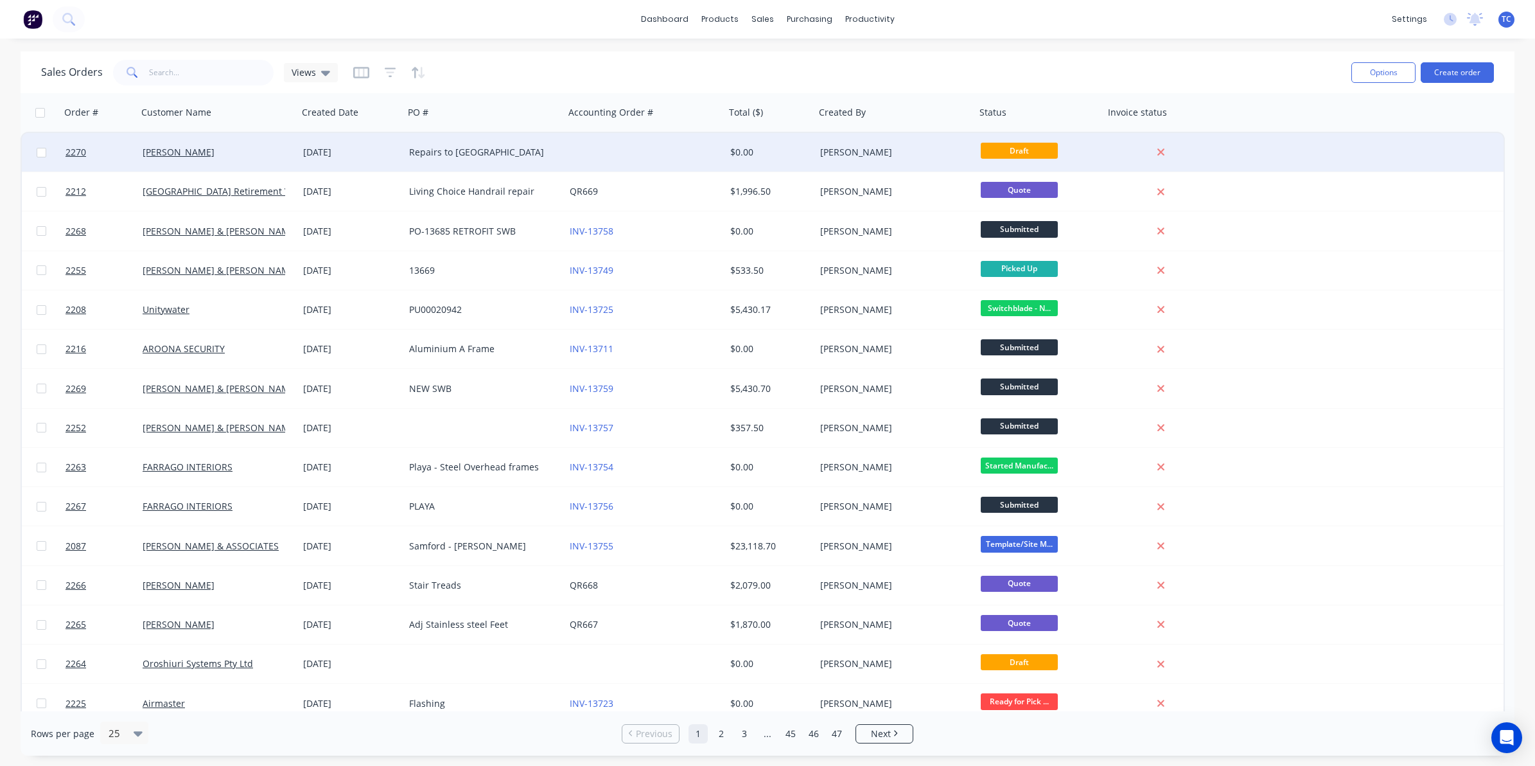
click at [204, 148] on div "[PERSON_NAME]" at bounding box center [214, 152] width 143 height 13
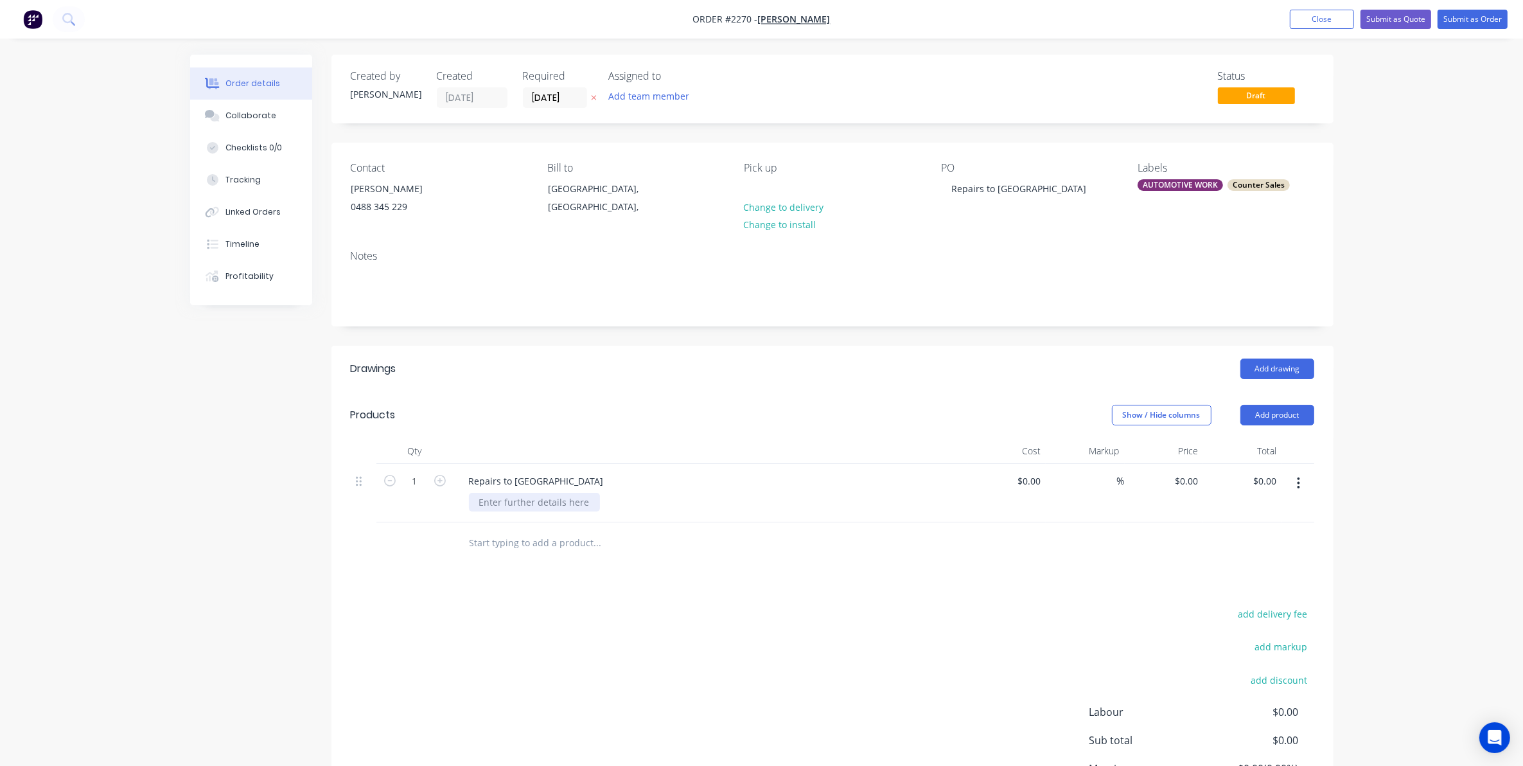
click at [486, 498] on div at bounding box center [534, 502] width 131 height 19
click at [551, 94] on input "[DATE]" at bounding box center [555, 97] width 63 height 19
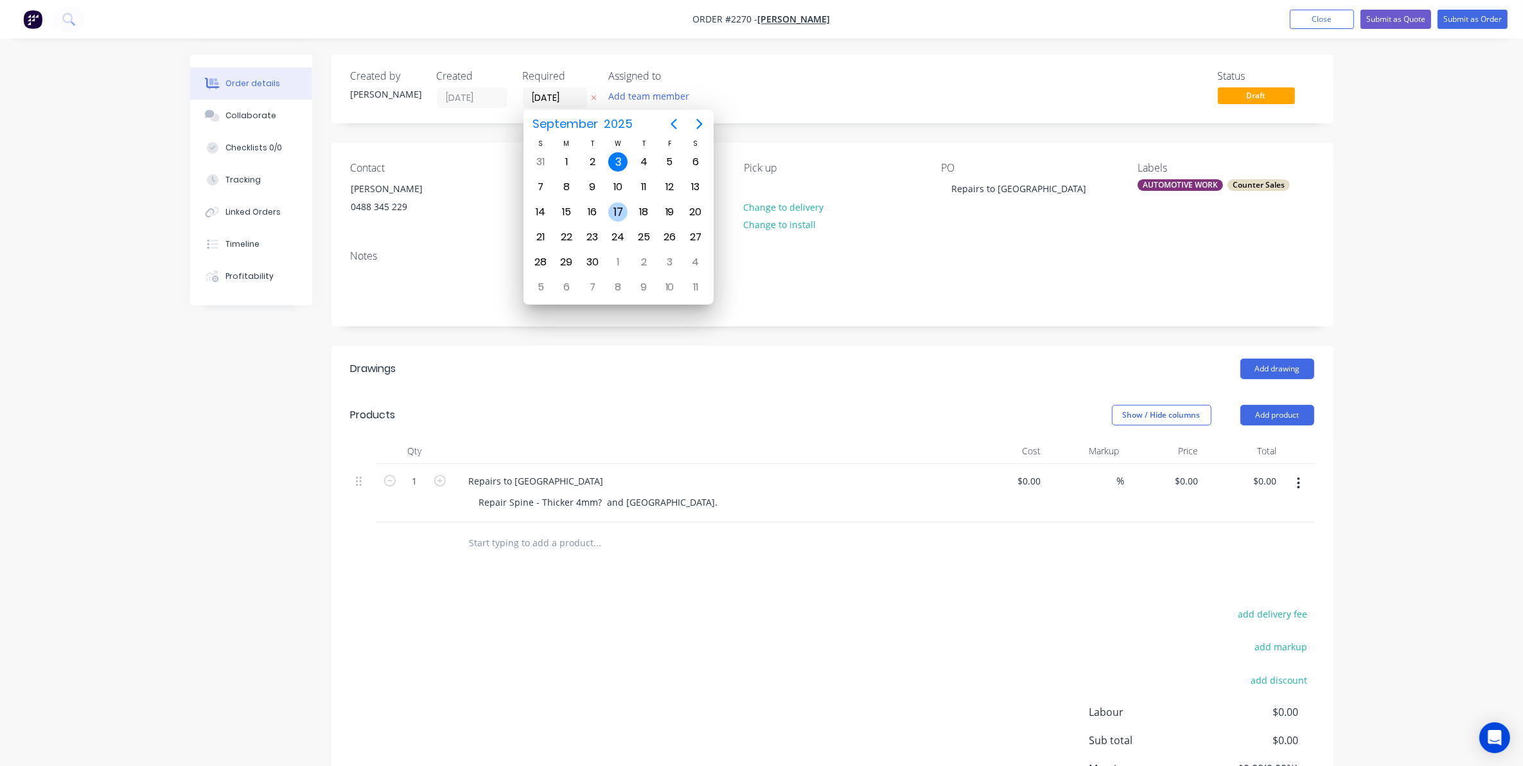
click at [618, 207] on div "17" at bounding box center [617, 211] width 19 height 19
type input "[DATE]"
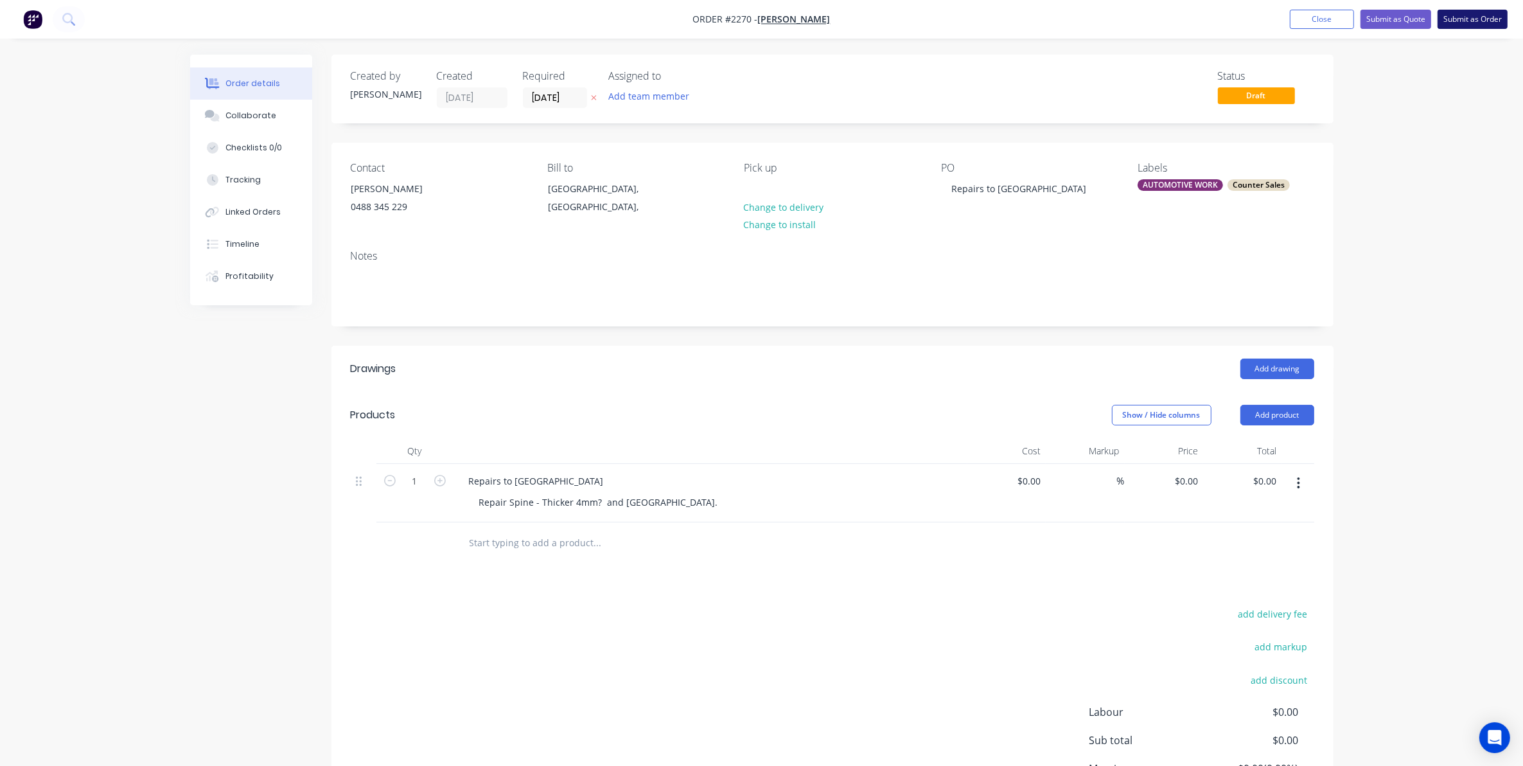
click at [1463, 18] on button "Submit as Order" at bounding box center [1473, 19] width 70 height 19
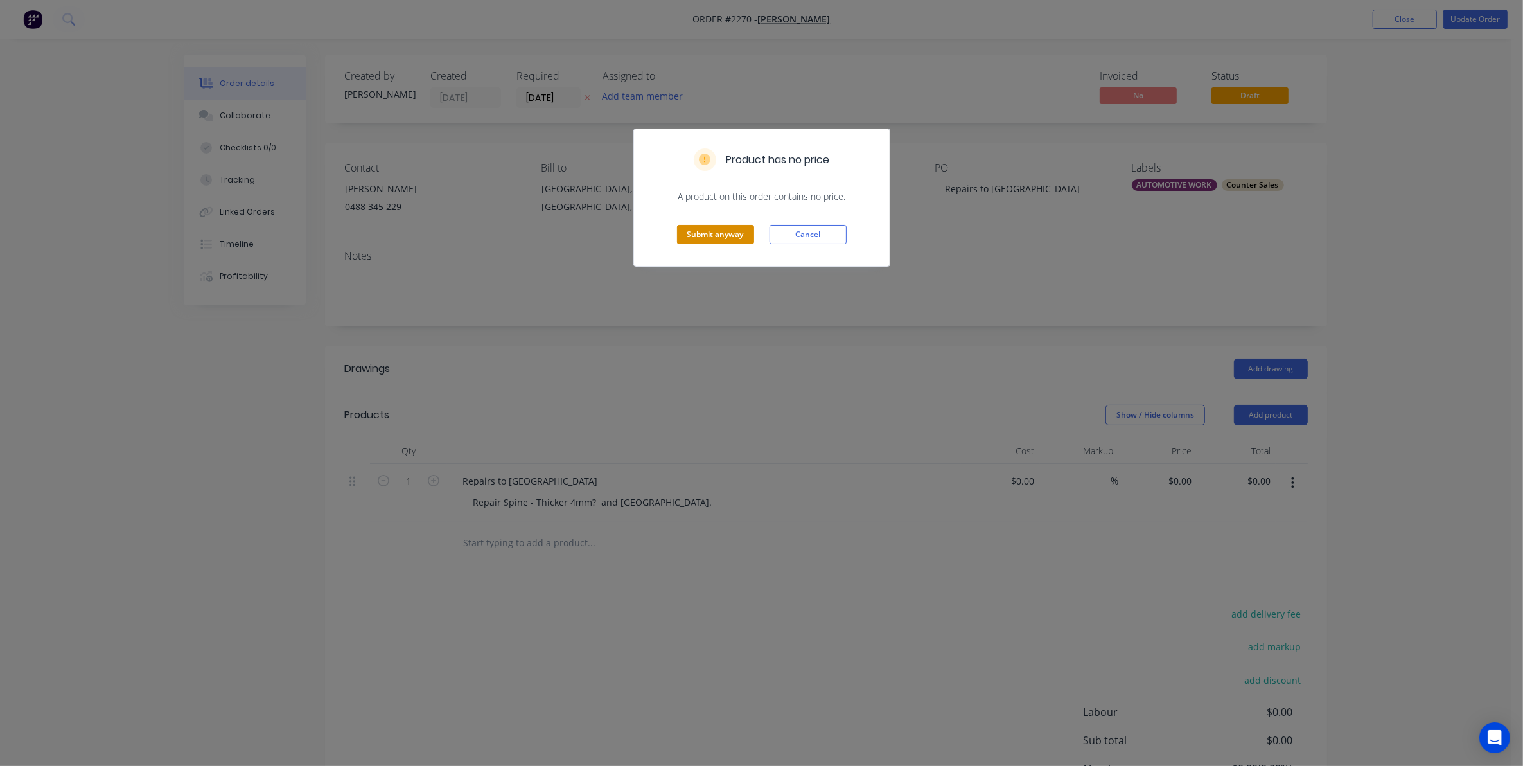
click at [707, 231] on button "Submit anyway" at bounding box center [715, 234] width 77 height 19
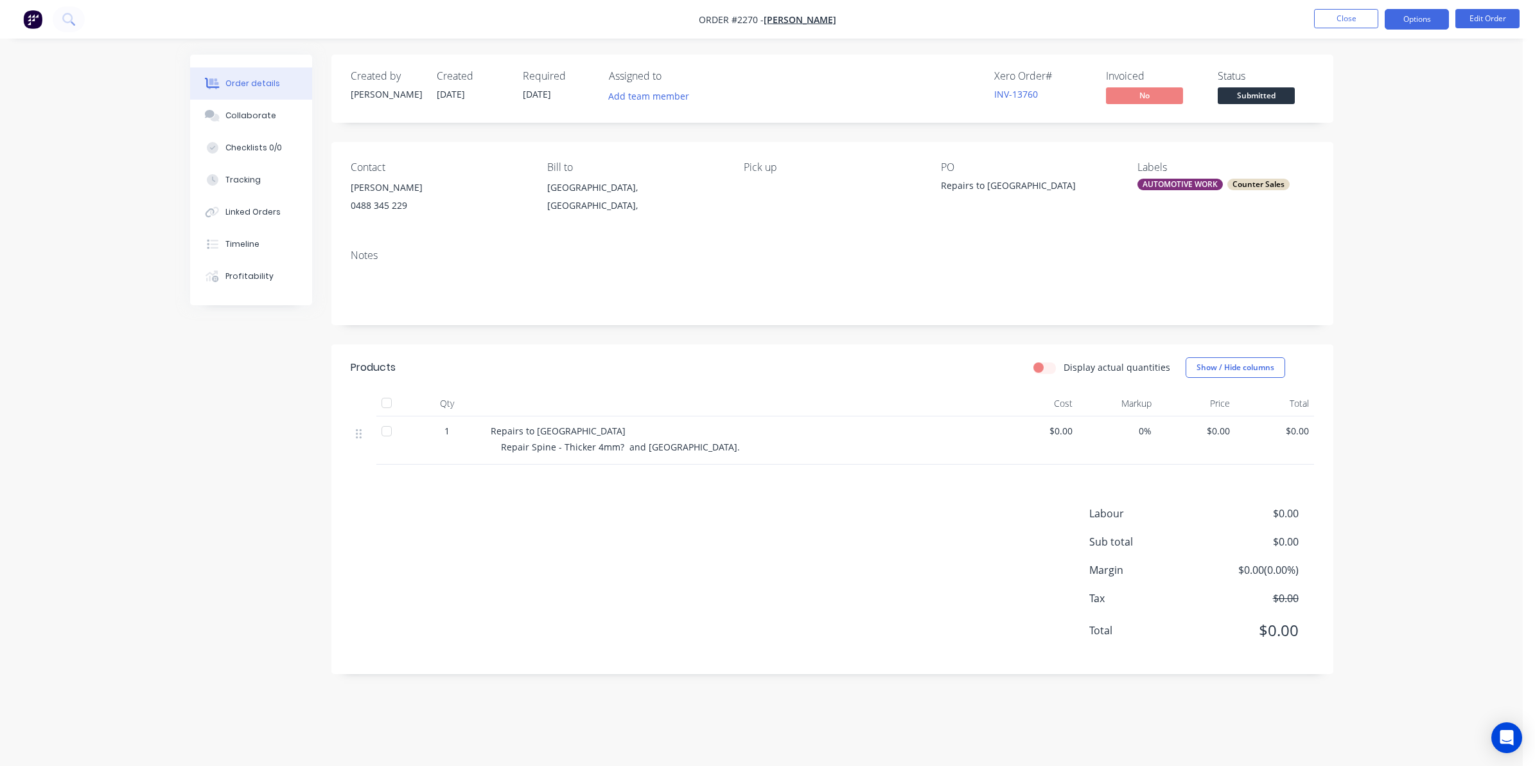
click at [1418, 17] on button "Options" at bounding box center [1417, 19] width 64 height 21
click at [1345, 152] on div "Work Order" at bounding box center [1379, 155] width 118 height 19
click at [1361, 125] on div "Without pricing" at bounding box center [1379, 129] width 118 height 19
click at [1343, 14] on button "Close" at bounding box center [1346, 18] width 64 height 19
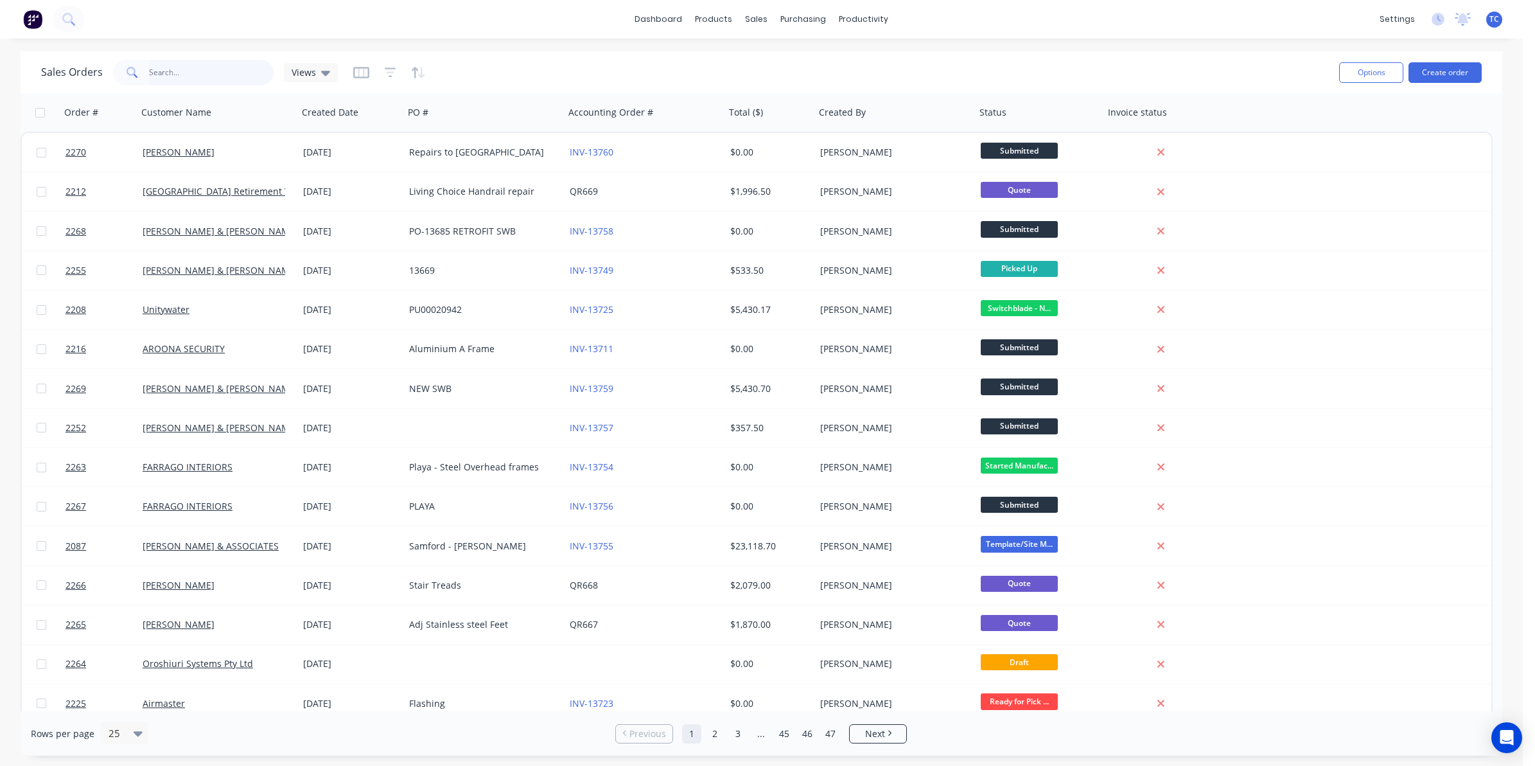
click at [163, 69] on input "text" at bounding box center [211, 73] width 125 height 26
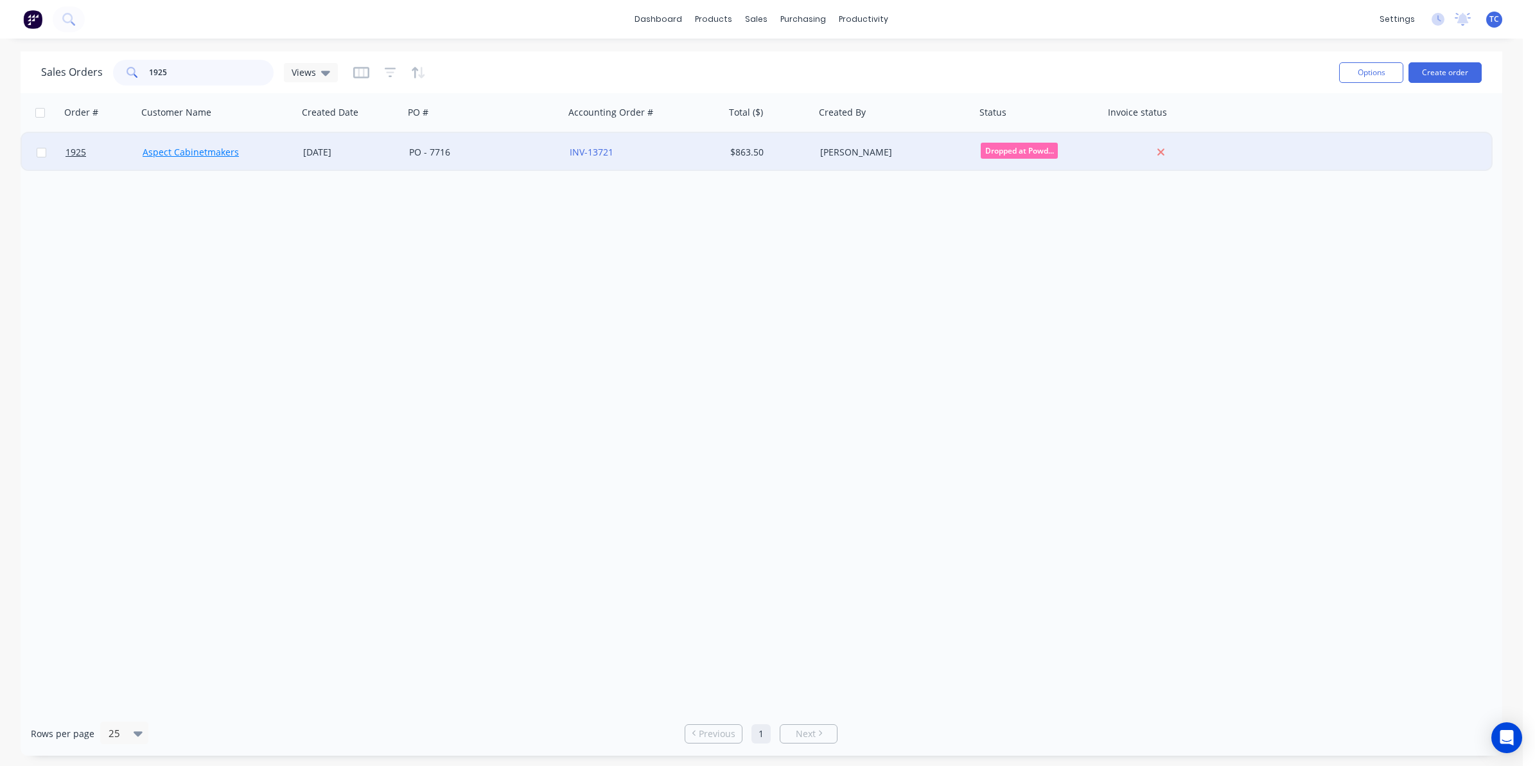
type input "1925"
click at [184, 149] on link "Aspect Cabinetmakers" at bounding box center [191, 152] width 96 height 12
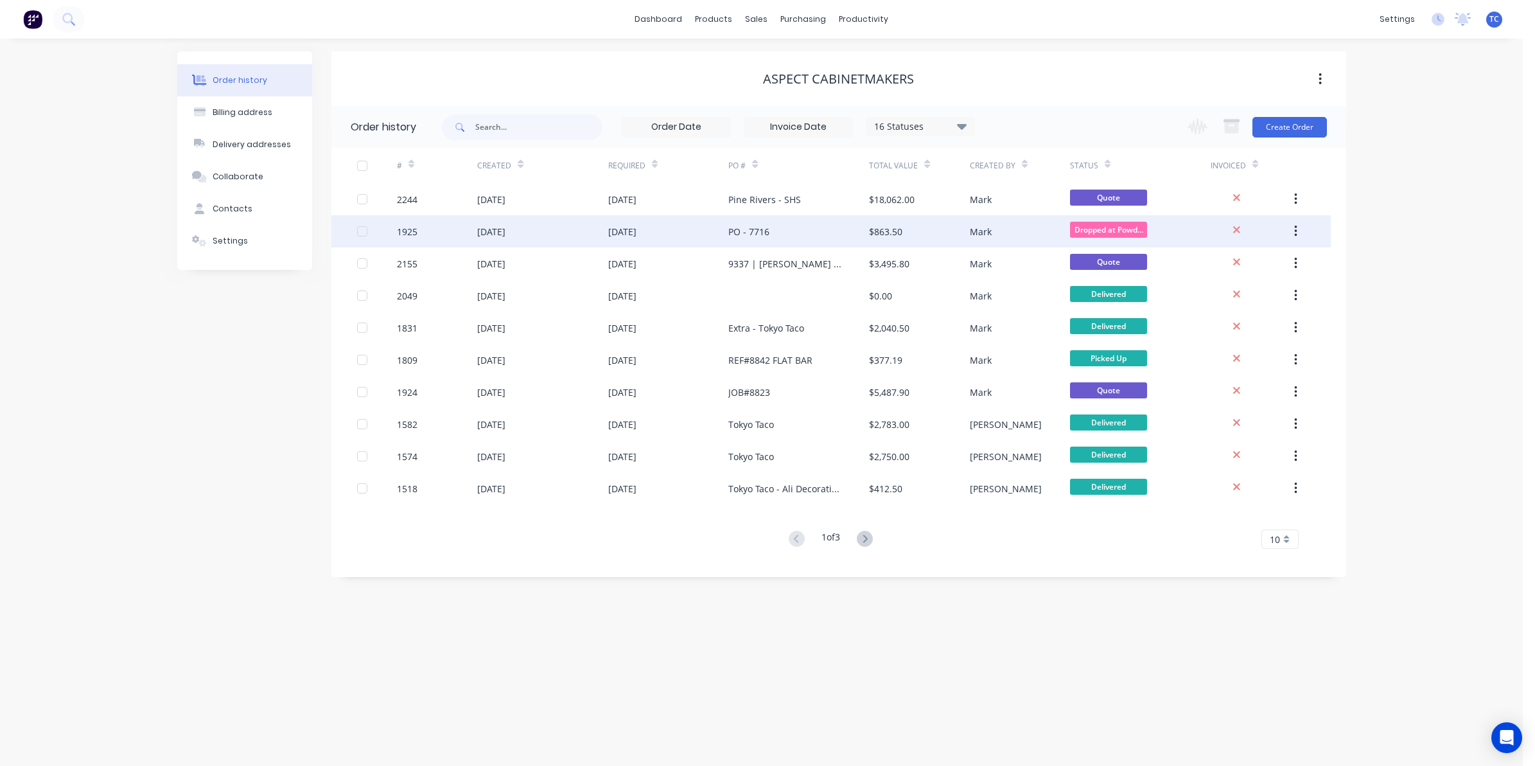
click at [506, 229] on div "22 Aug 2025" at bounding box center [491, 231] width 28 height 13
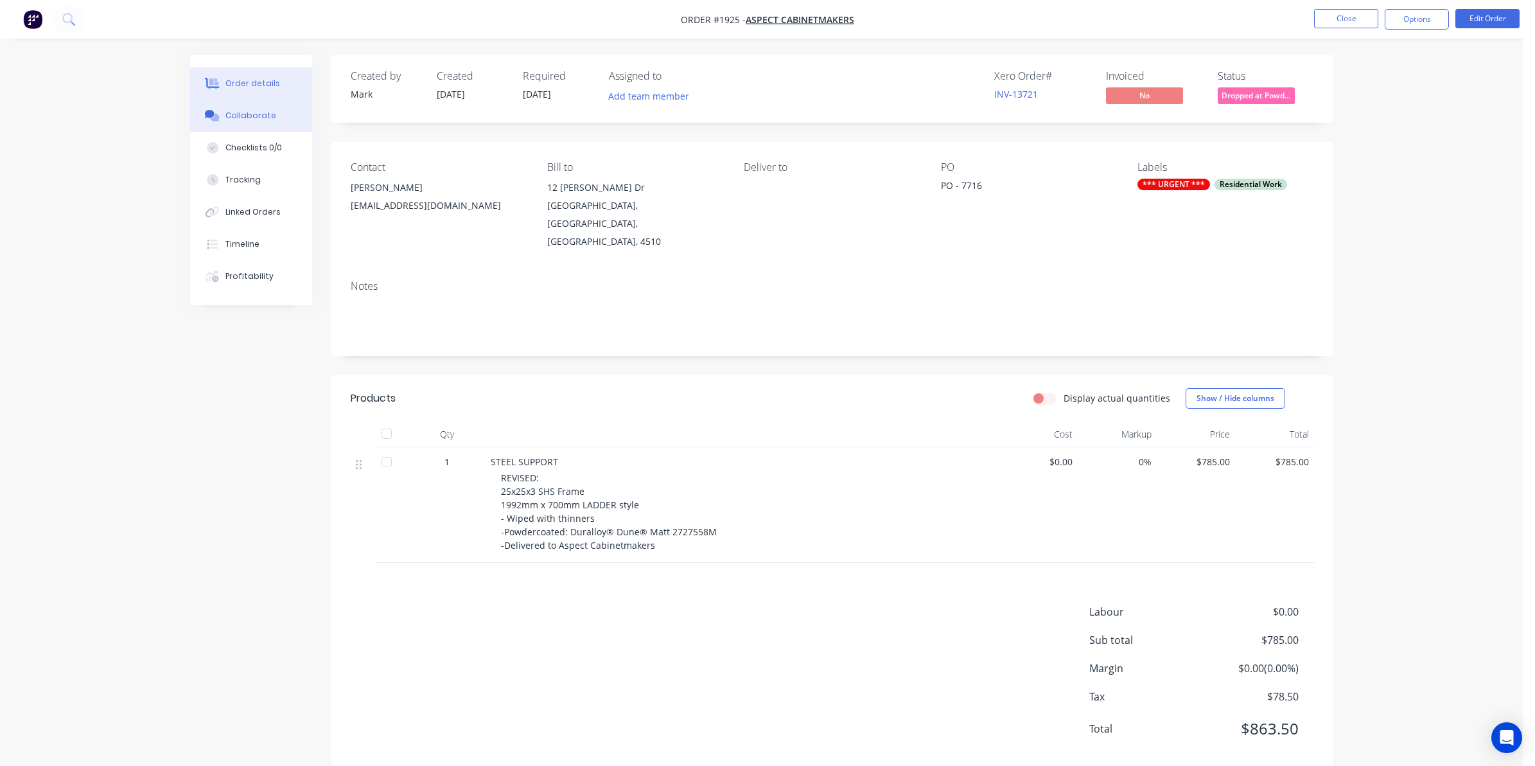
click at [254, 114] on div "Collaborate" at bounding box center [251, 116] width 51 height 12
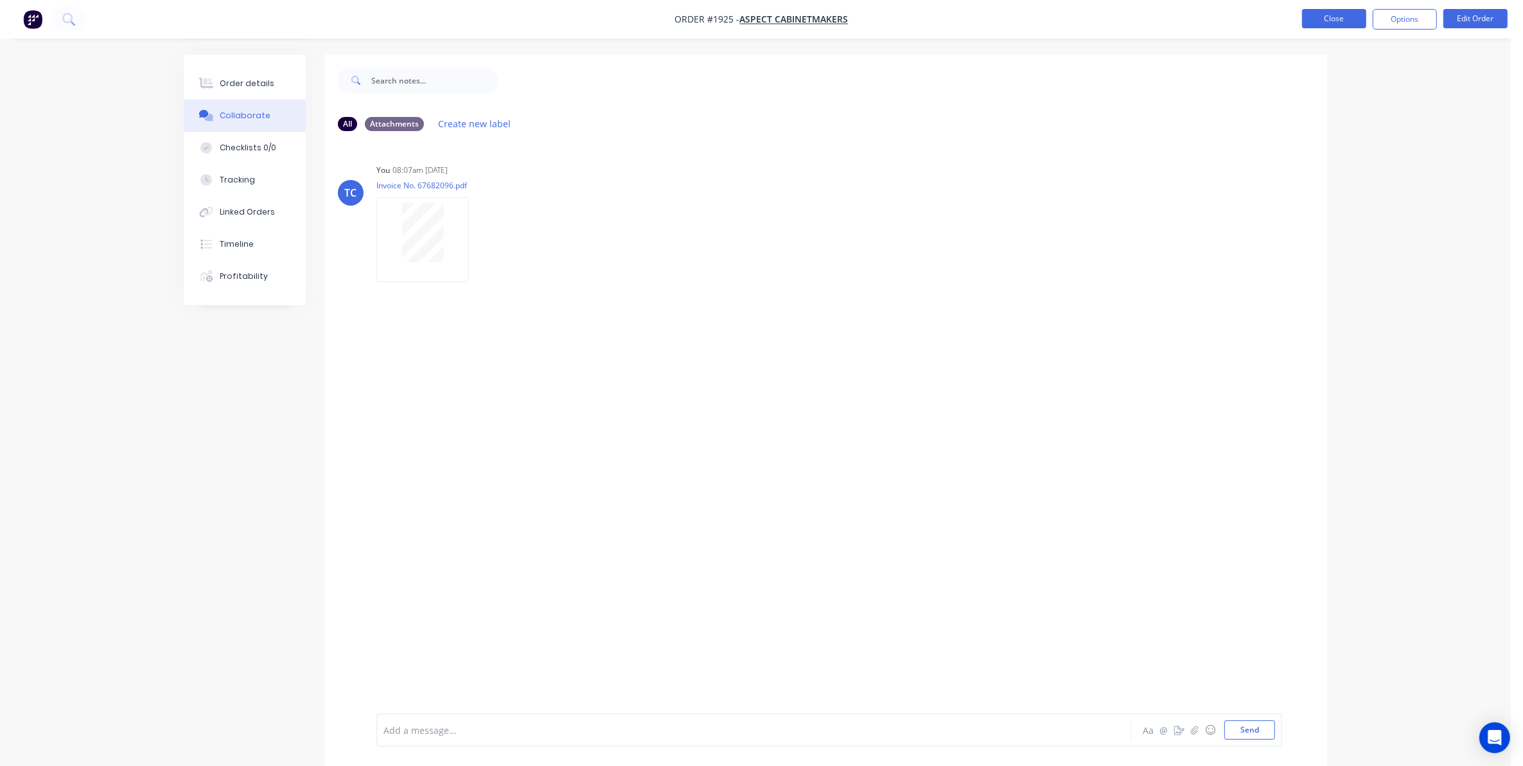
click at [1334, 16] on button "Close" at bounding box center [1334, 18] width 64 height 19
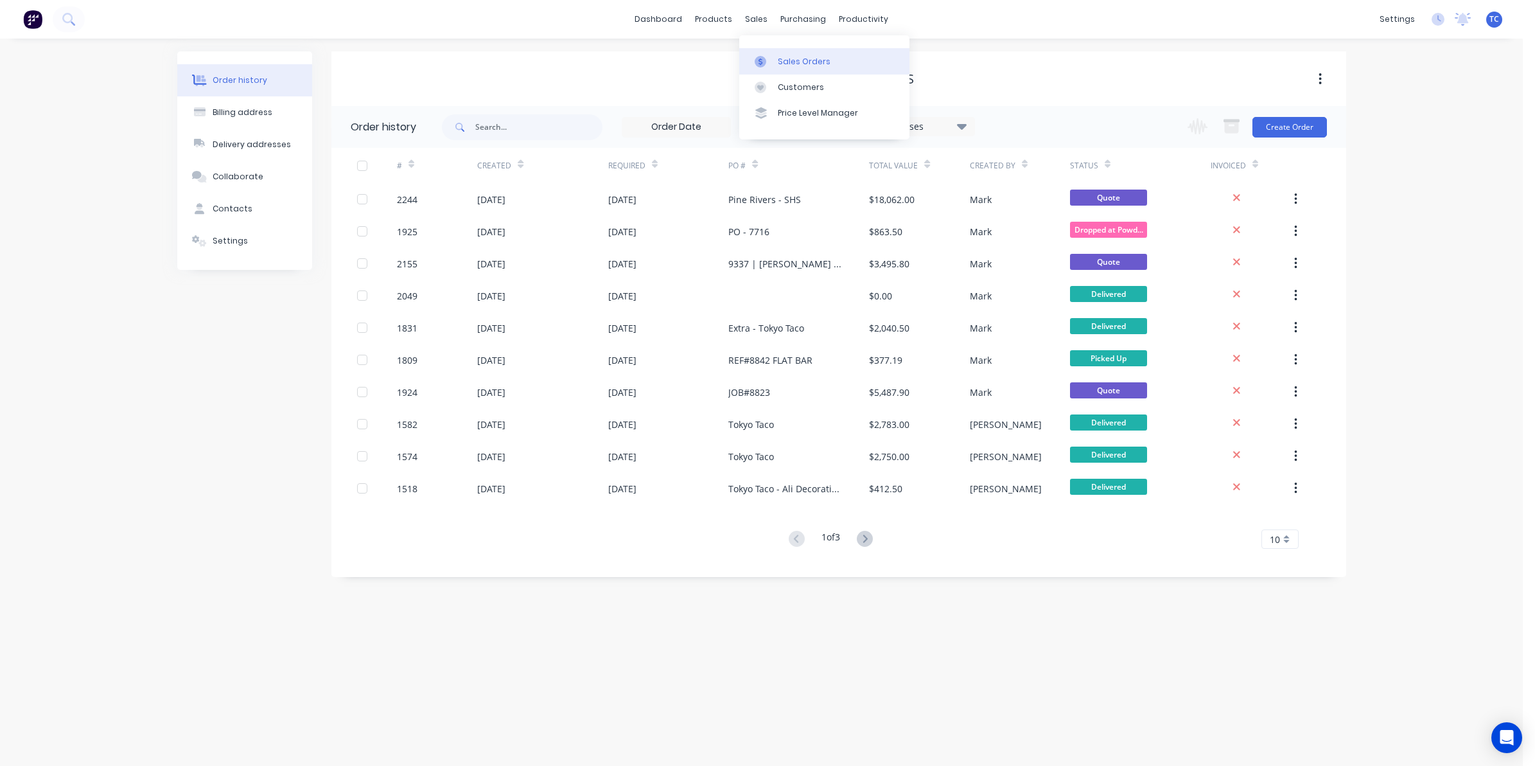
click at [786, 58] on div "Sales Orders" at bounding box center [804, 62] width 53 height 12
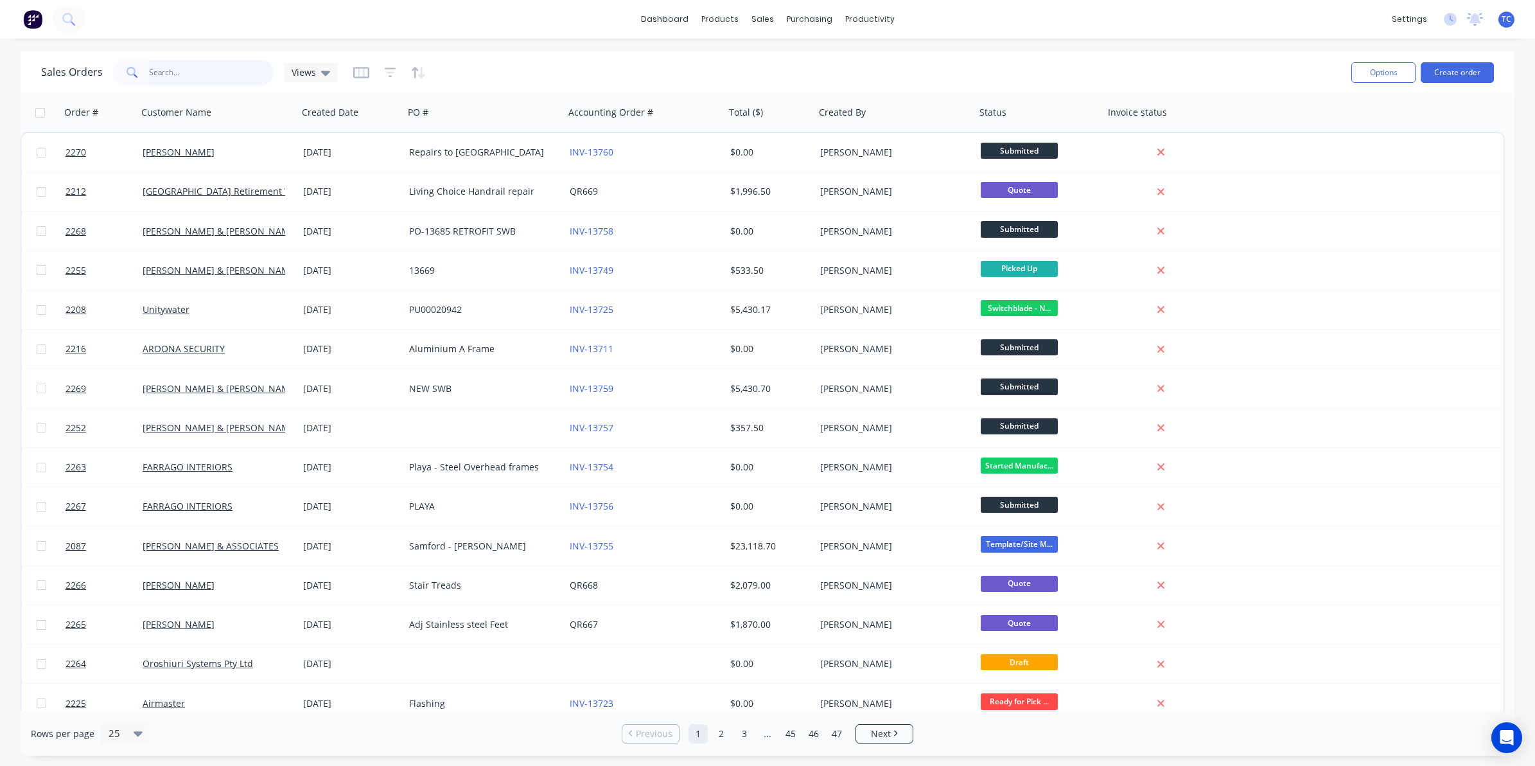
click at [173, 66] on input "text" at bounding box center [211, 73] width 125 height 26
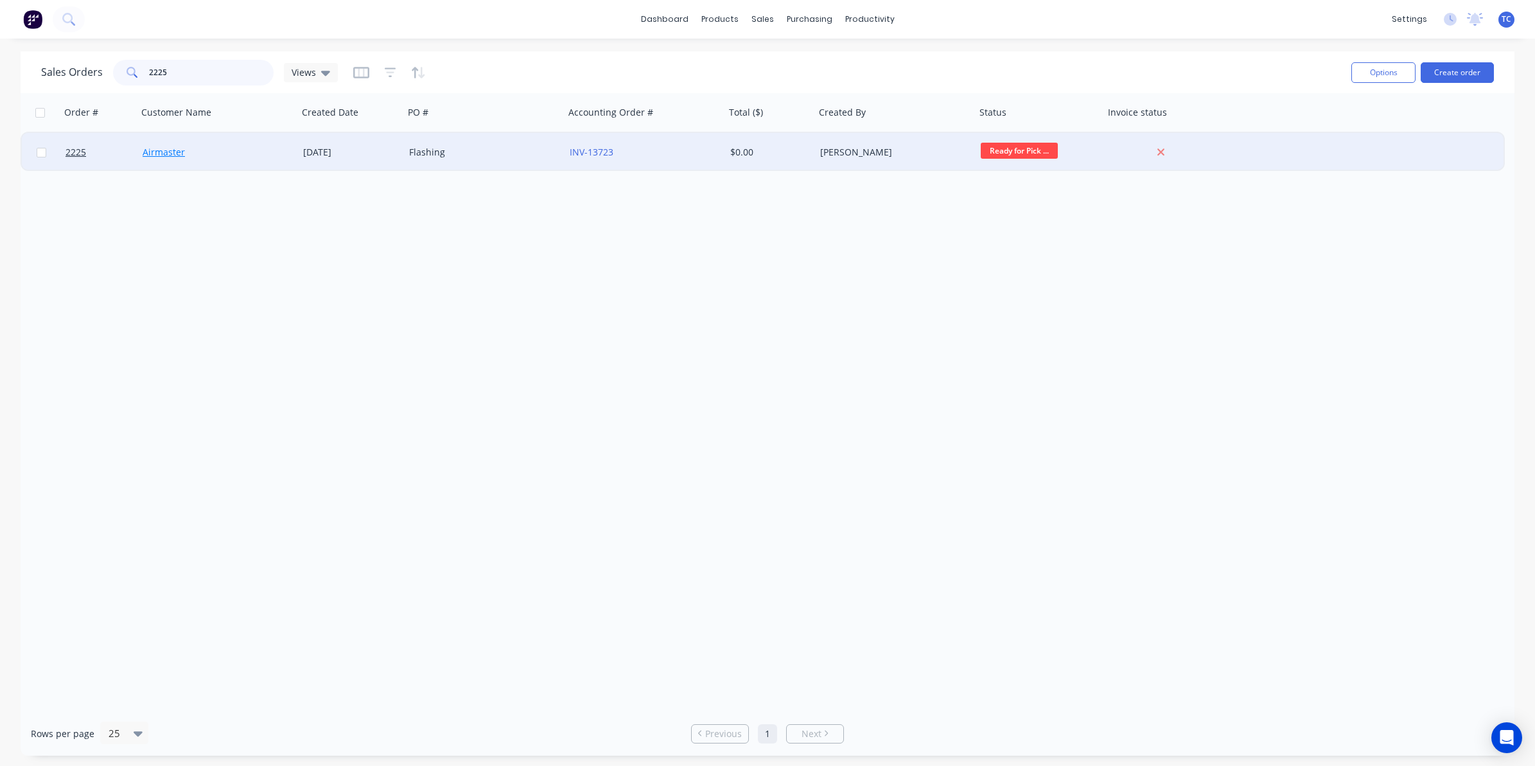
type input "2225"
click at [166, 152] on link "Airmaster" at bounding box center [164, 152] width 42 height 12
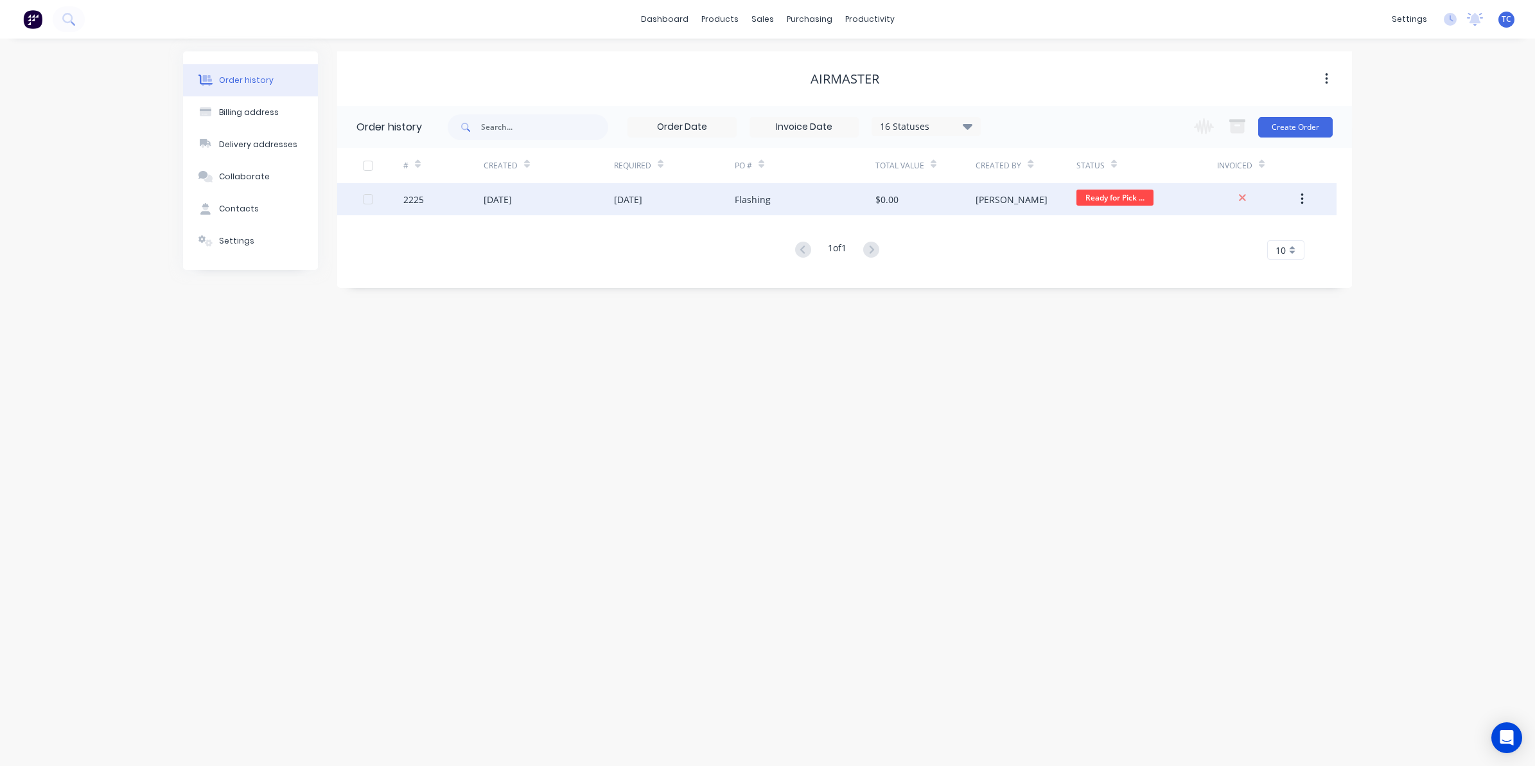
click at [495, 201] on div "[DATE]" at bounding box center [498, 199] width 28 height 13
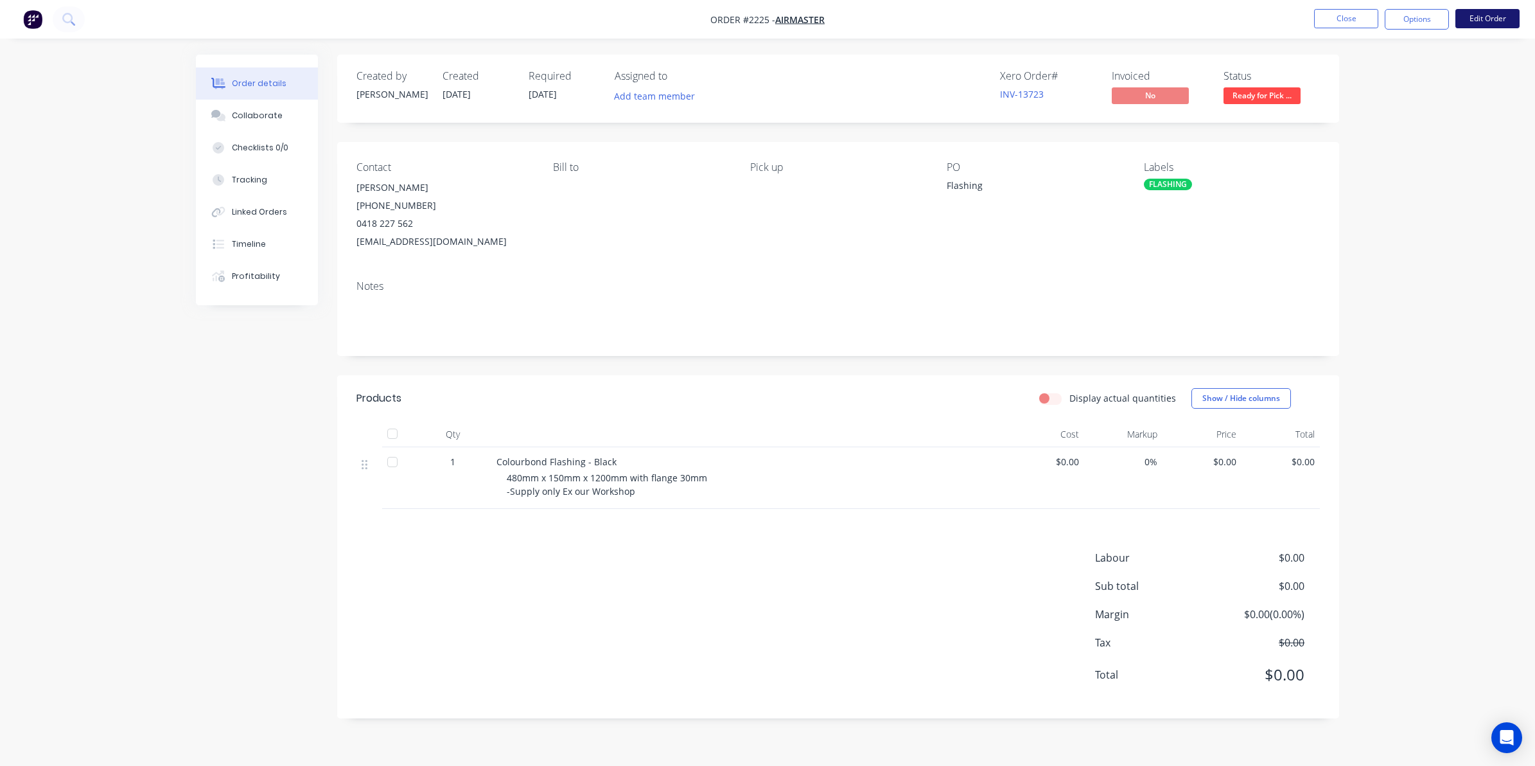
click at [1492, 17] on button "Edit Order" at bounding box center [1488, 18] width 64 height 19
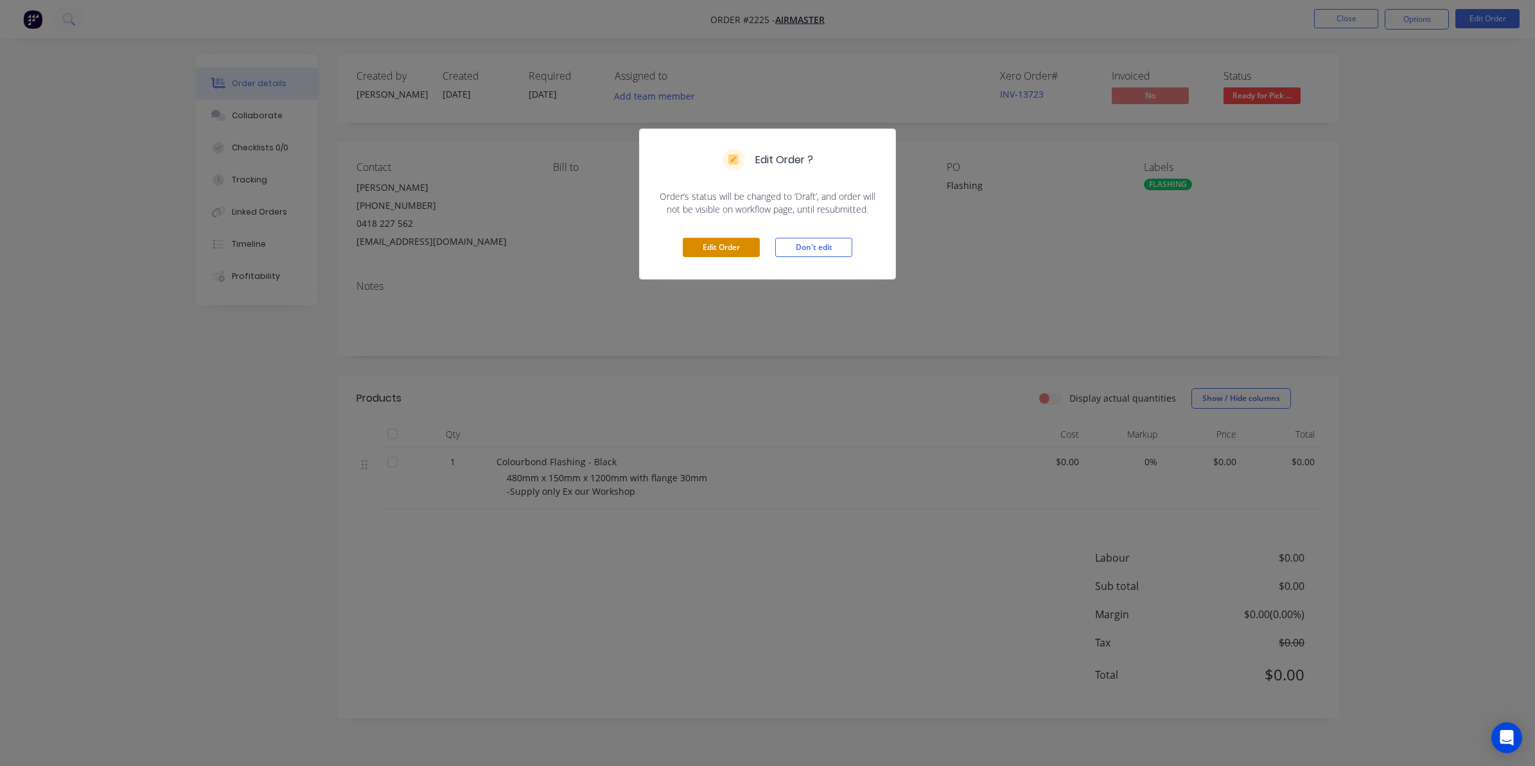
click at [715, 245] on button "Edit Order" at bounding box center [721, 247] width 77 height 19
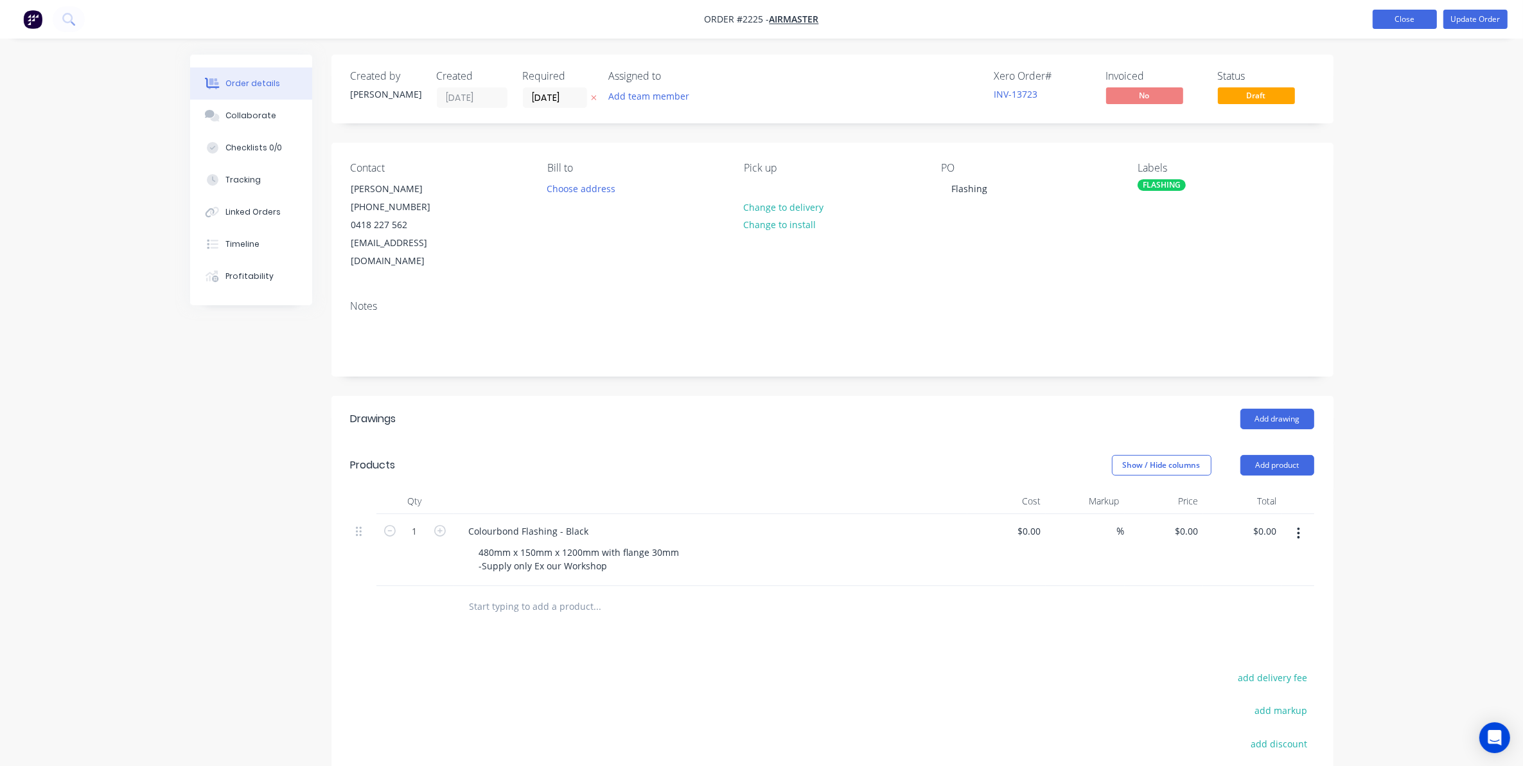
click at [1390, 15] on button "Close" at bounding box center [1405, 19] width 64 height 19
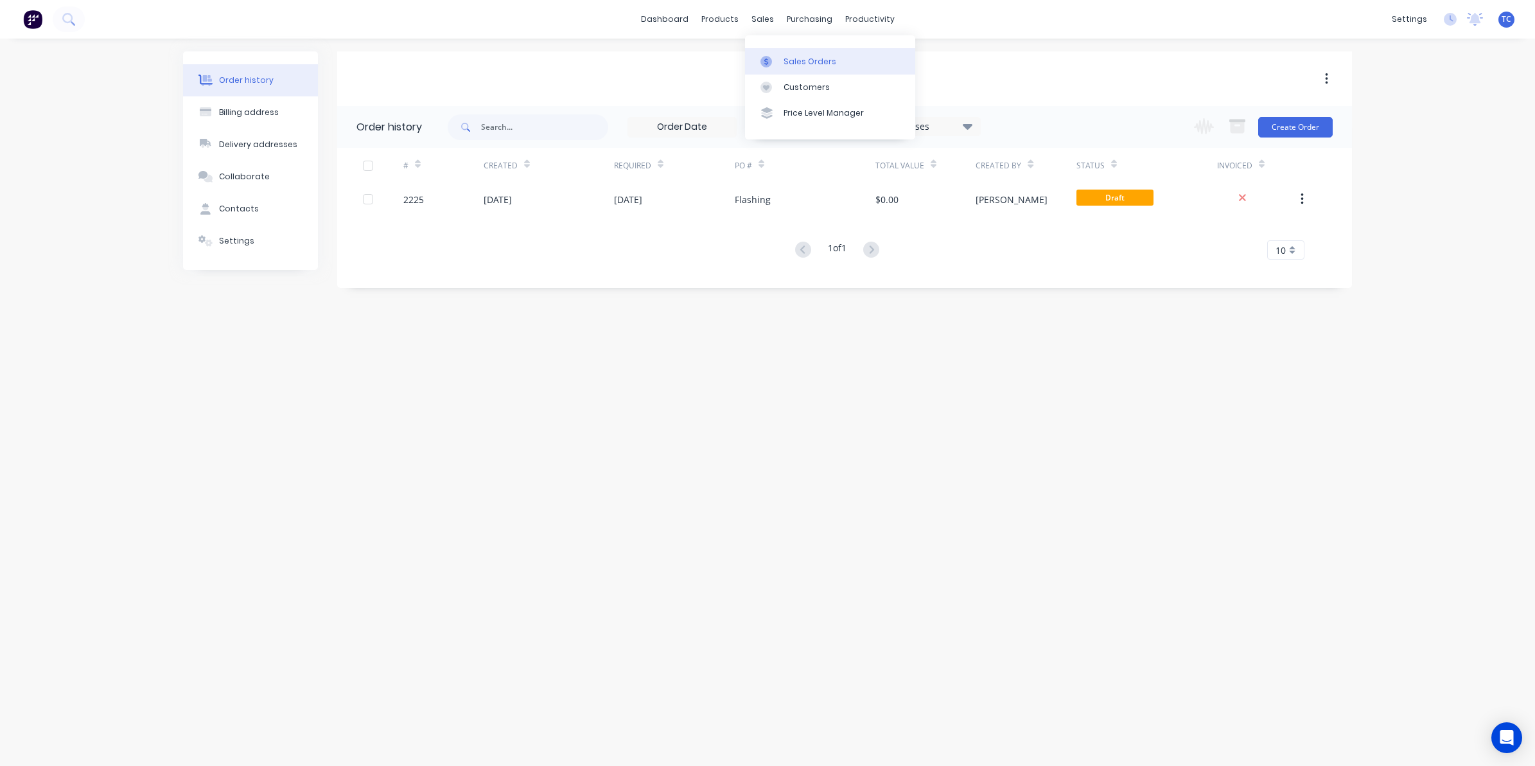
click at [802, 59] on div "Sales Orders" at bounding box center [810, 62] width 53 height 12
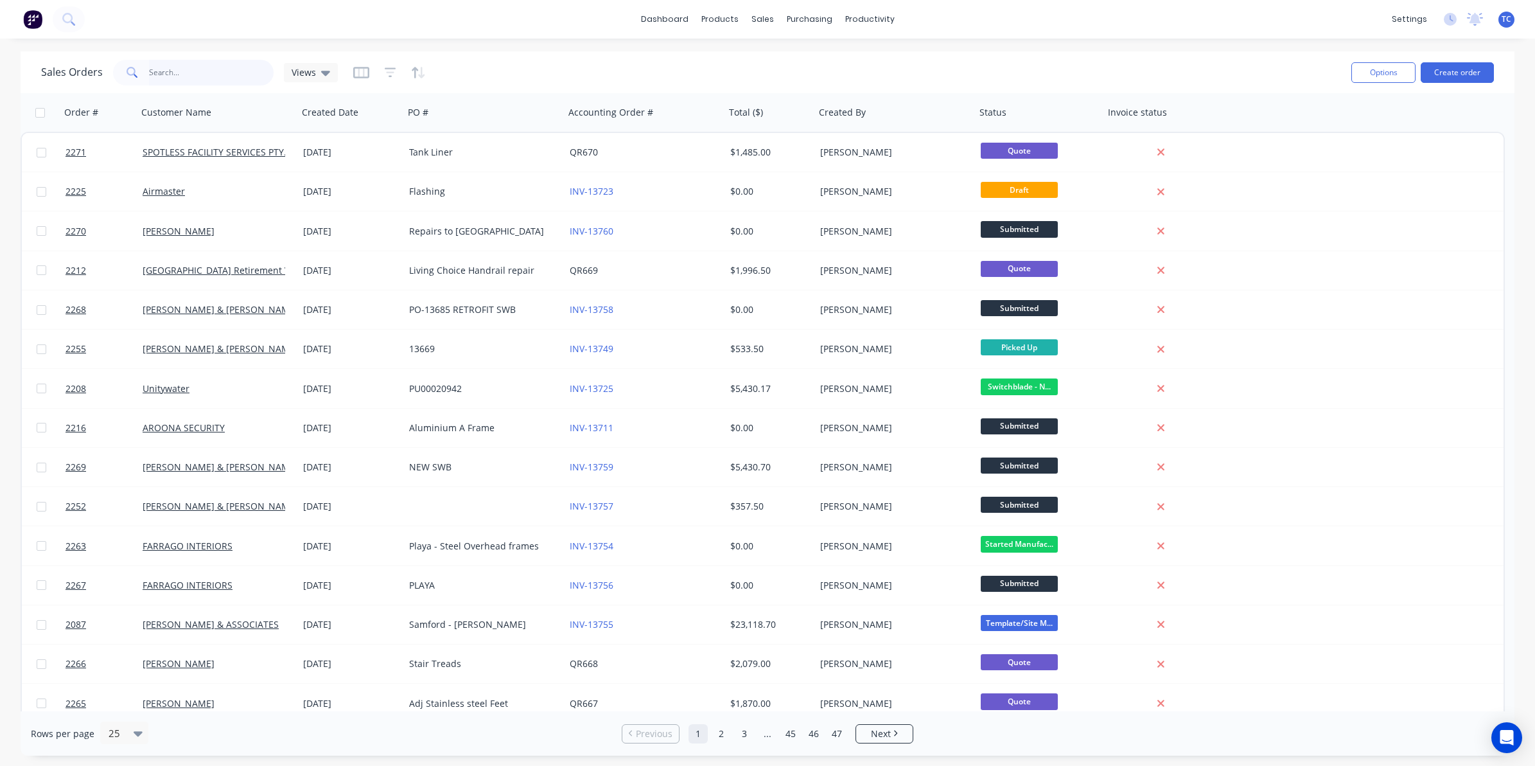
click at [177, 71] on input "text" at bounding box center [211, 73] width 125 height 26
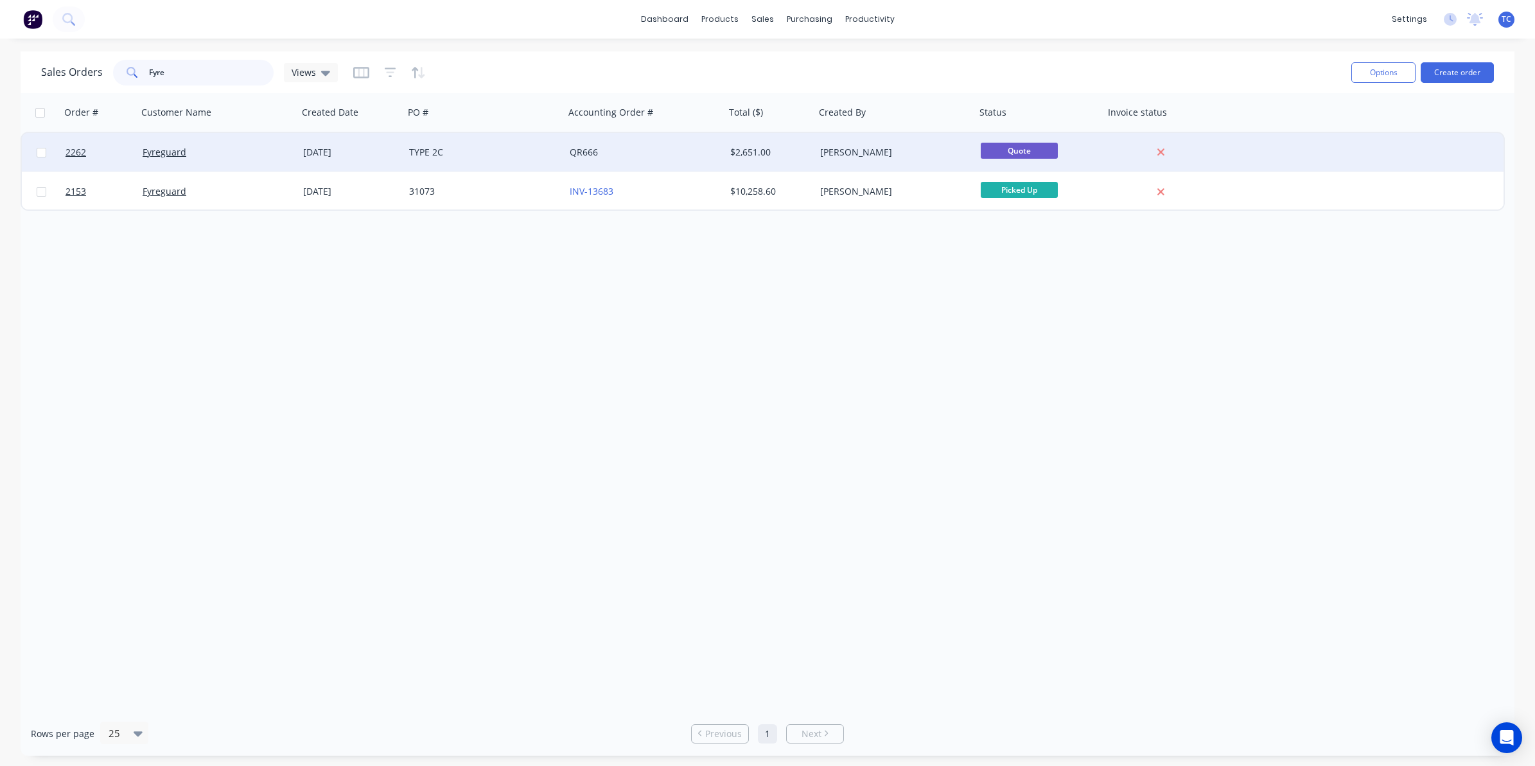
type input "Fyre"
click at [191, 155] on div "Fyreguard" at bounding box center [214, 152] width 143 height 13
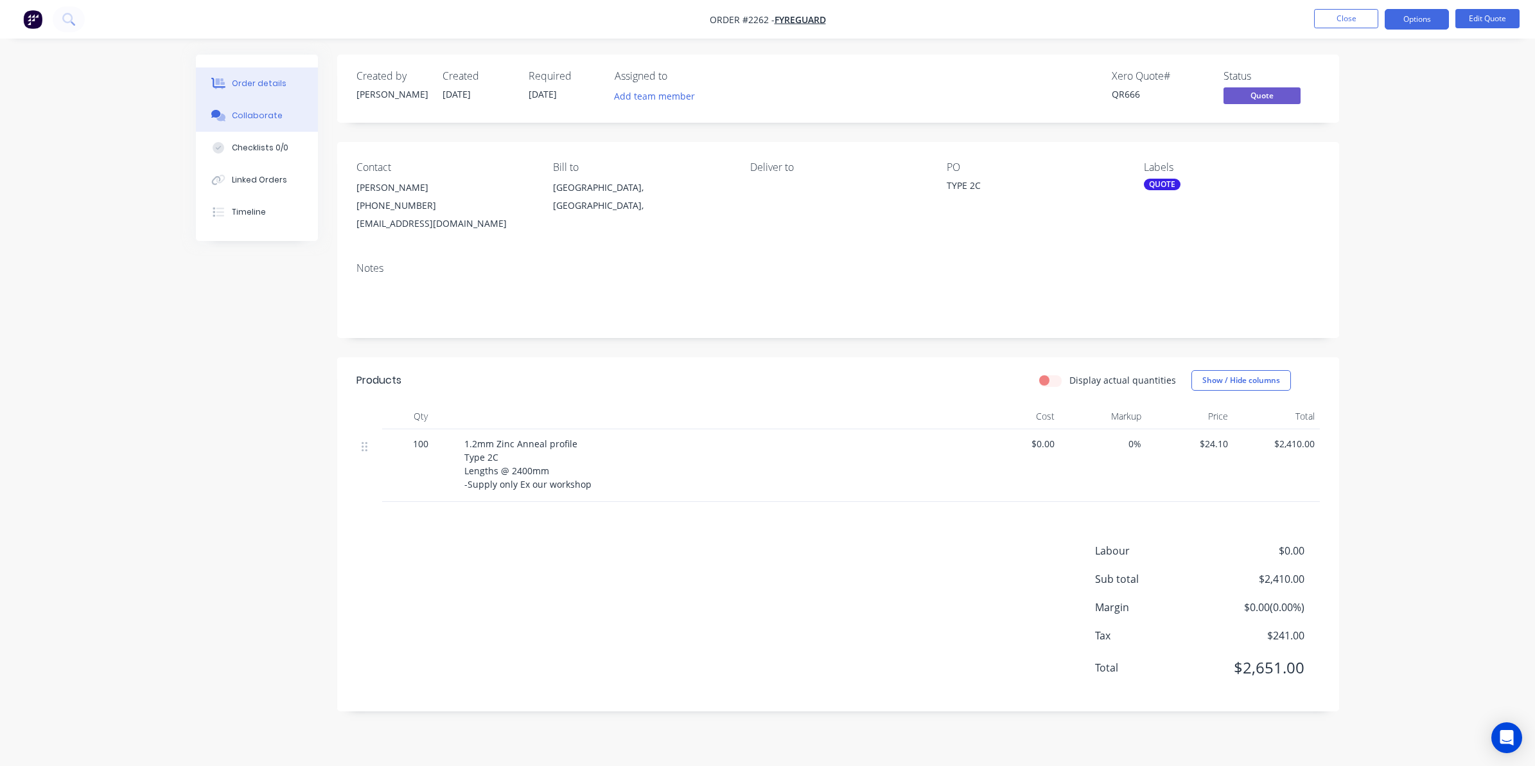
click at [255, 111] on div "Collaborate" at bounding box center [257, 116] width 51 height 12
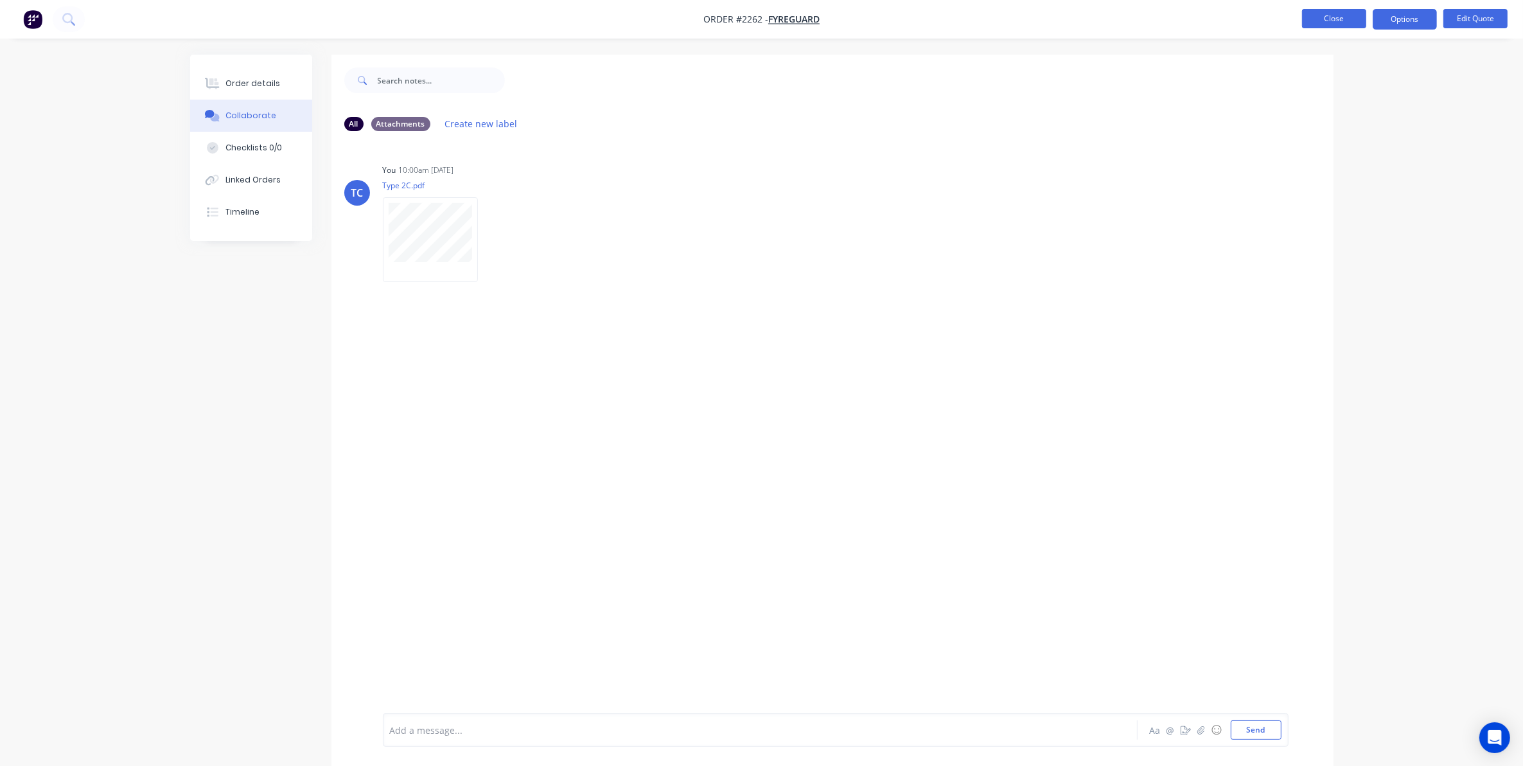
click at [1336, 17] on button "Close" at bounding box center [1334, 18] width 64 height 19
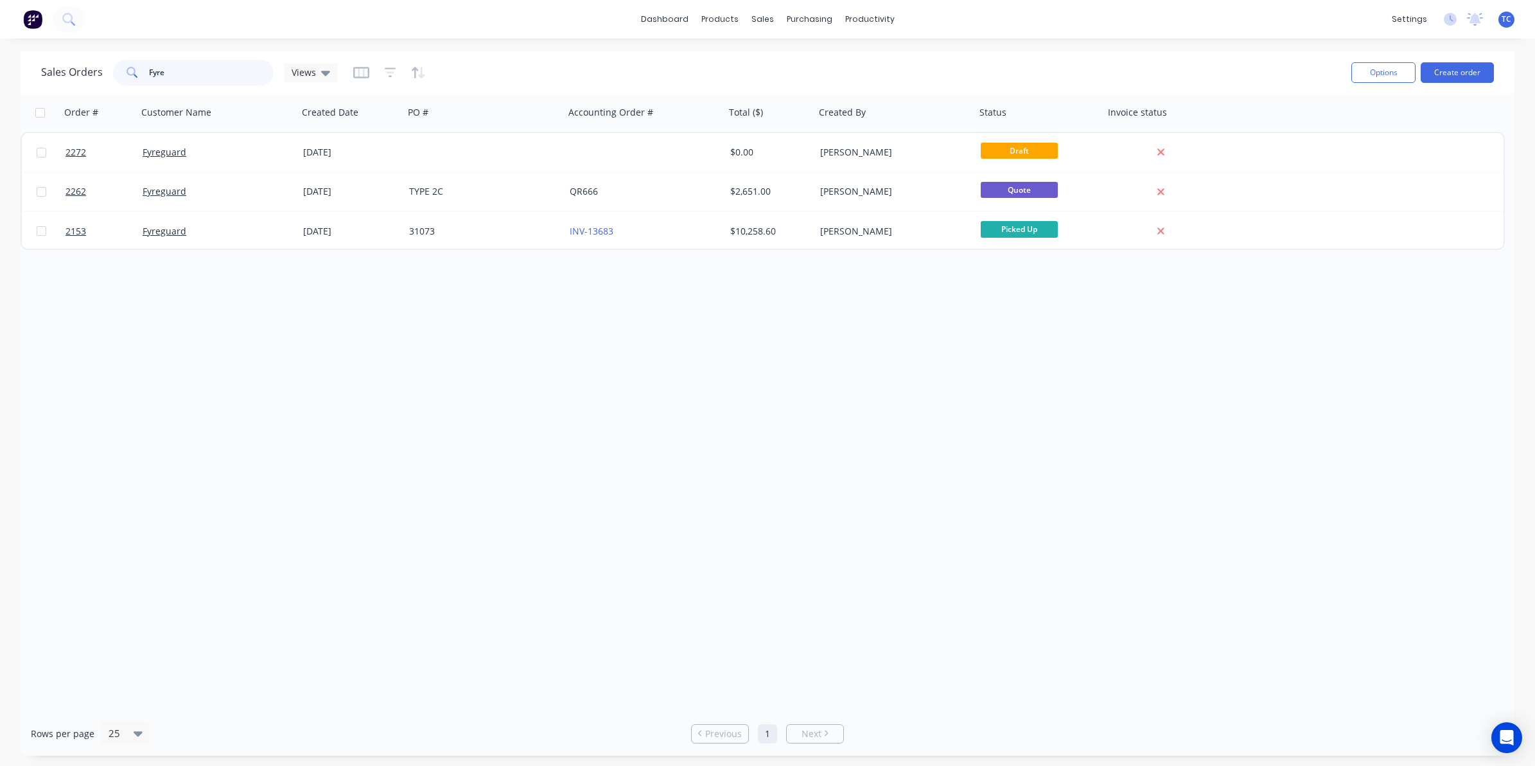
drag, startPoint x: 172, startPoint y: 71, endPoint x: 146, endPoint y: 71, distance: 25.7
click at [146, 71] on div "Fyre" at bounding box center [193, 73] width 161 height 26
click at [200, 75] on input "Fyre" at bounding box center [211, 73] width 125 height 26
click at [171, 71] on input "Fyre" at bounding box center [211, 73] width 125 height 26
type input "F"
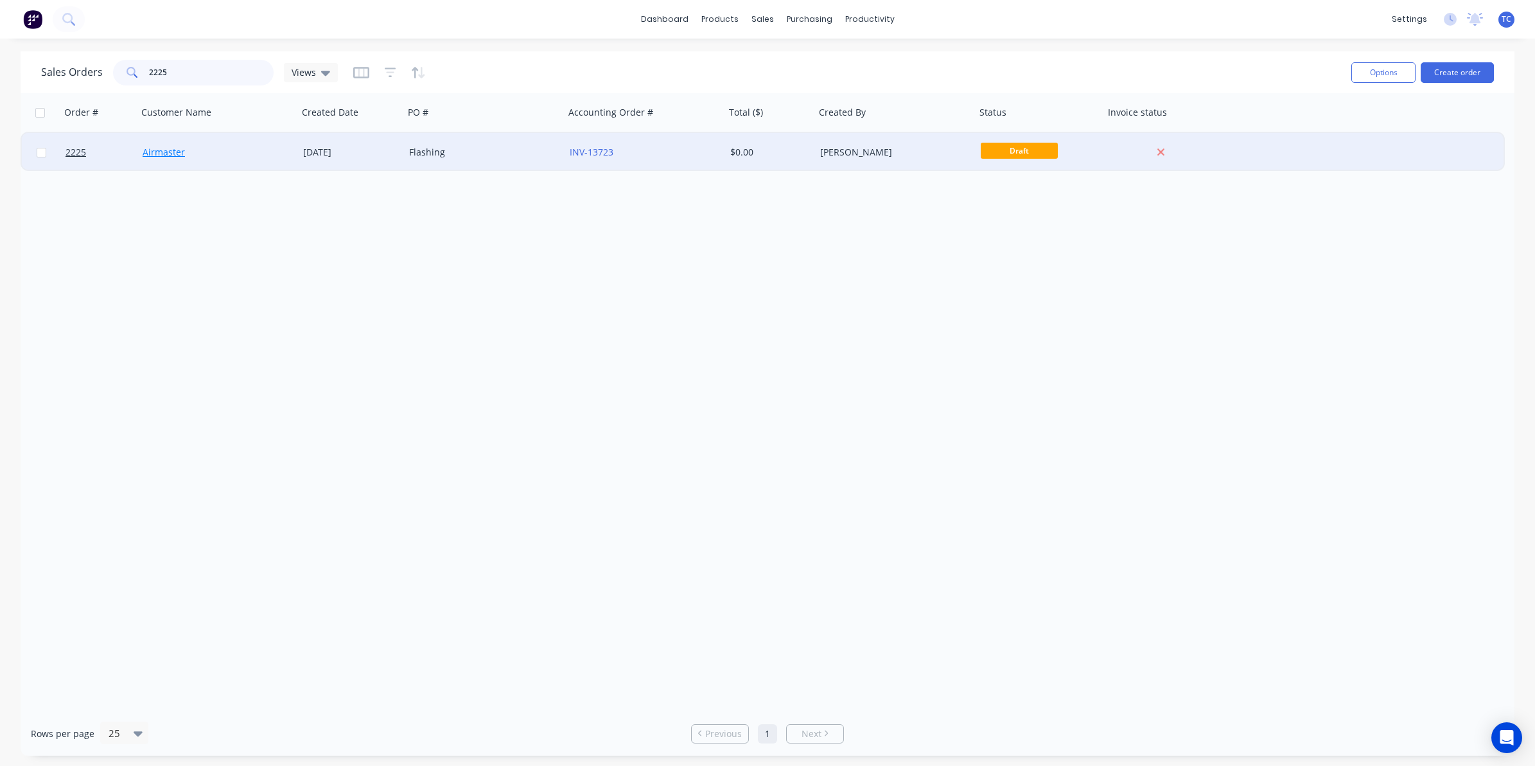
type input "2225"
click at [181, 152] on link "Airmaster" at bounding box center [164, 152] width 42 height 12
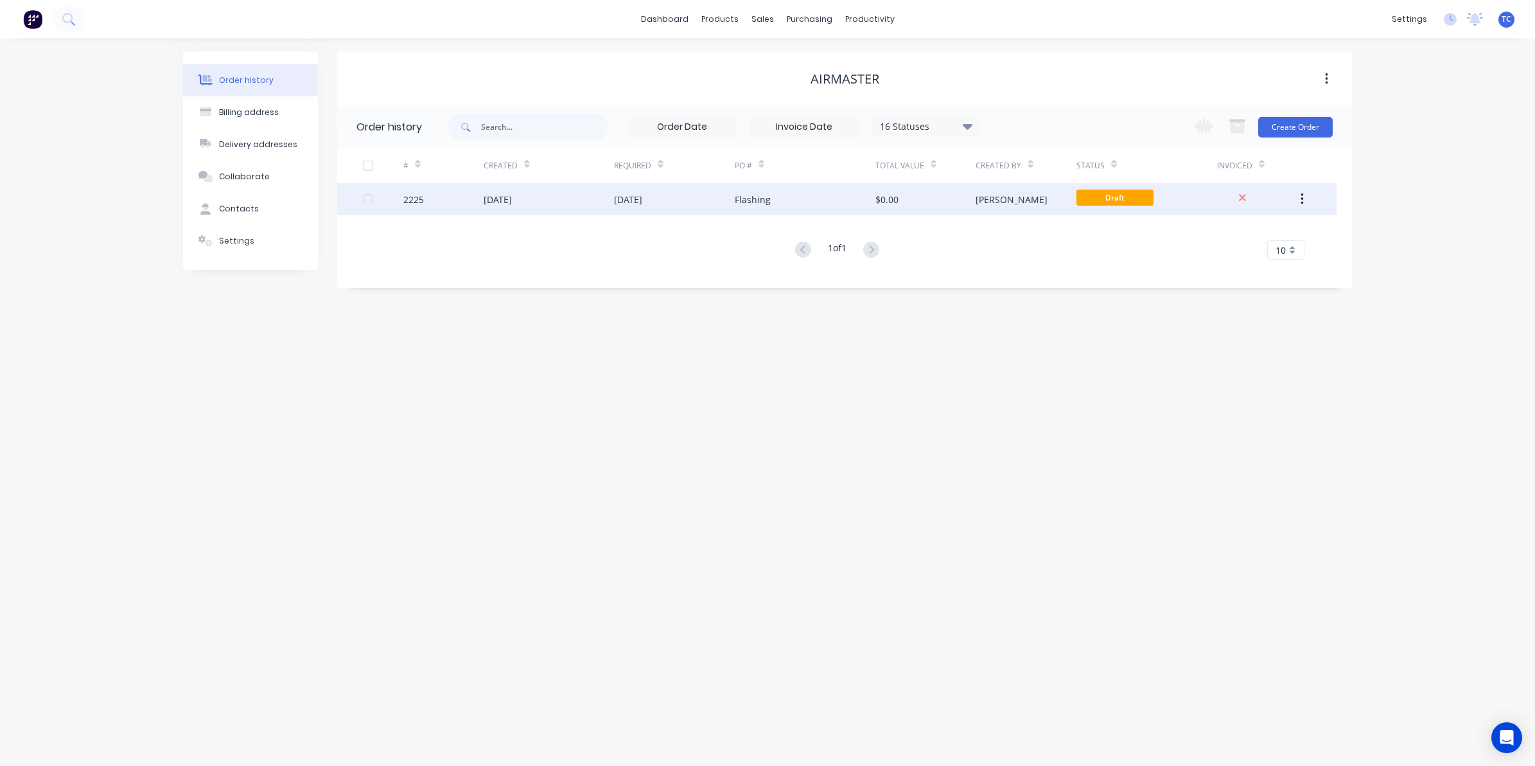
click at [642, 200] on div "08 Sep 2025" at bounding box center [628, 199] width 28 height 13
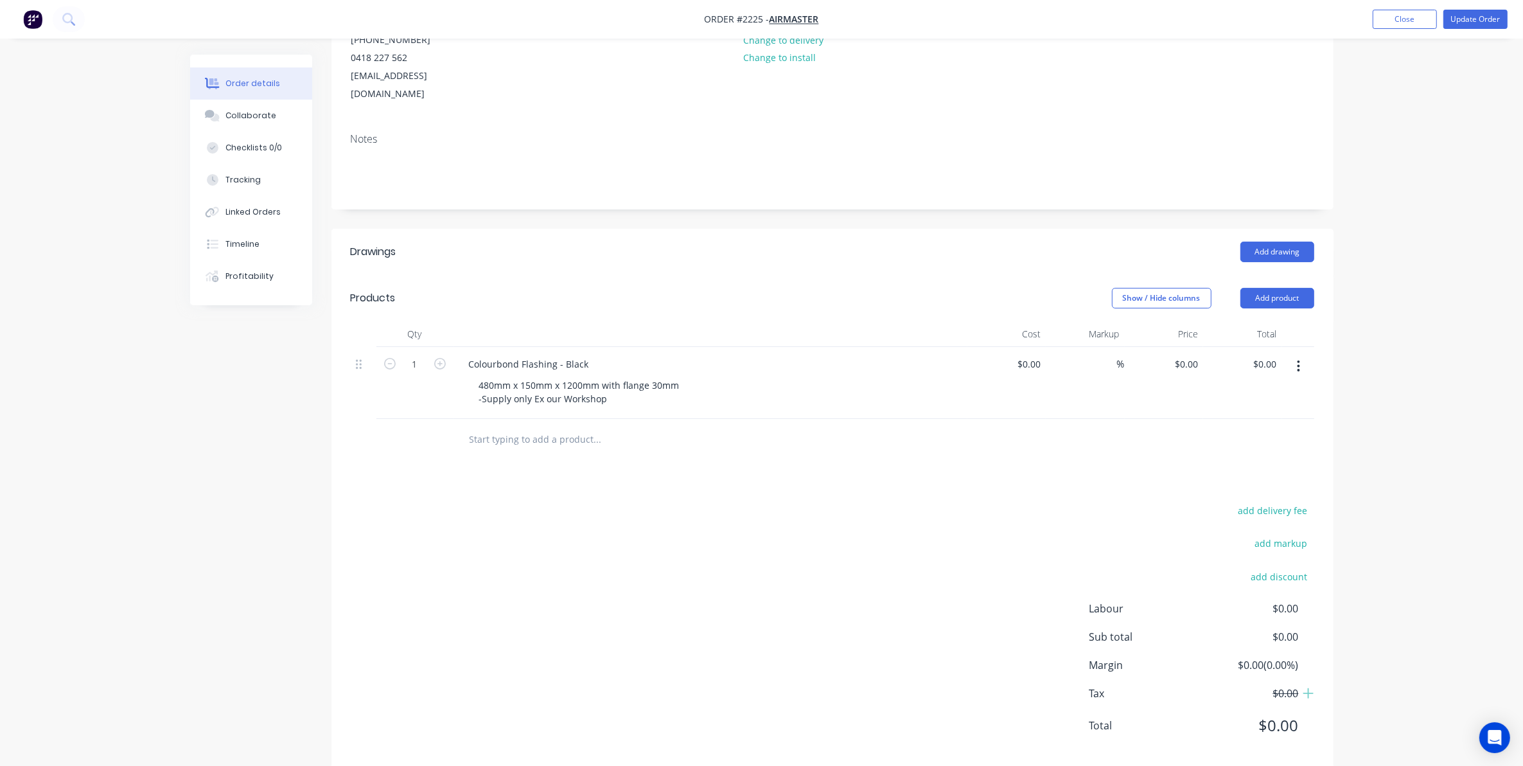
scroll to position [172, 0]
click at [1035, 350] on input "0" at bounding box center [1031, 359] width 30 height 19
type input "$182.00"
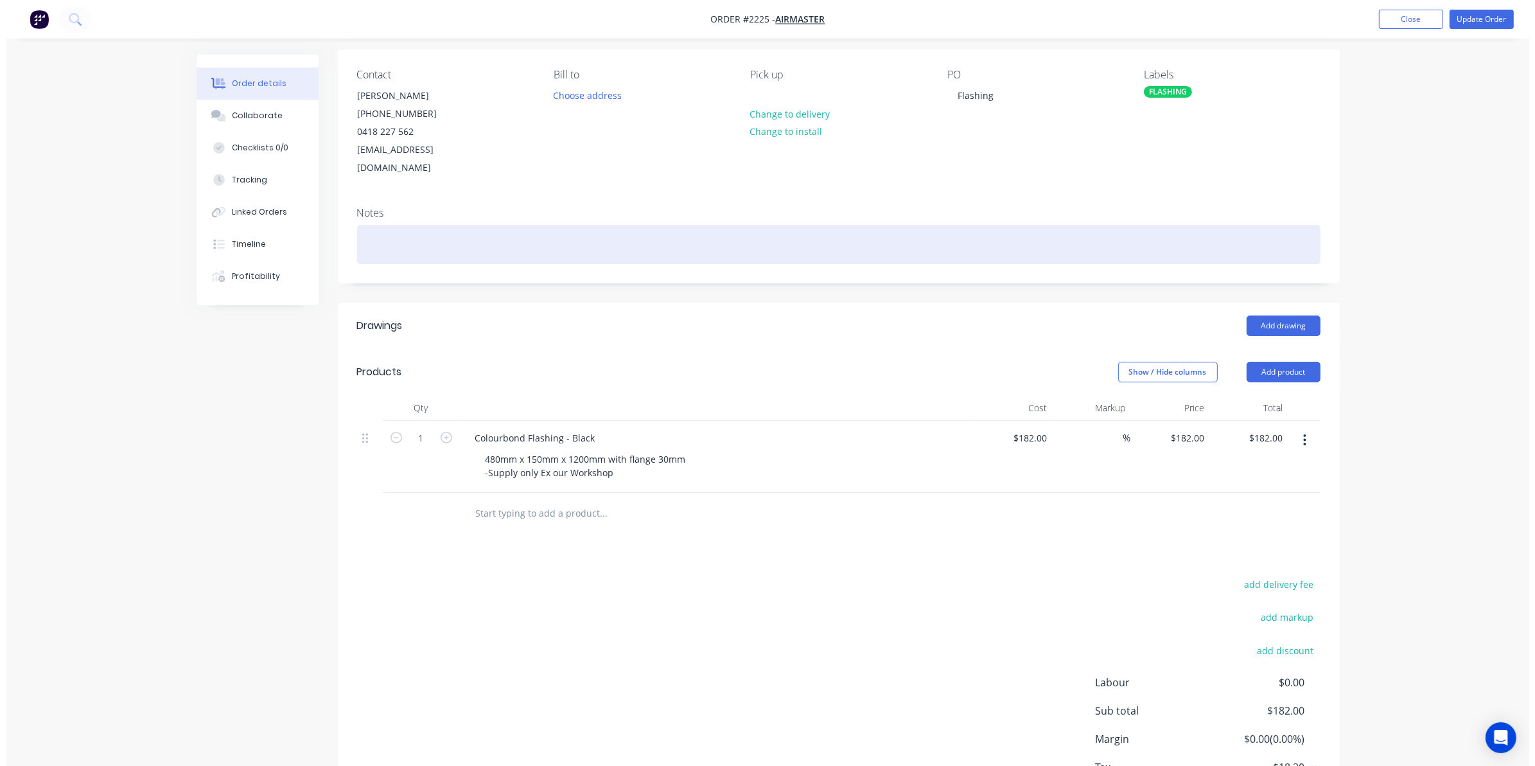
scroll to position [0, 0]
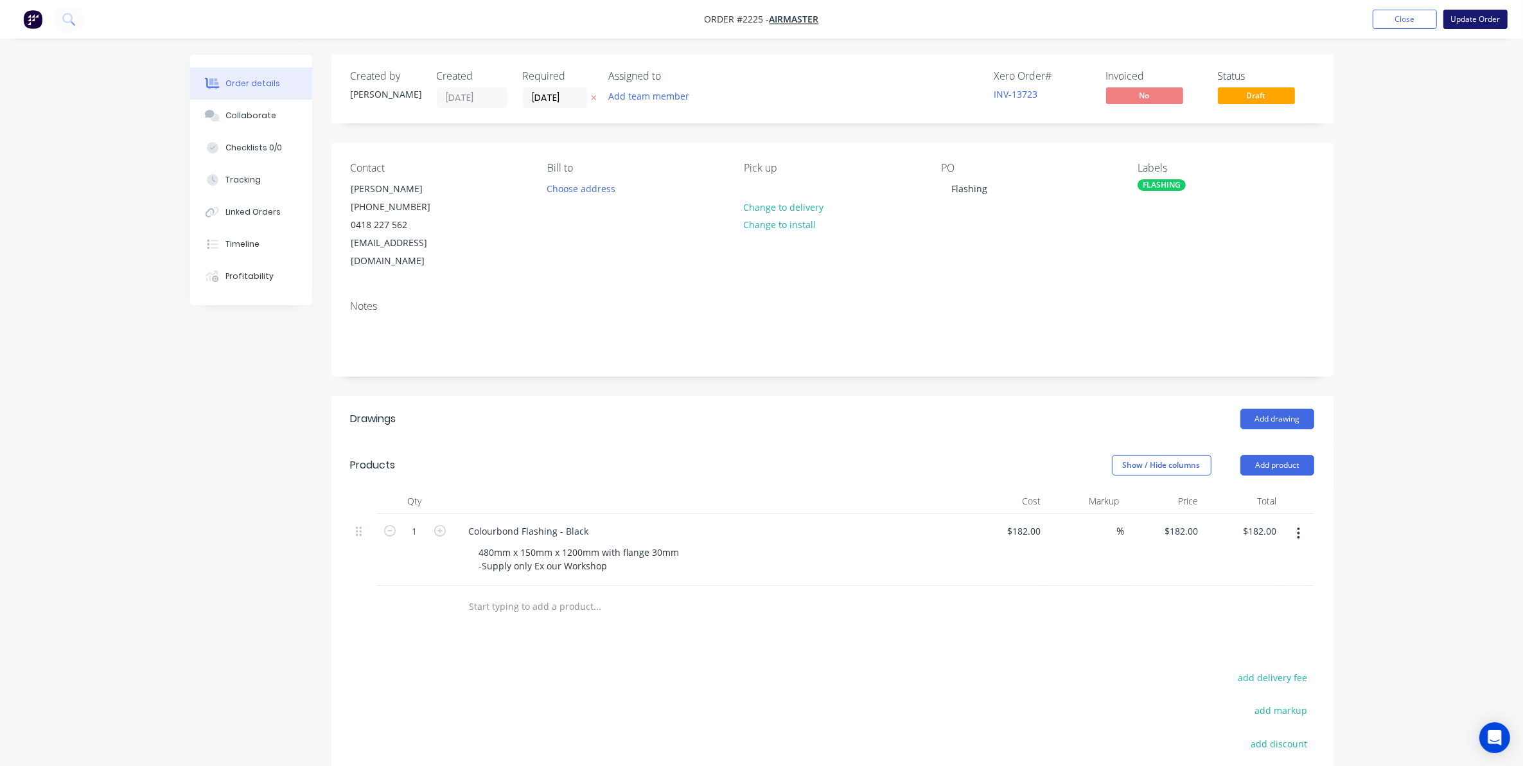
click at [1478, 15] on button "Update Order" at bounding box center [1476, 19] width 64 height 19
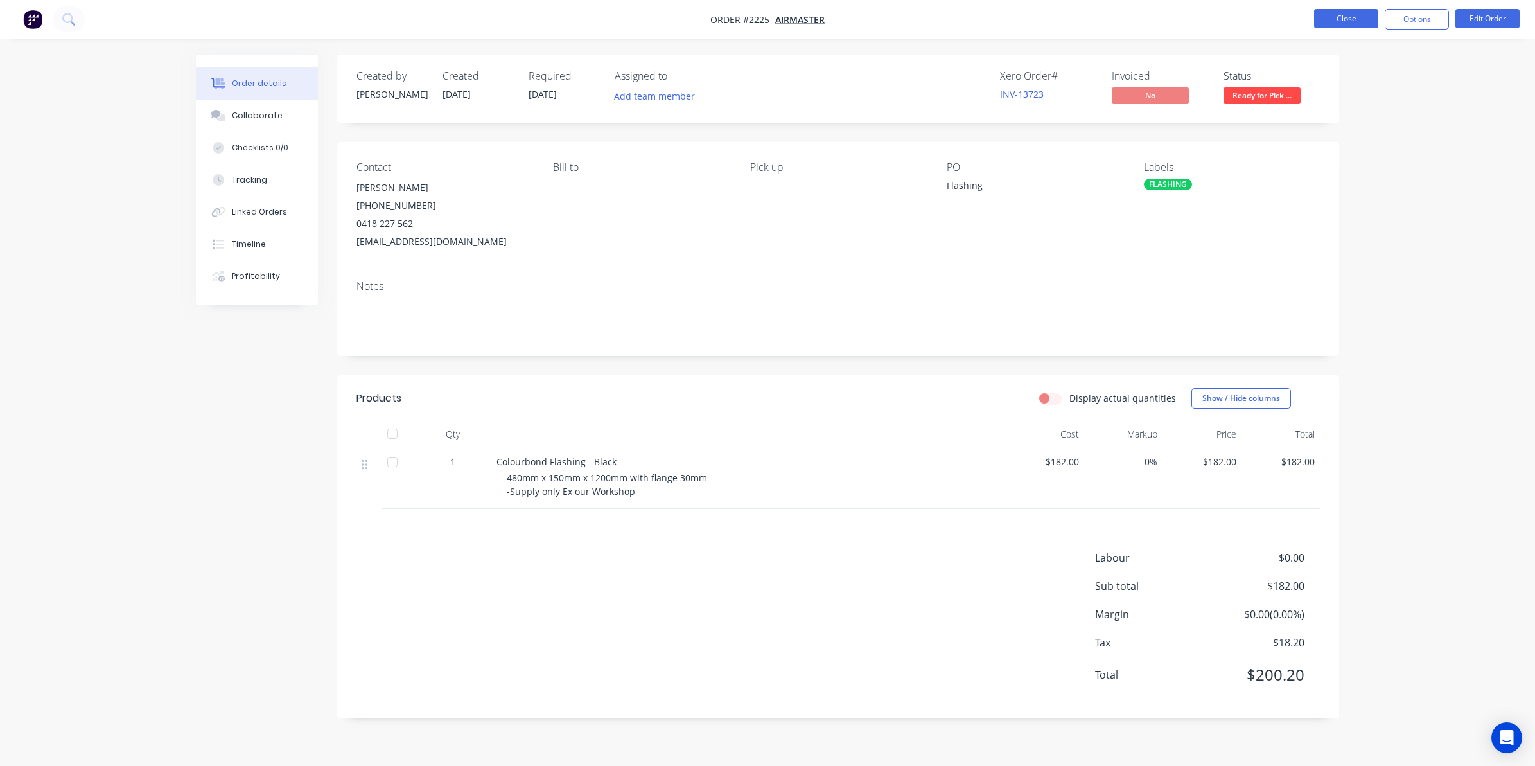
click at [1337, 17] on button "Close" at bounding box center [1346, 18] width 64 height 19
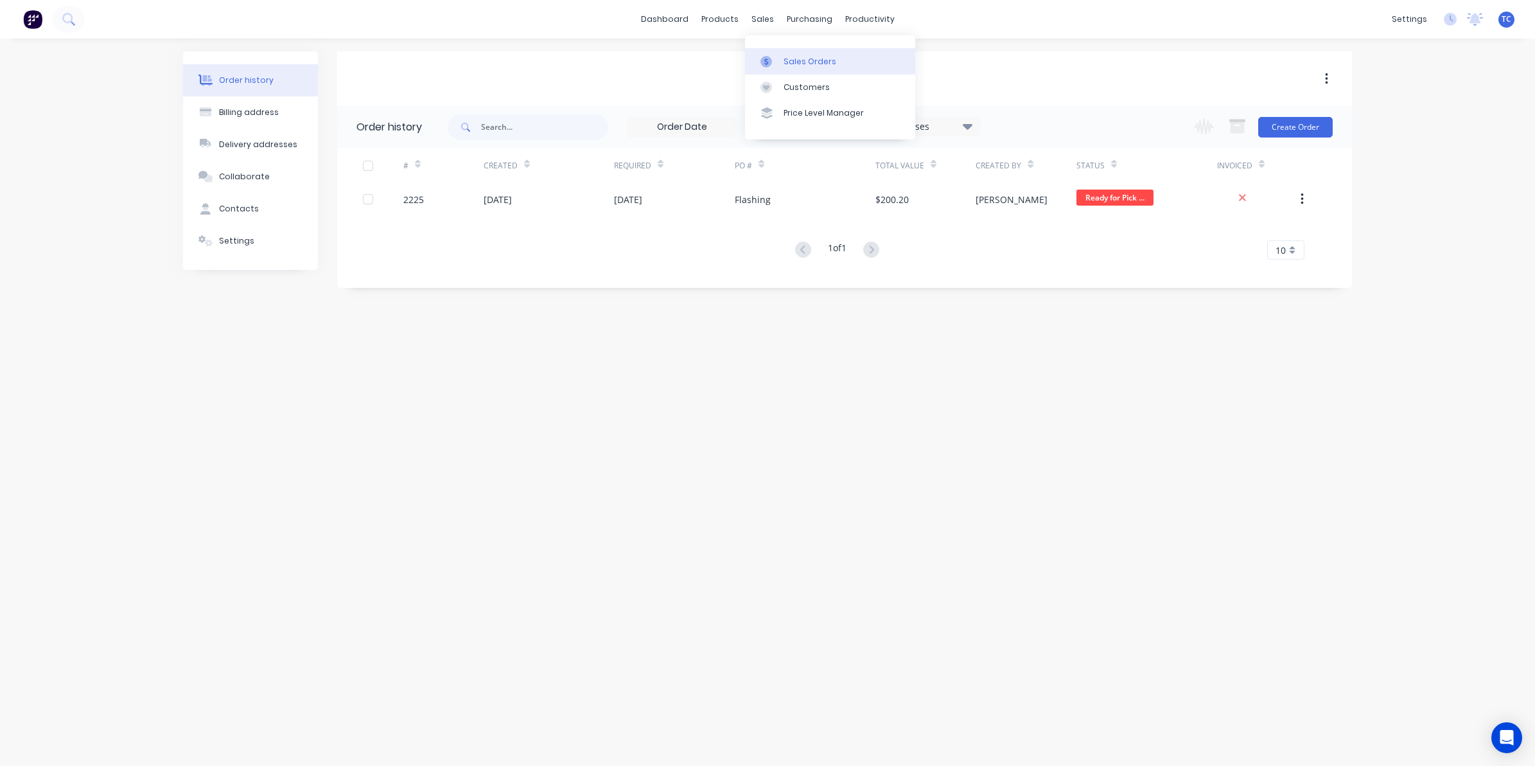
click at [792, 58] on div "Sales Orders" at bounding box center [810, 62] width 53 height 12
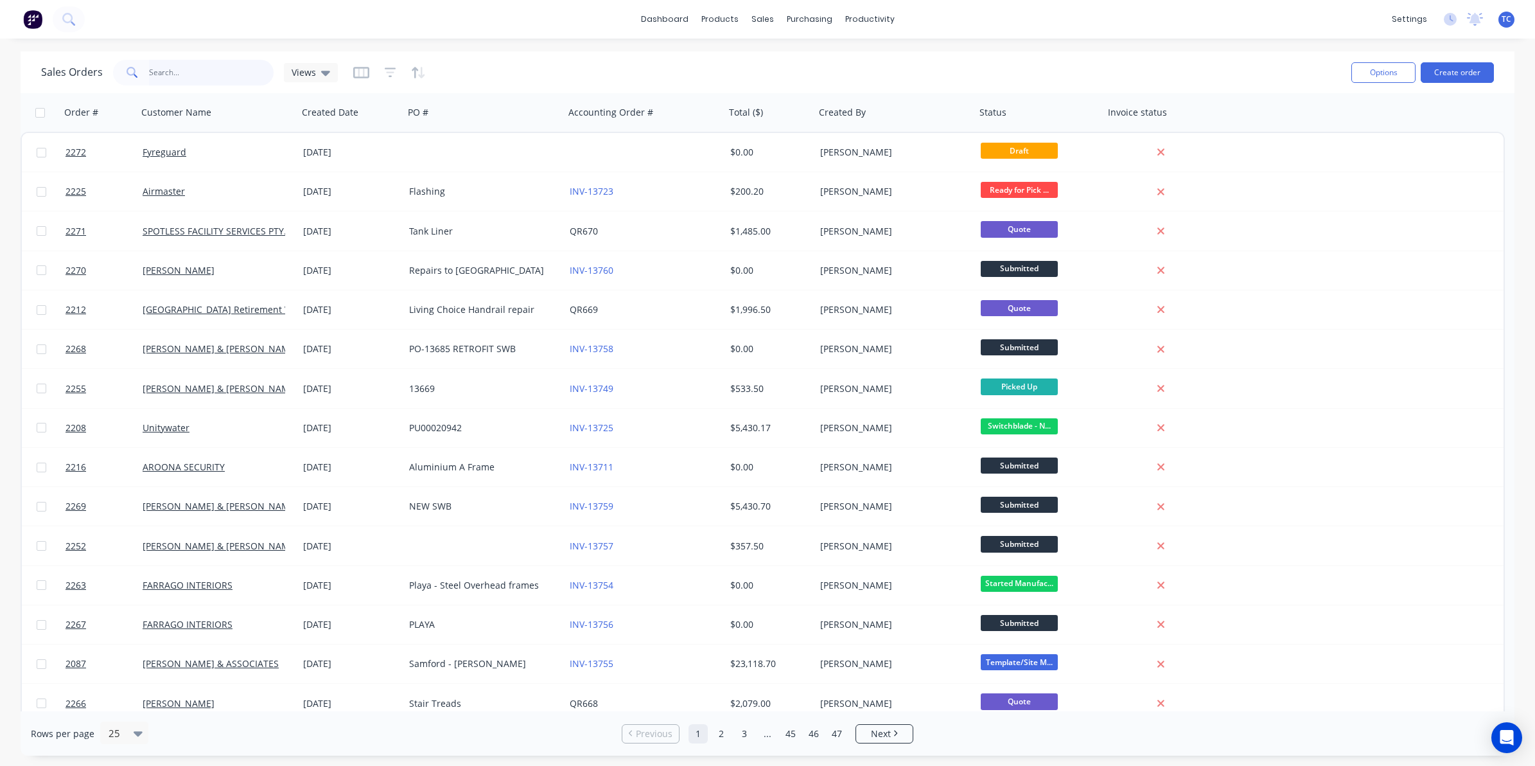
click at [161, 68] on input "text" at bounding box center [211, 73] width 125 height 26
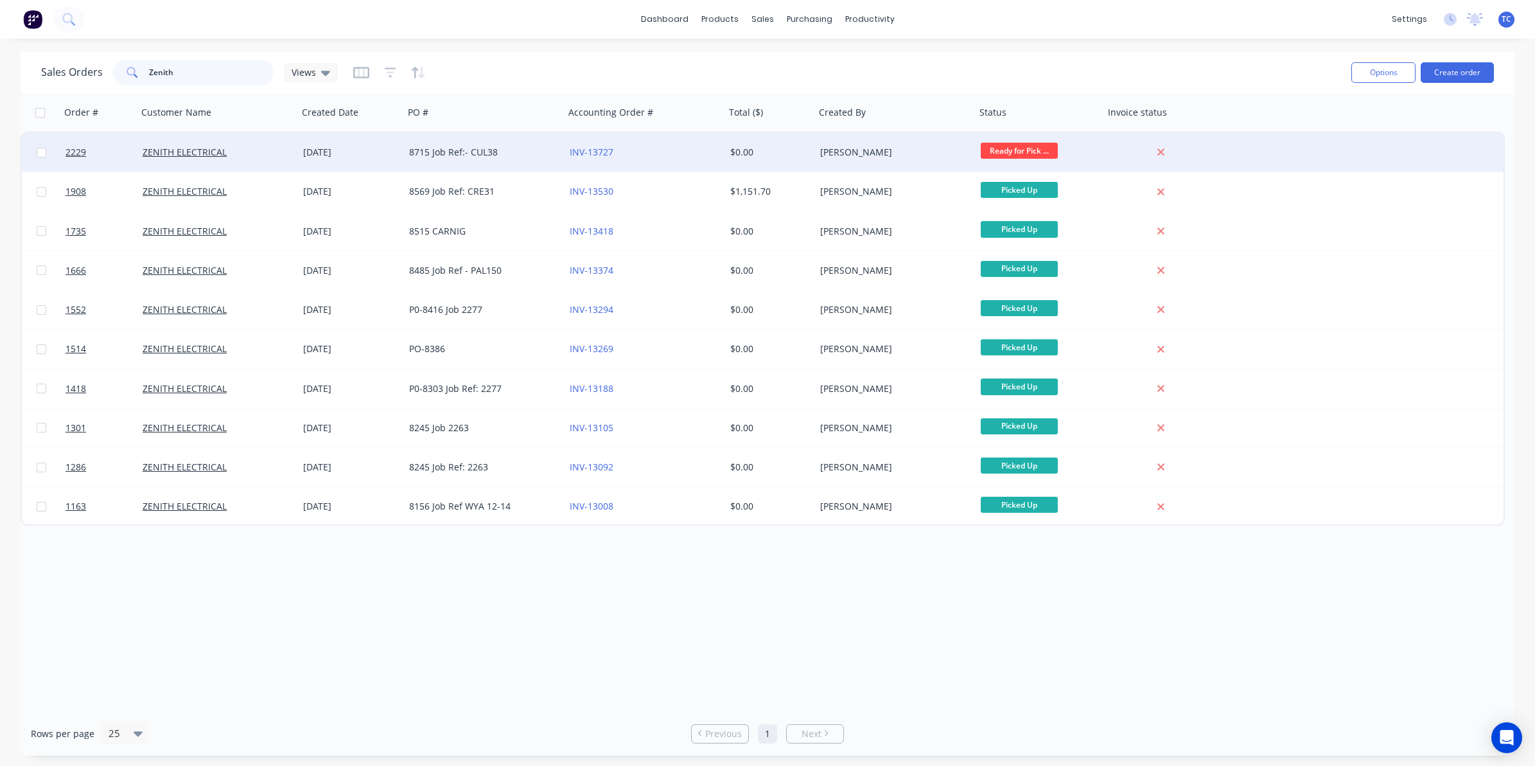
type input "Zenith"
click at [333, 145] on div "[DATE]" at bounding box center [351, 152] width 106 height 39
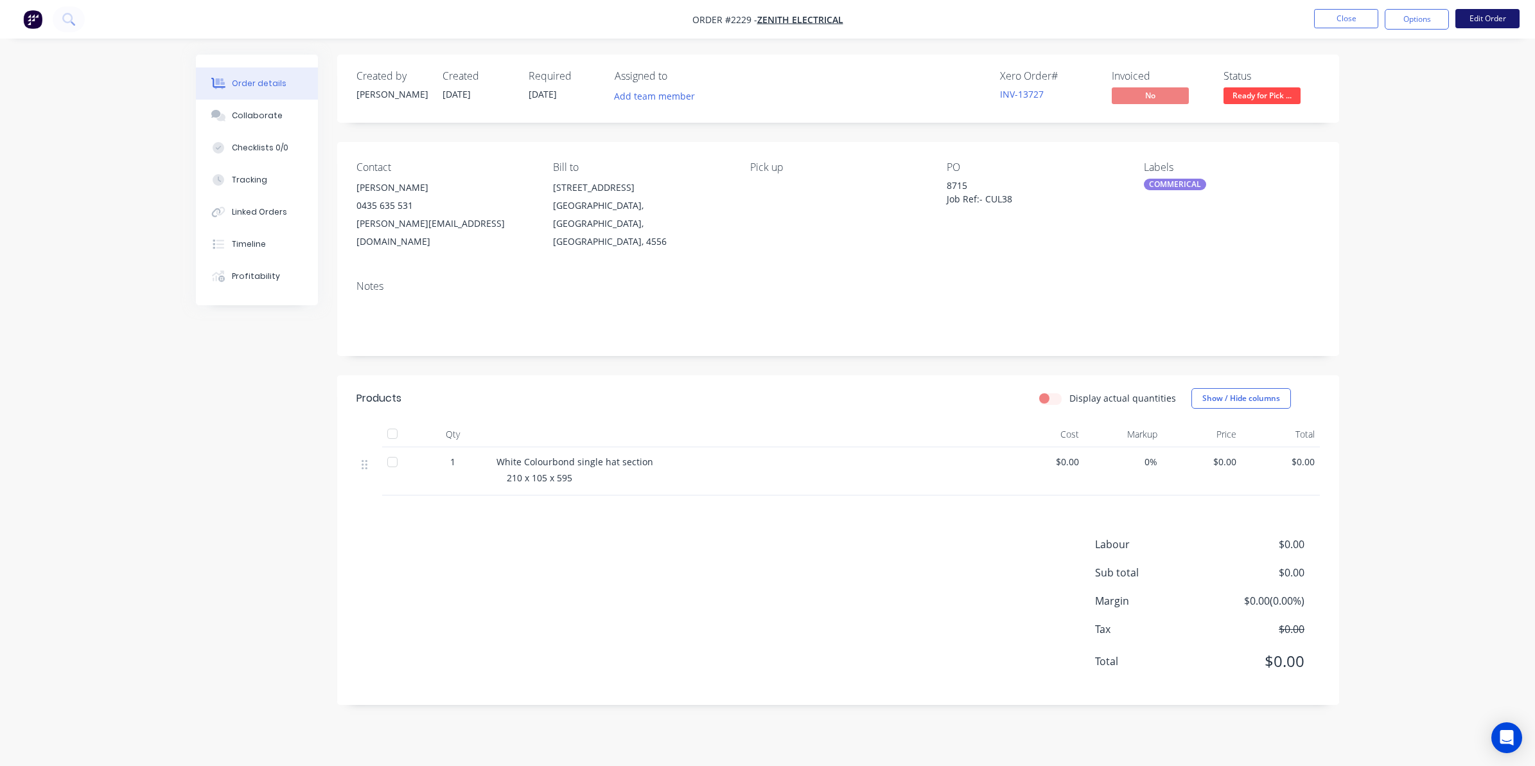
click at [1483, 17] on button "Edit Order" at bounding box center [1488, 18] width 64 height 19
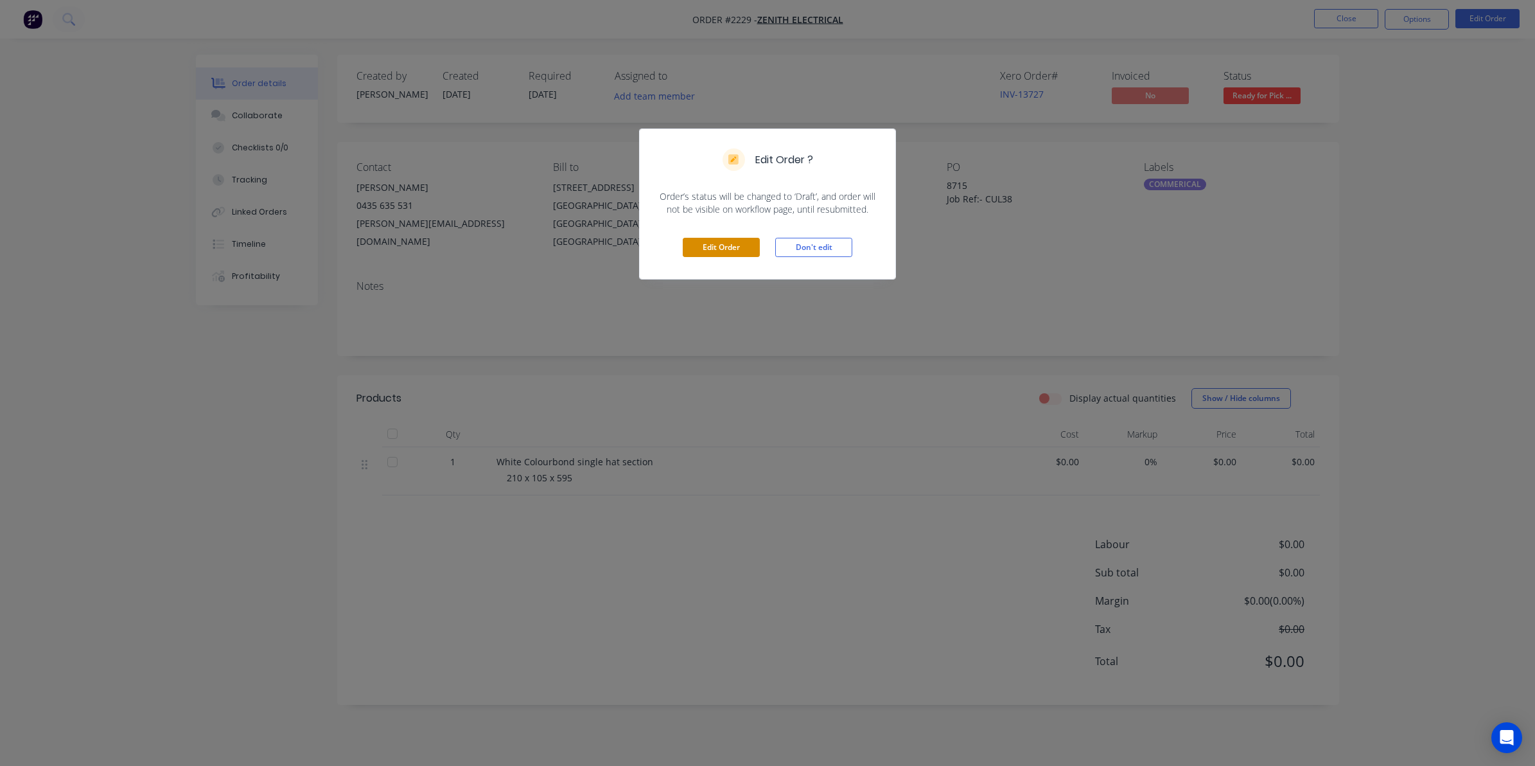
click at [725, 245] on button "Edit Order" at bounding box center [721, 247] width 77 height 19
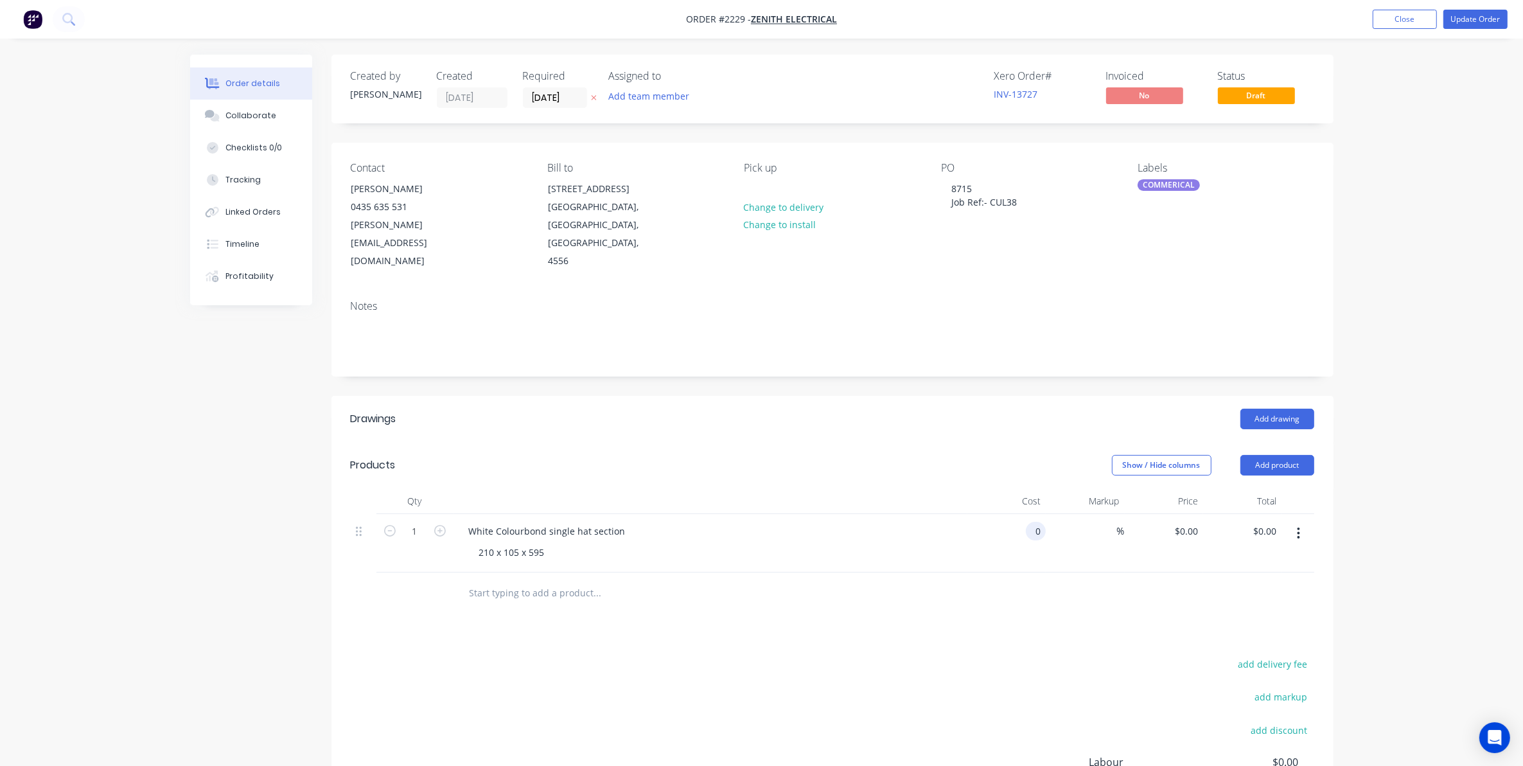
click at [1038, 522] on input "0" at bounding box center [1038, 531] width 15 height 19
type input "$127.00"
click at [1479, 20] on button "Update Order" at bounding box center [1476, 19] width 64 height 19
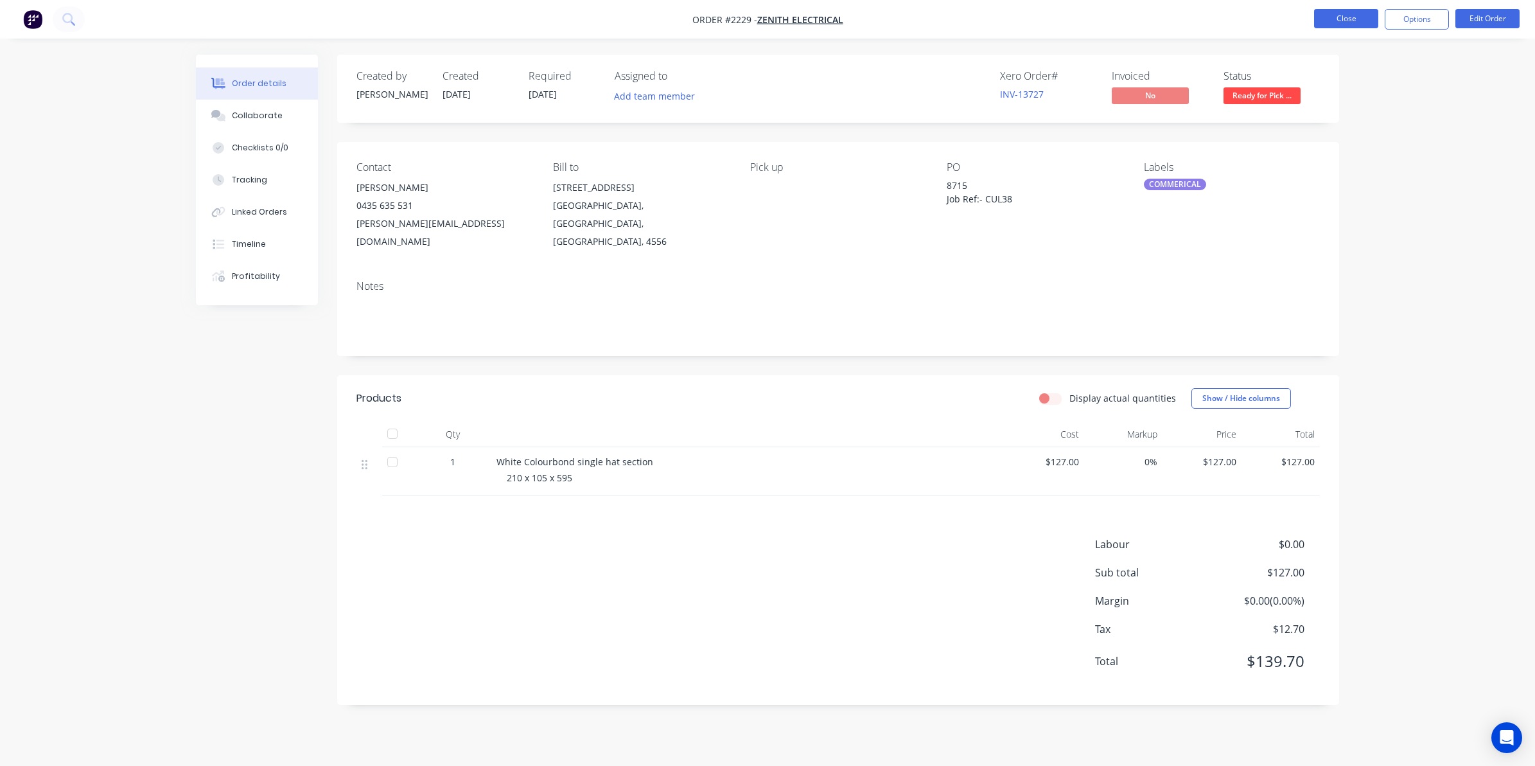
click at [1334, 13] on button "Close" at bounding box center [1346, 18] width 64 height 19
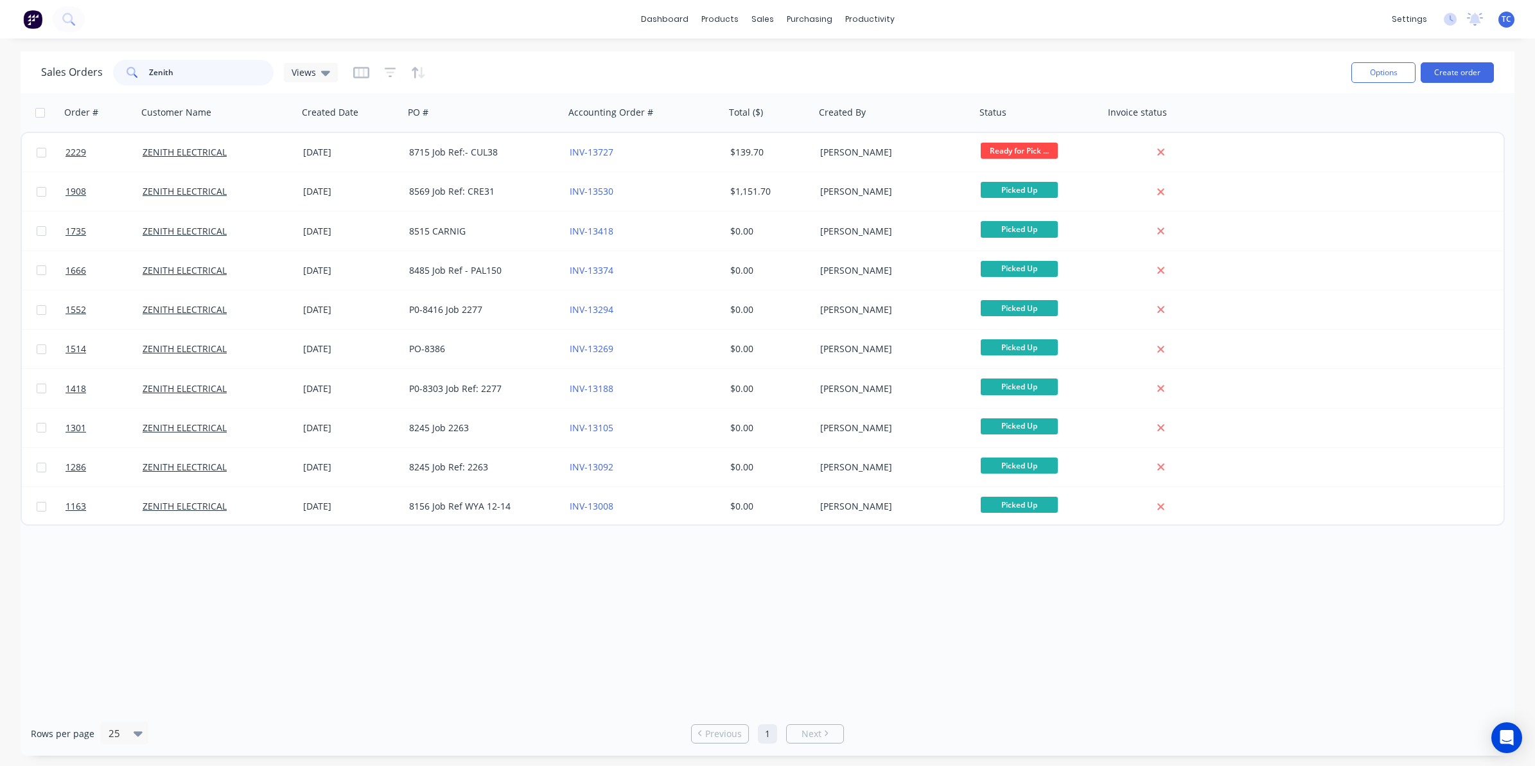
drag, startPoint x: 181, startPoint y: 75, endPoint x: 148, endPoint y: 69, distance: 33.2
click at [149, 69] on input "Zenith" at bounding box center [211, 73] width 125 height 26
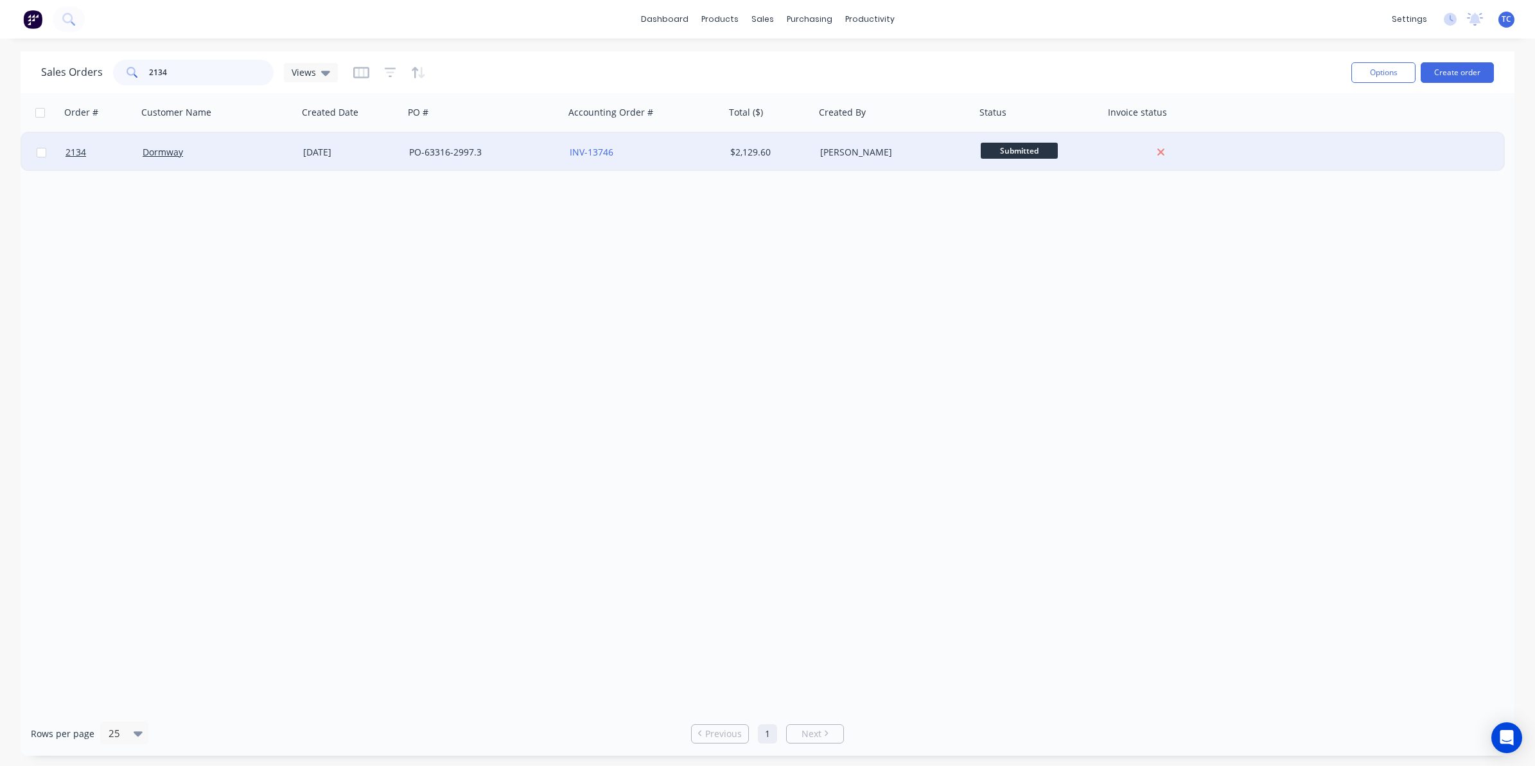
type input "2134"
click at [204, 148] on div "Dormway" at bounding box center [214, 152] width 143 height 13
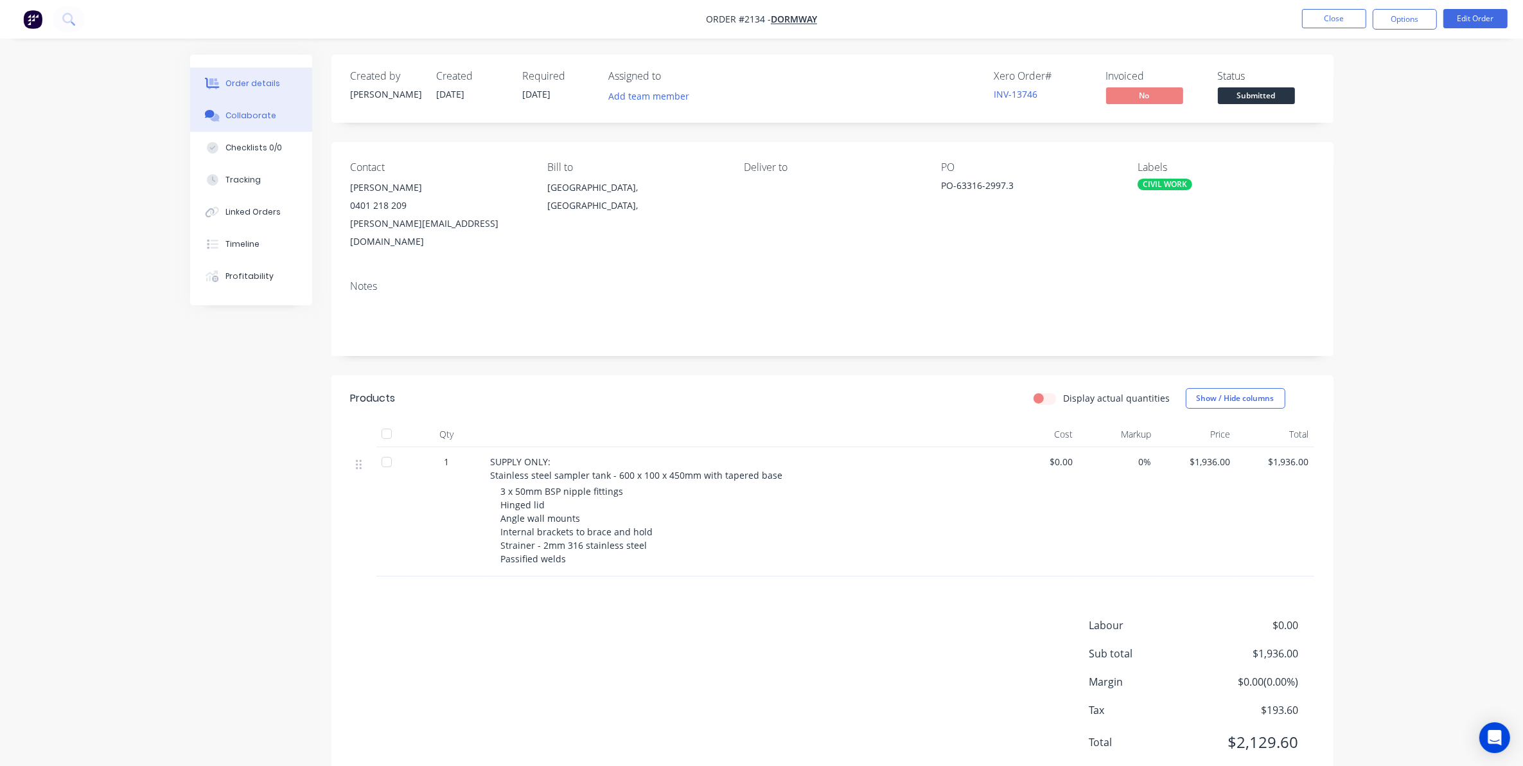
click at [248, 114] on div "Collaborate" at bounding box center [251, 116] width 51 height 12
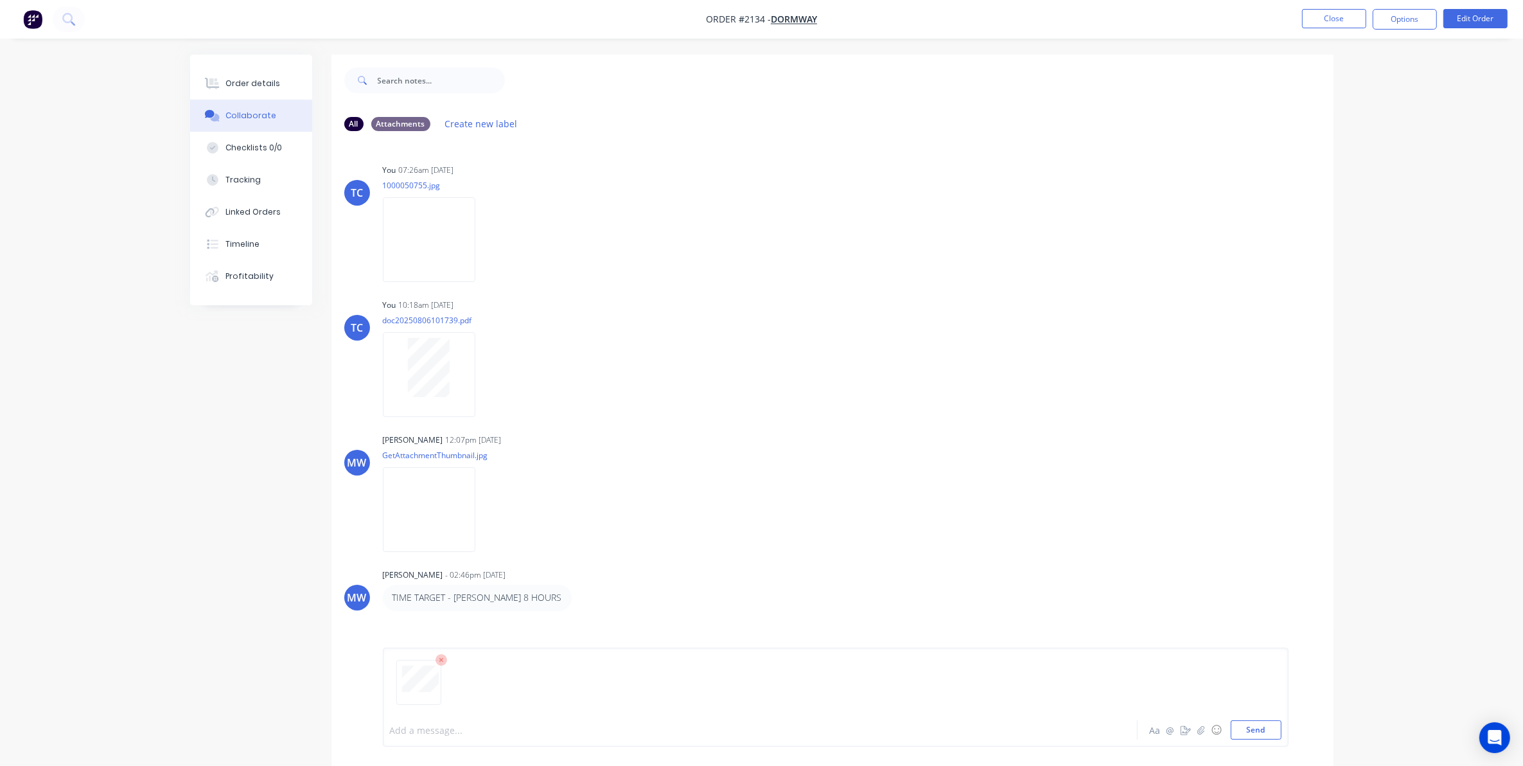
click at [407, 736] on div at bounding box center [725, 729] width 668 height 13
click at [1248, 725] on button "Send" at bounding box center [1256, 729] width 51 height 19
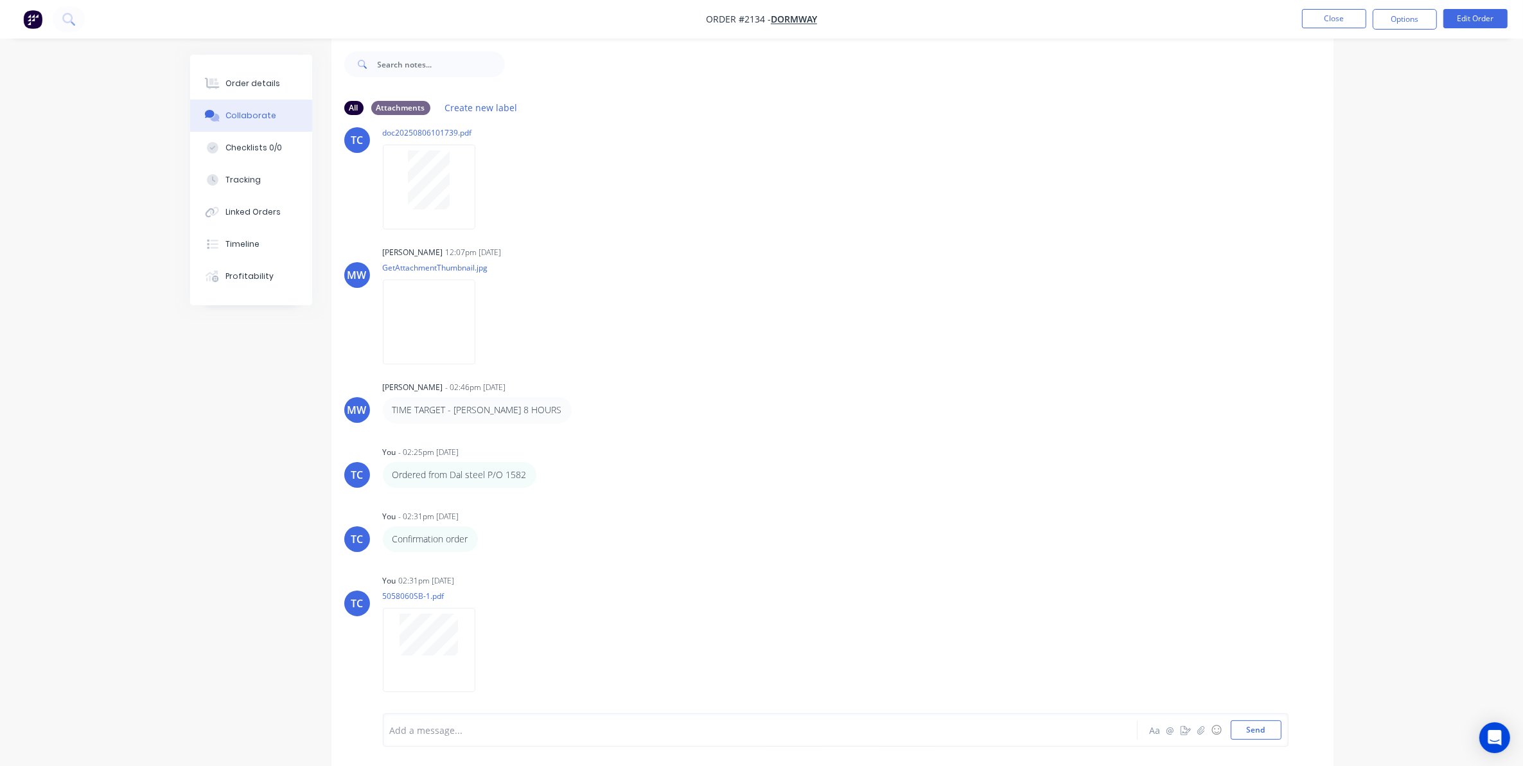
scroll to position [20, 0]
click at [1314, 19] on button "Close" at bounding box center [1334, 18] width 64 height 19
